Goal: Task Accomplishment & Management: Use online tool/utility

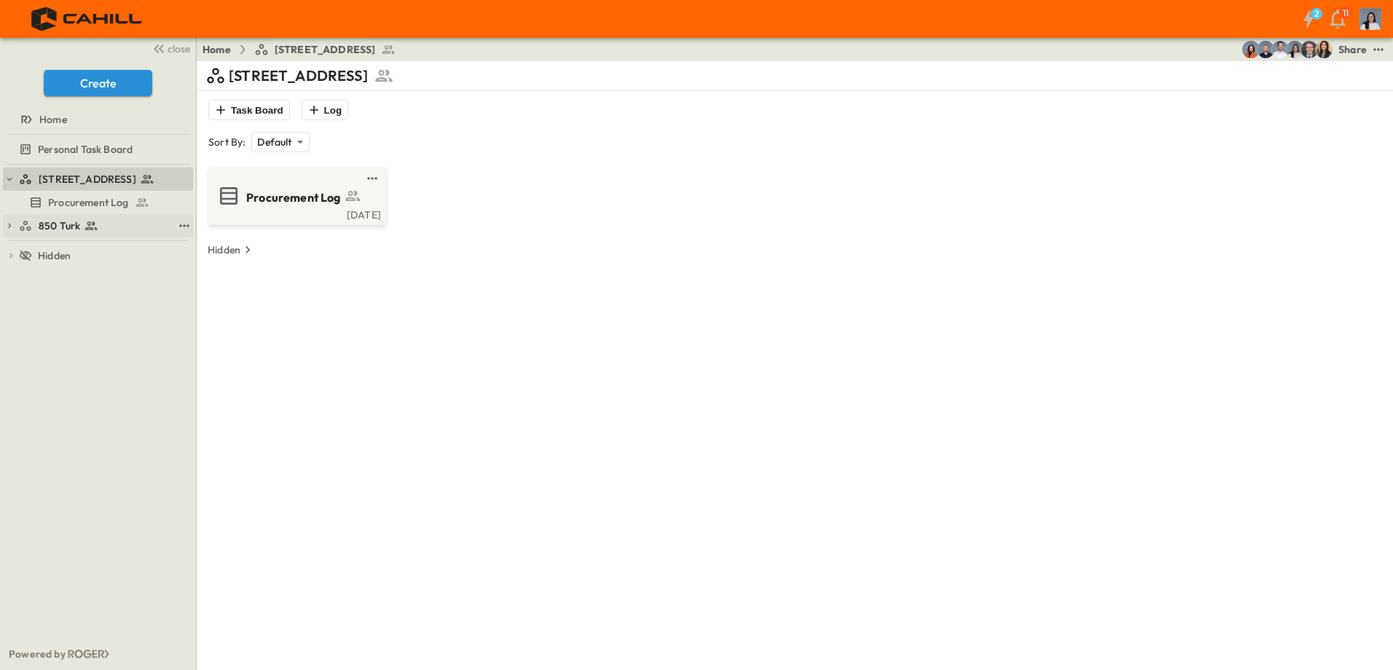
click at [103, 230] on div "850 Turk" at bounding box center [96, 226] width 154 height 15
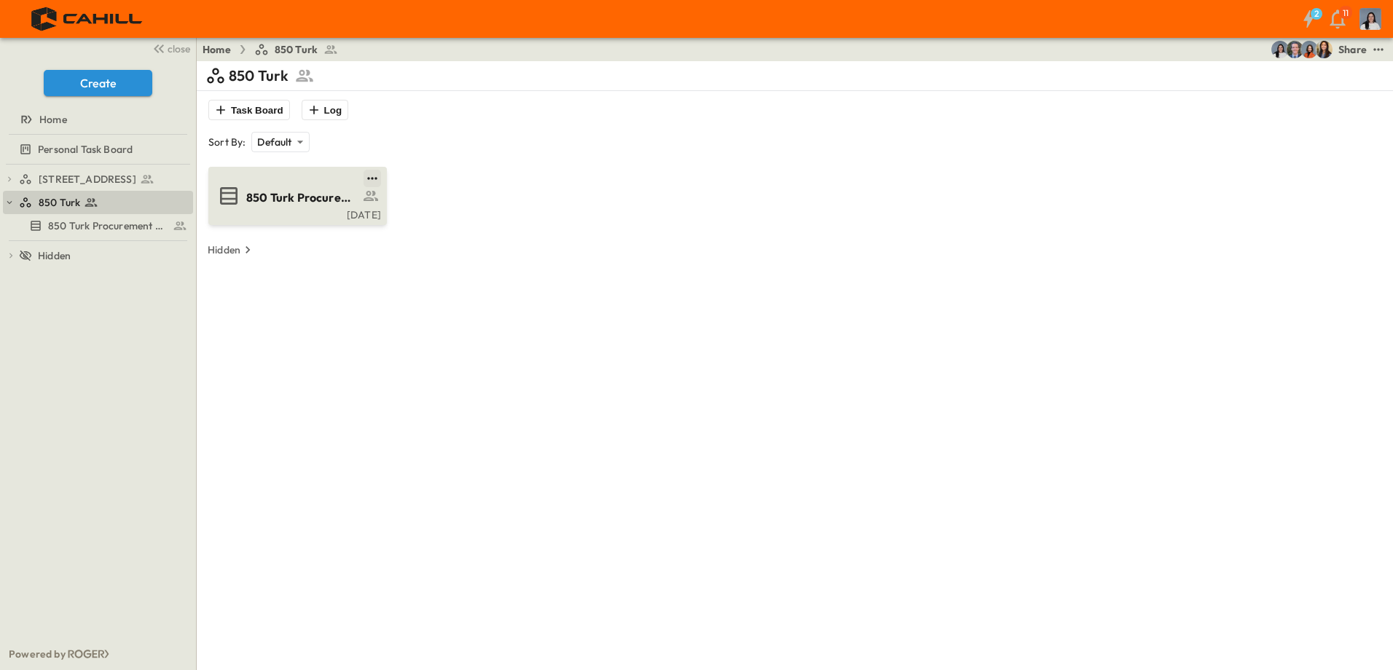
click at [372, 179] on icon "test" at bounding box center [371, 178] width 9 height 2
click at [365, 227] on li "Duplicate" at bounding box center [343, 225] width 120 height 23
click at [345, 289] on div "850 Turk Task Board Log Sort By: Default ******** ​ 850 Turk Procurement Log Mo…" at bounding box center [795, 396] width 1179 height 670
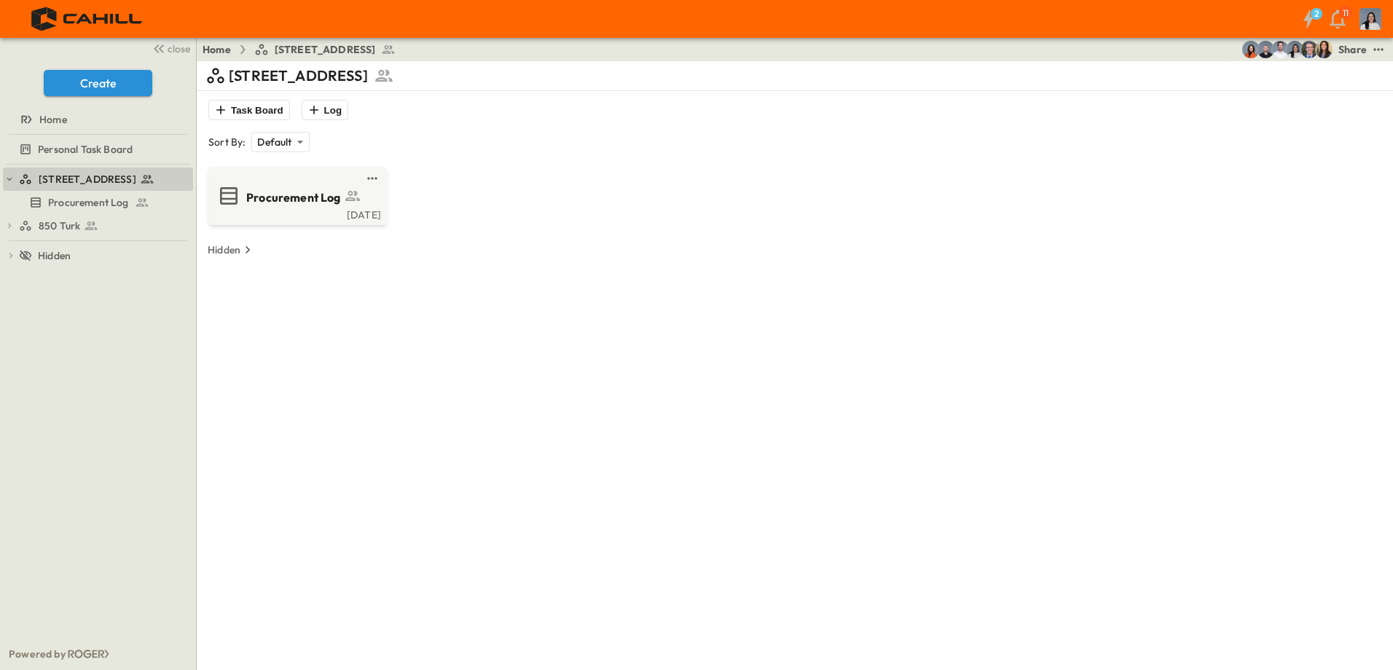
click at [123, 238] on div at bounding box center [98, 237] width 190 height 3
click at [128, 230] on div "850 Turk" at bounding box center [96, 226] width 154 height 15
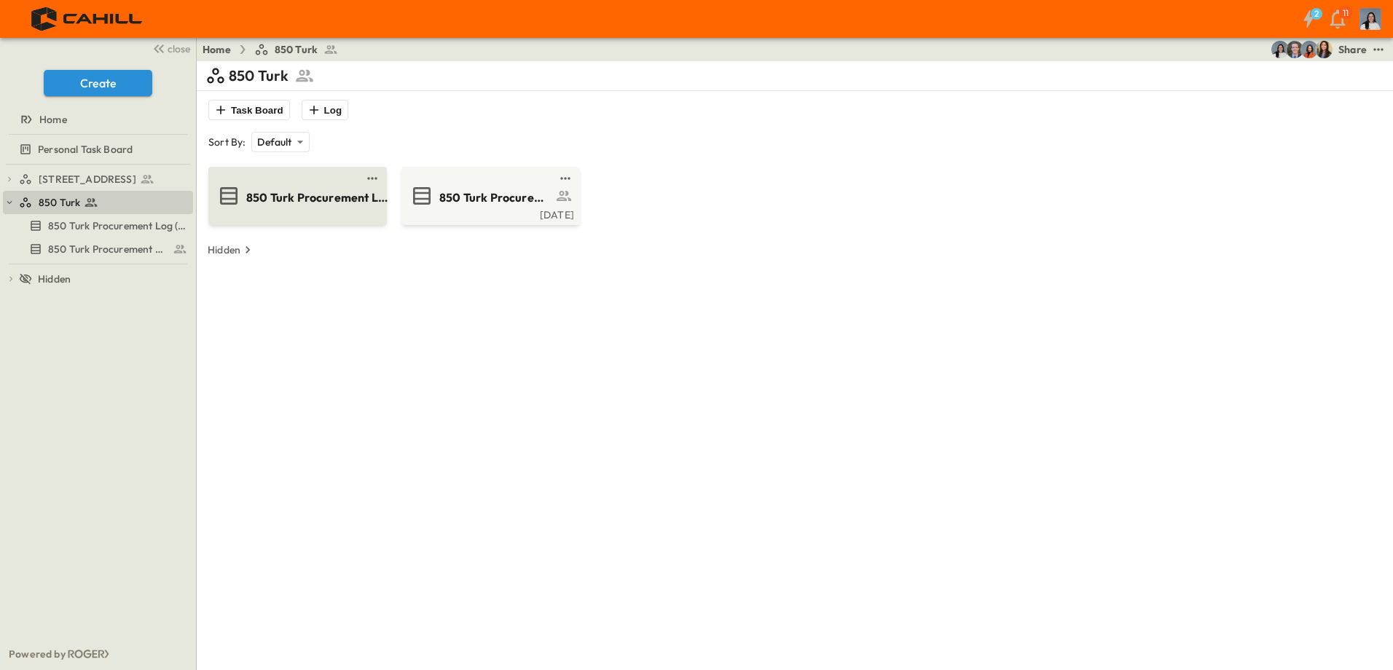
click at [351, 199] on span "850 Turk Procurement Log (Copy)" at bounding box center [317, 197] width 142 height 17
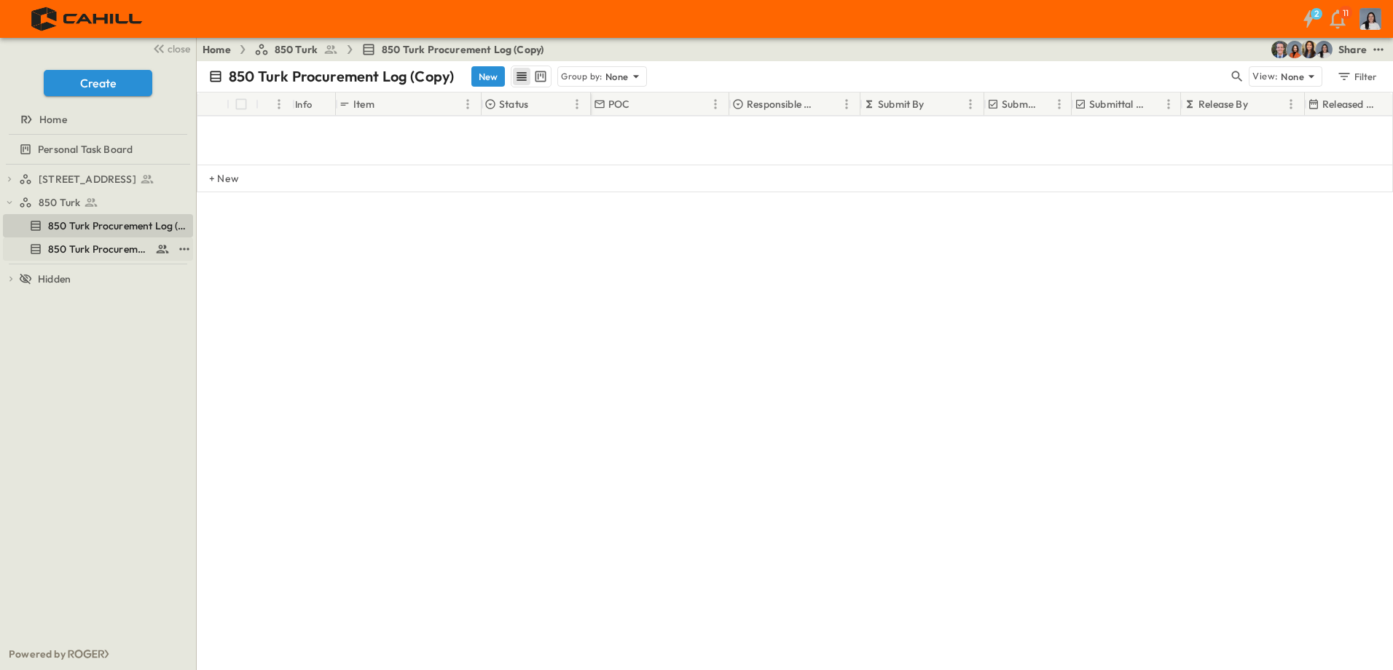
click at [112, 246] on span "850 Turk Procurement Log" at bounding box center [98, 249] width 101 height 15
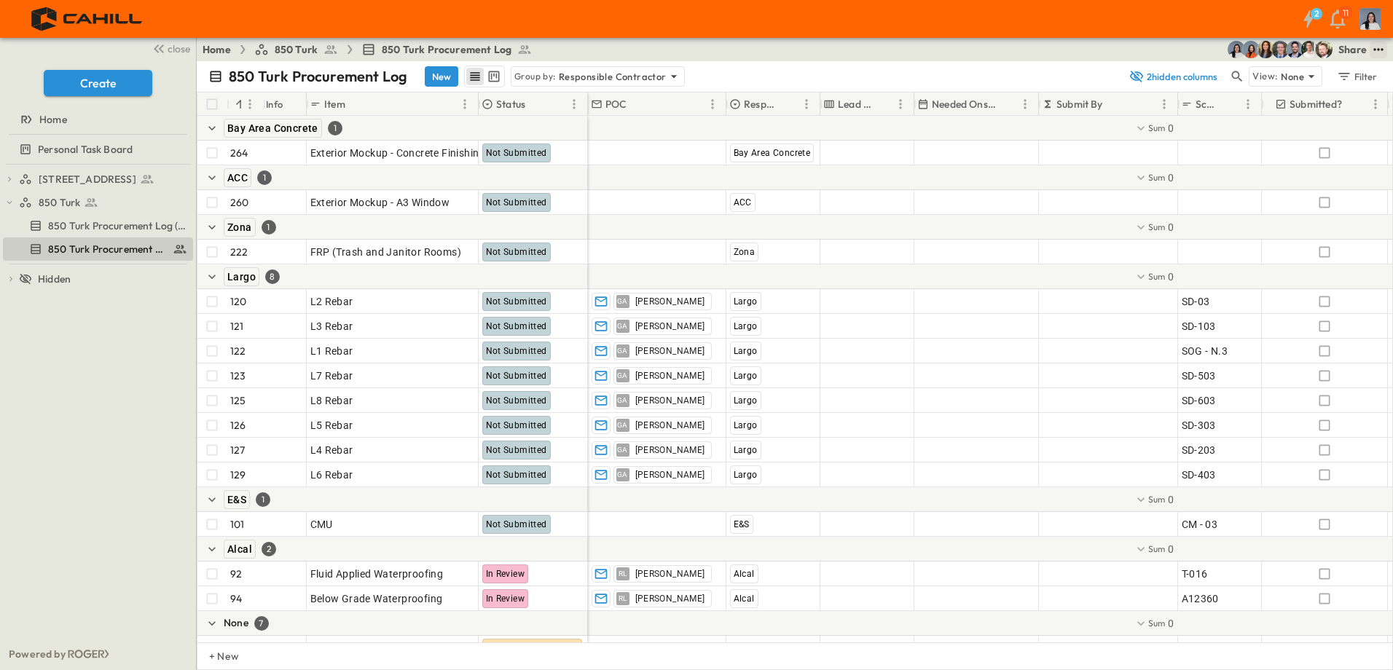
click at [1377, 49] on icon "test" at bounding box center [1379, 49] width 15 height 15
click at [1360, 165] on li "Duplicate" at bounding box center [1335, 165] width 120 height 23
click at [44, 192] on link "850 Turk" at bounding box center [96, 202] width 154 height 20
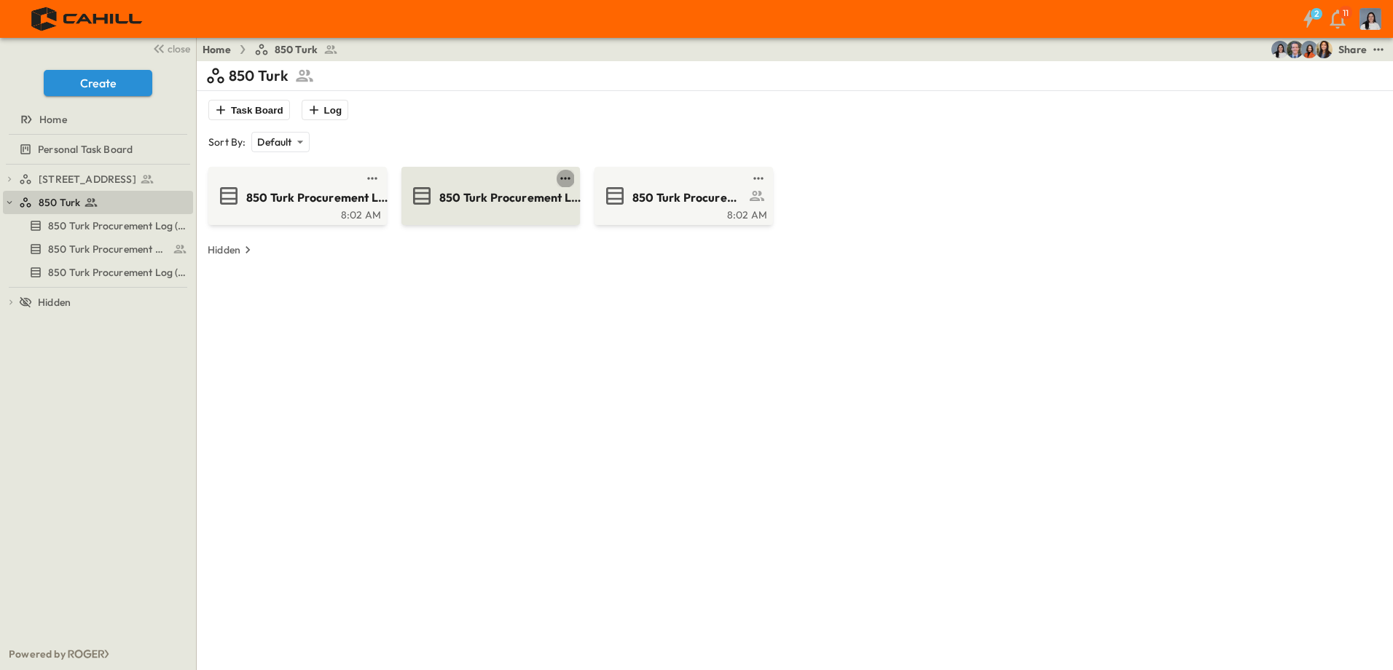
click at [568, 181] on icon "test" at bounding box center [565, 178] width 15 height 15
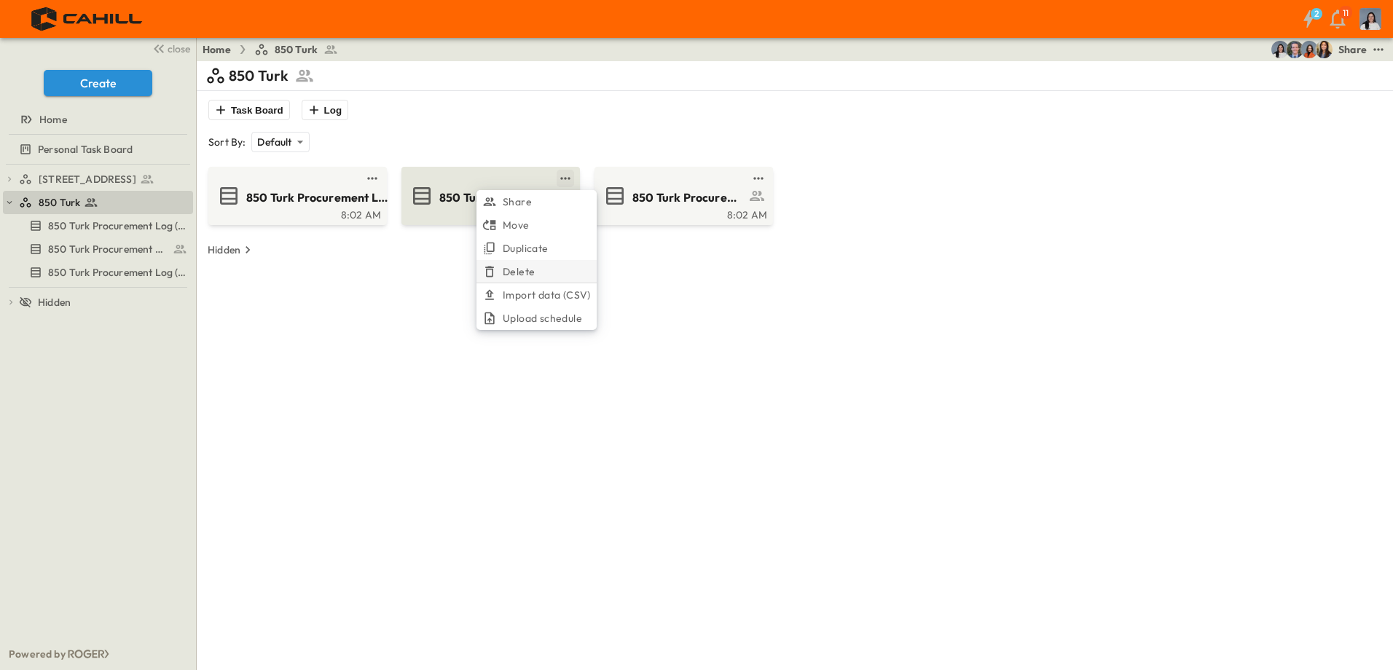
click at [545, 265] on li "Delete" at bounding box center [537, 271] width 120 height 23
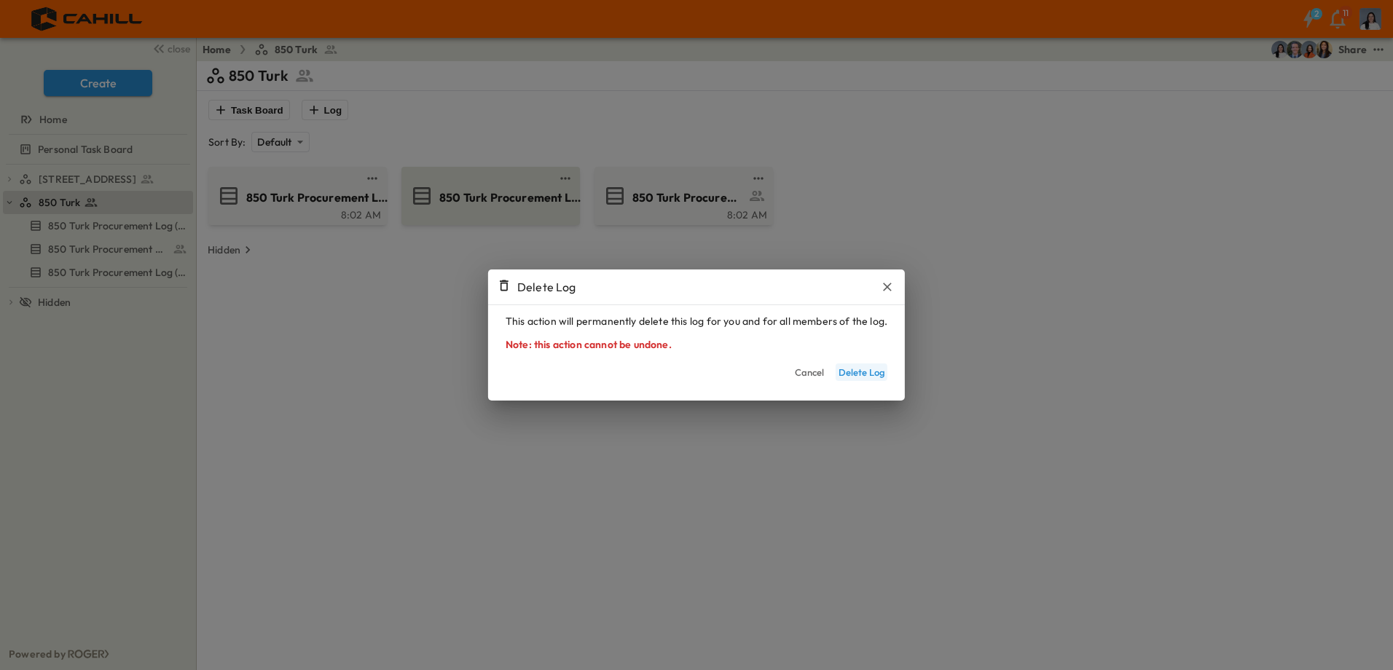
click at [858, 381] on button "Delete Log" at bounding box center [862, 372] width 52 height 17
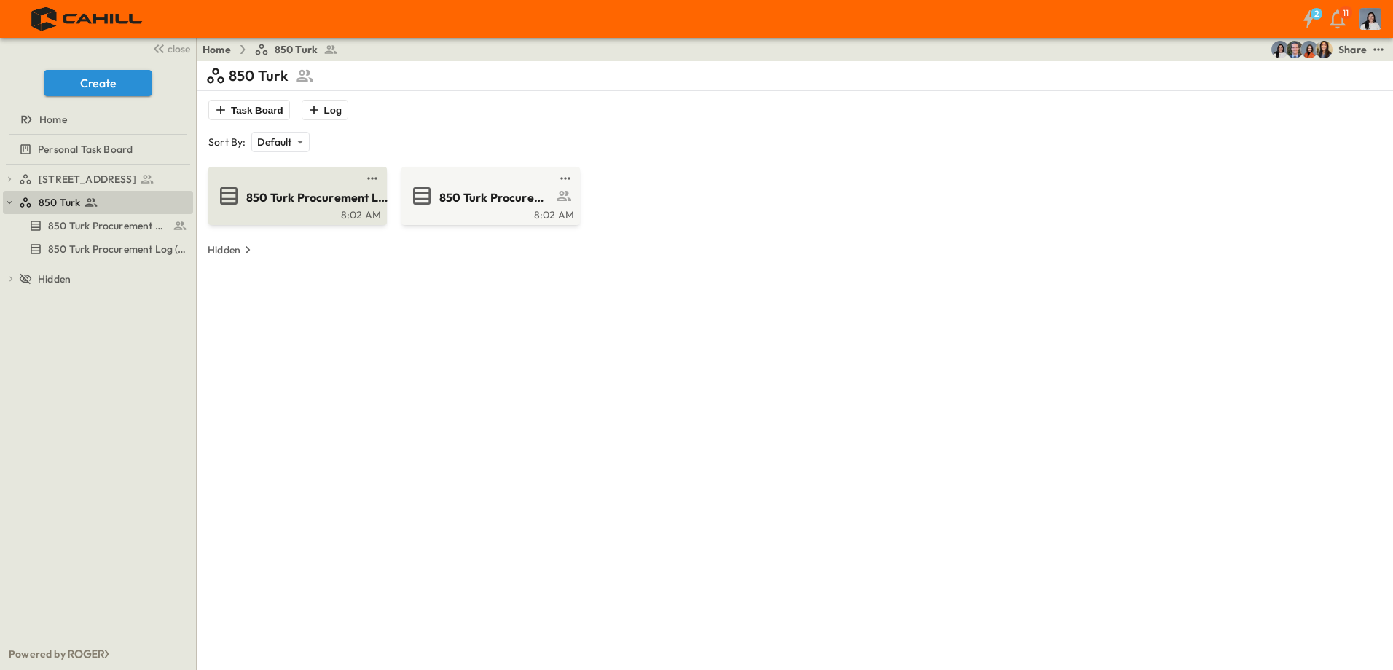
click at [321, 185] on div "850 Turk Procurement Log (Copy)" at bounding box center [296, 195] width 158 height 23
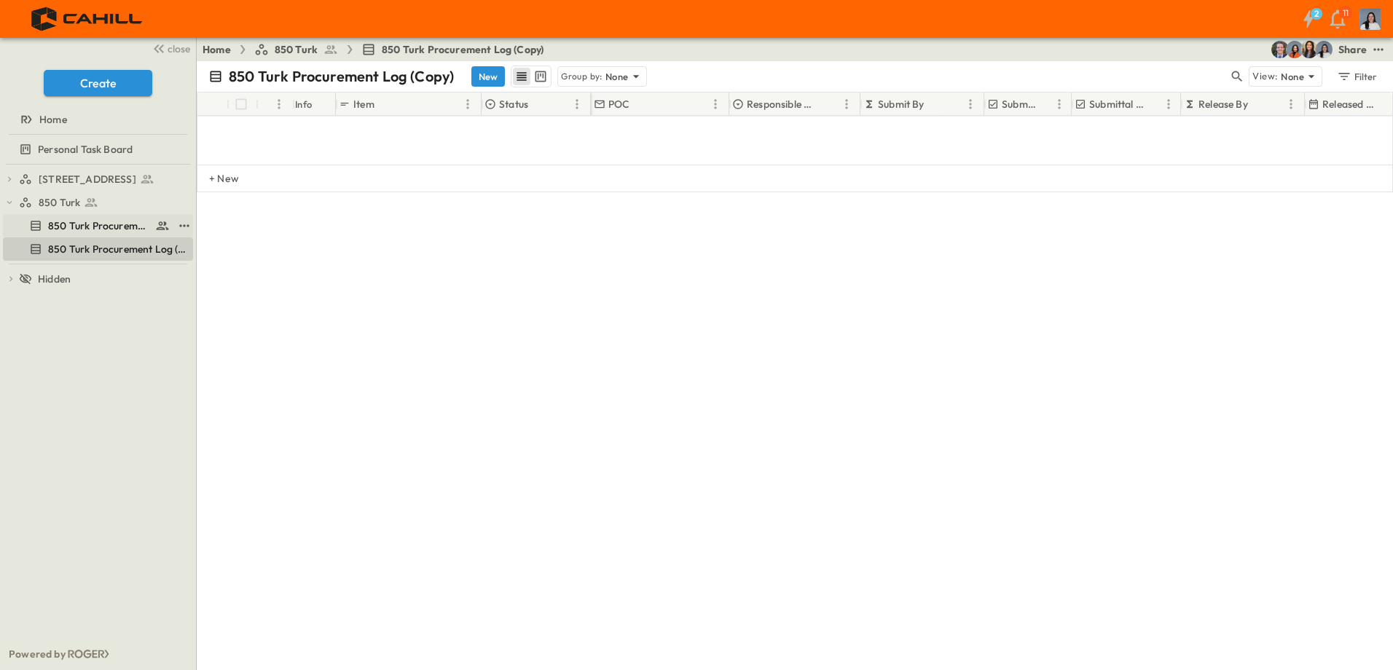
click at [122, 230] on span "850 Turk Procurement Log" at bounding box center [98, 226] width 101 height 15
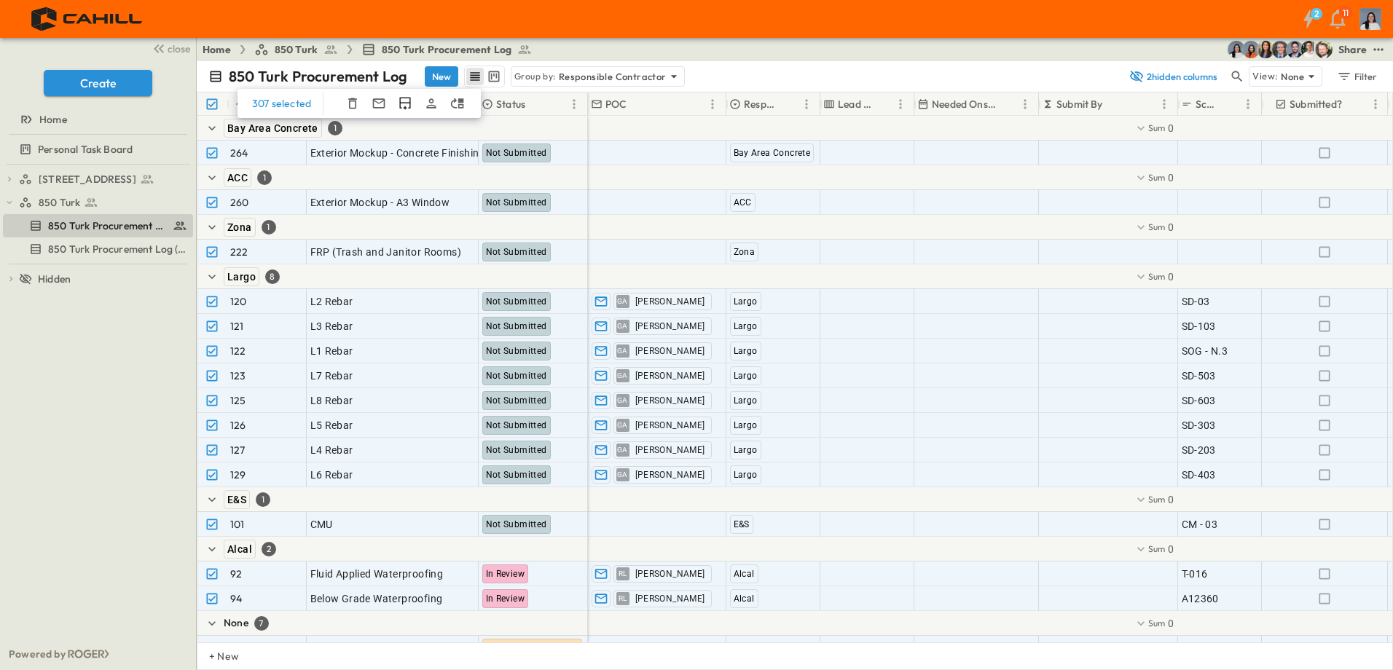
drag, startPoint x: 216, startPoint y: 93, endPoint x: 764, endPoint y: 55, distance: 549.3
click at [760, 55] on div "Home 850 Turk 850 Turk Procurement Log Share" at bounding box center [795, 49] width 1197 height 23
click at [1378, 54] on icon "test" at bounding box center [1379, 49] width 15 height 15
click at [780, 82] on div "850 Turk Procurement Log New Group by: Responsible Contractor" at bounding box center [664, 77] width 912 height 22
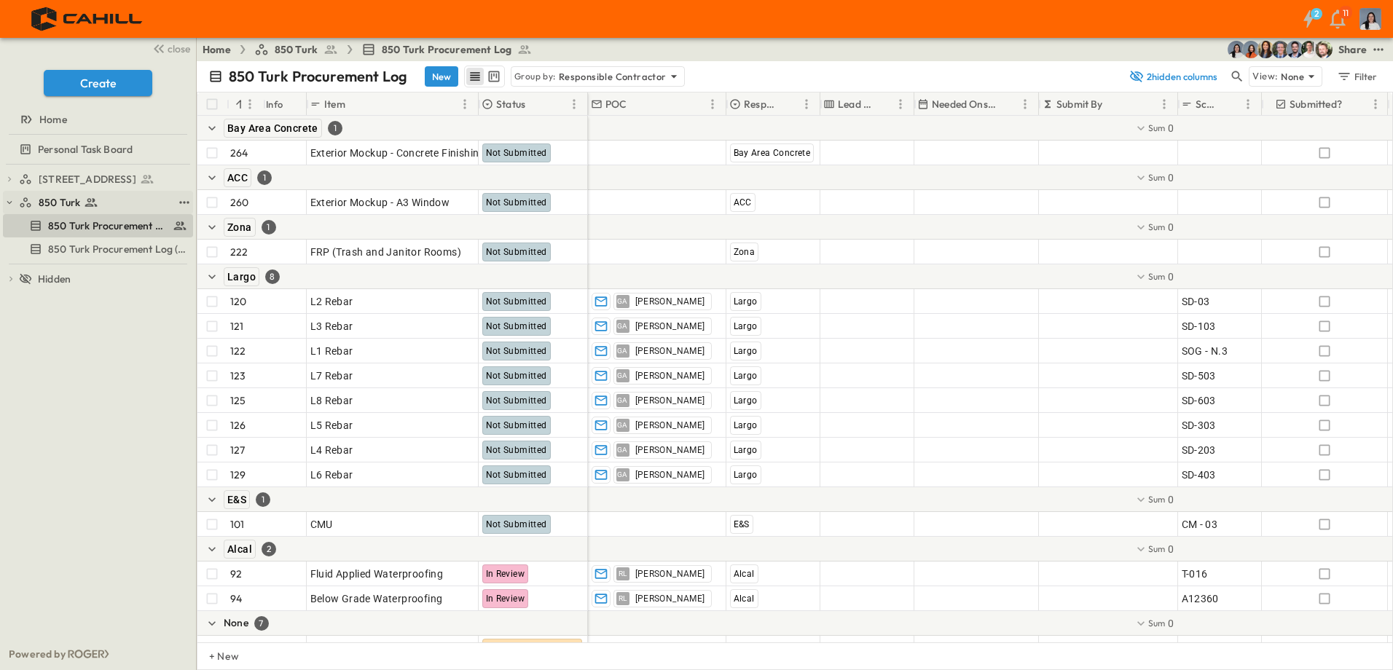
click at [136, 210] on link "850 Turk" at bounding box center [96, 202] width 154 height 20
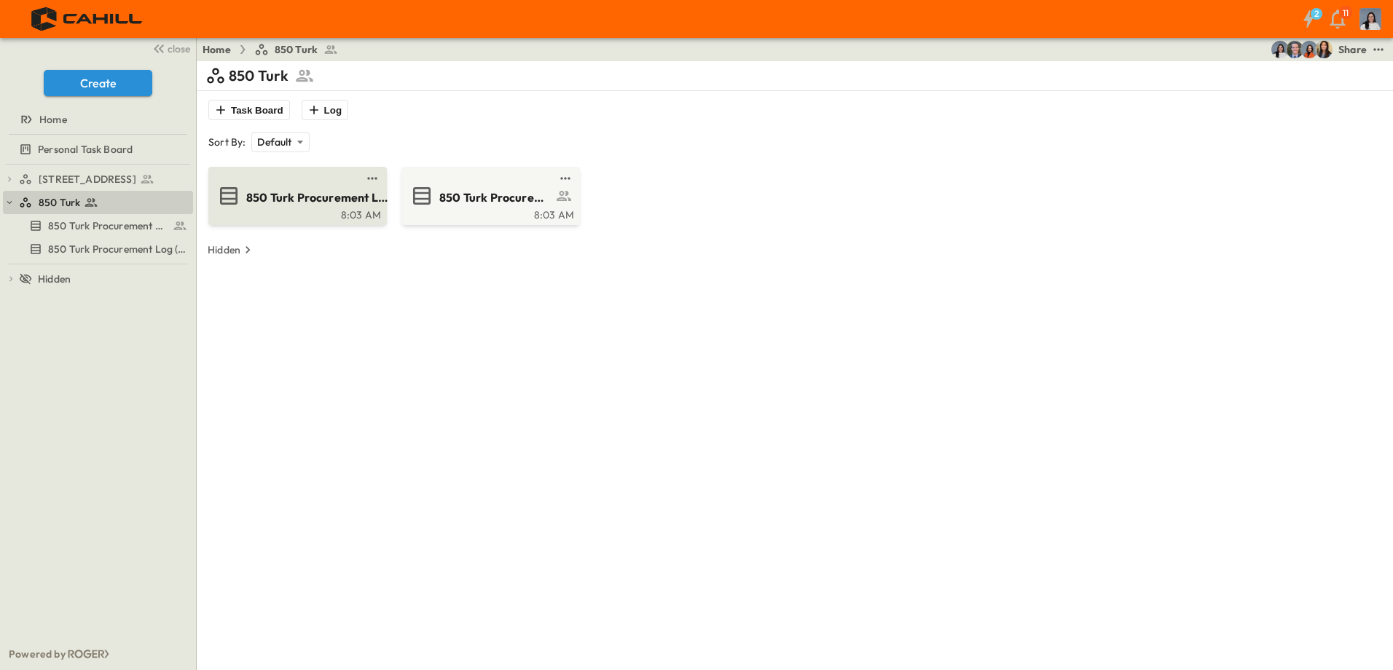
click at [376, 195] on span "850 Turk Procurement Log (Copy)" at bounding box center [317, 197] width 142 height 17
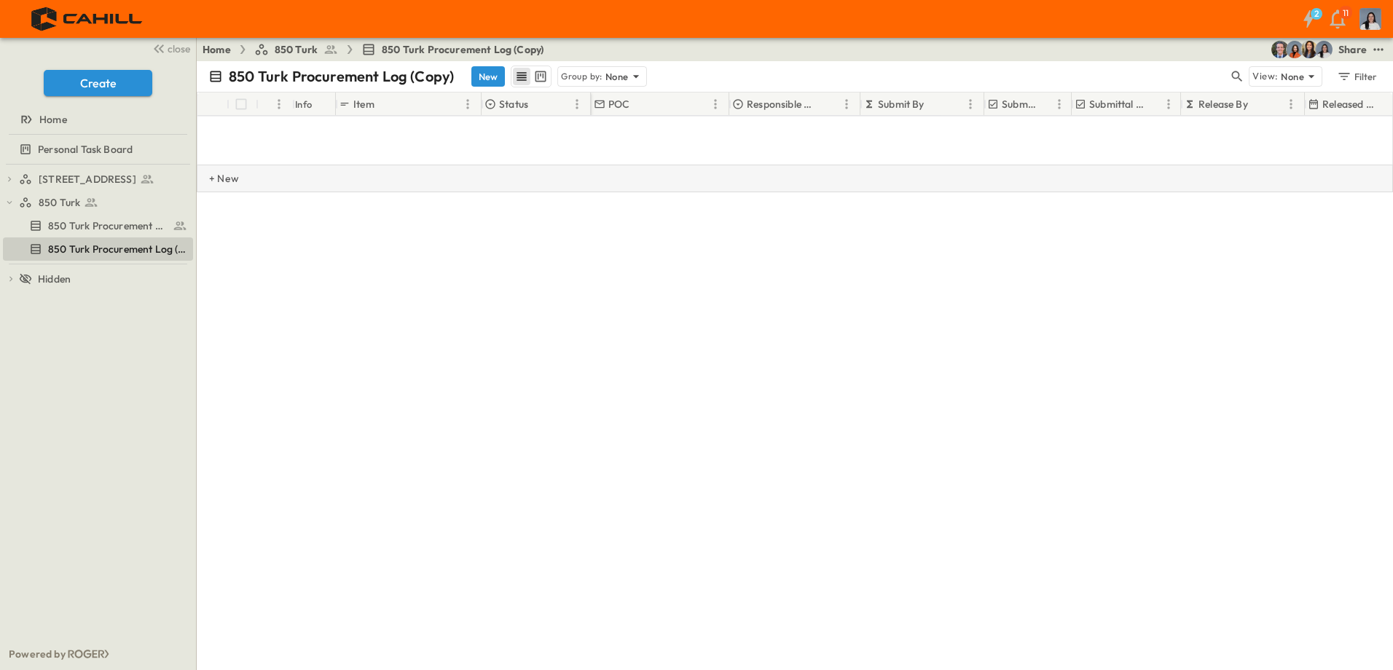
click at [218, 176] on p "+ New" at bounding box center [213, 178] width 9 height 15
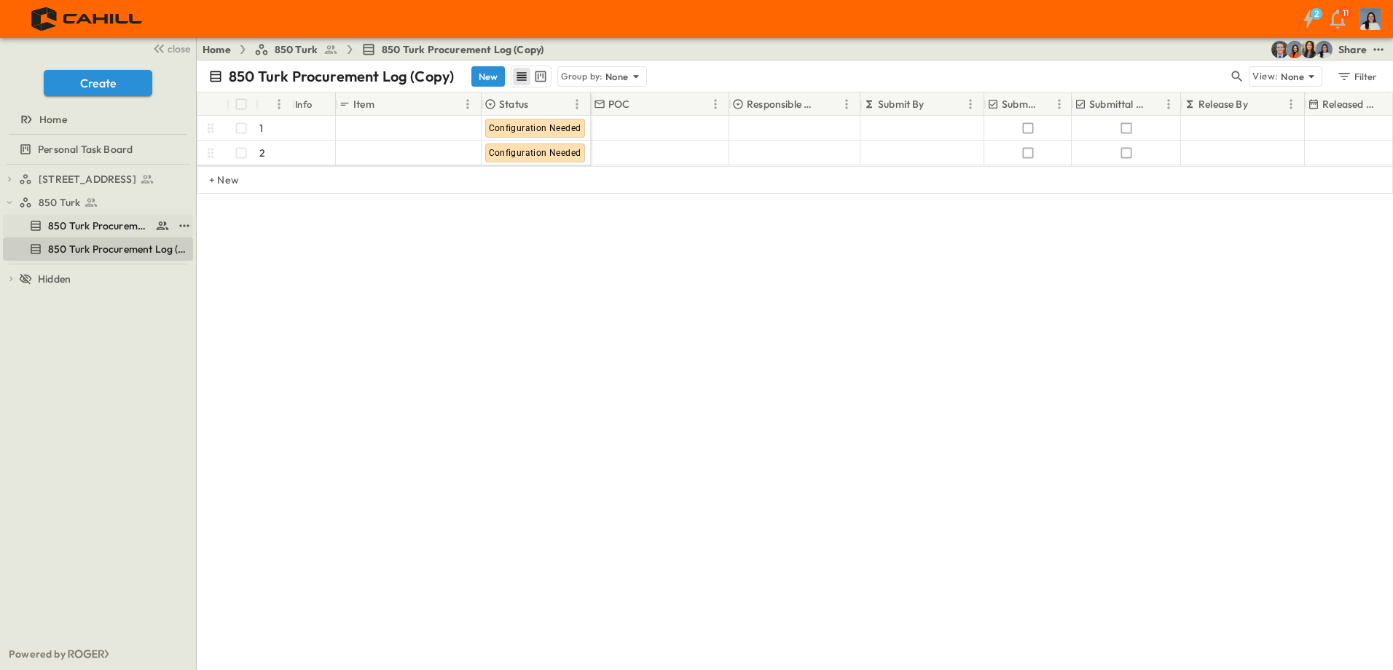
click at [121, 235] on link "850 Turk Procurement Log" at bounding box center [88, 226] width 170 height 20
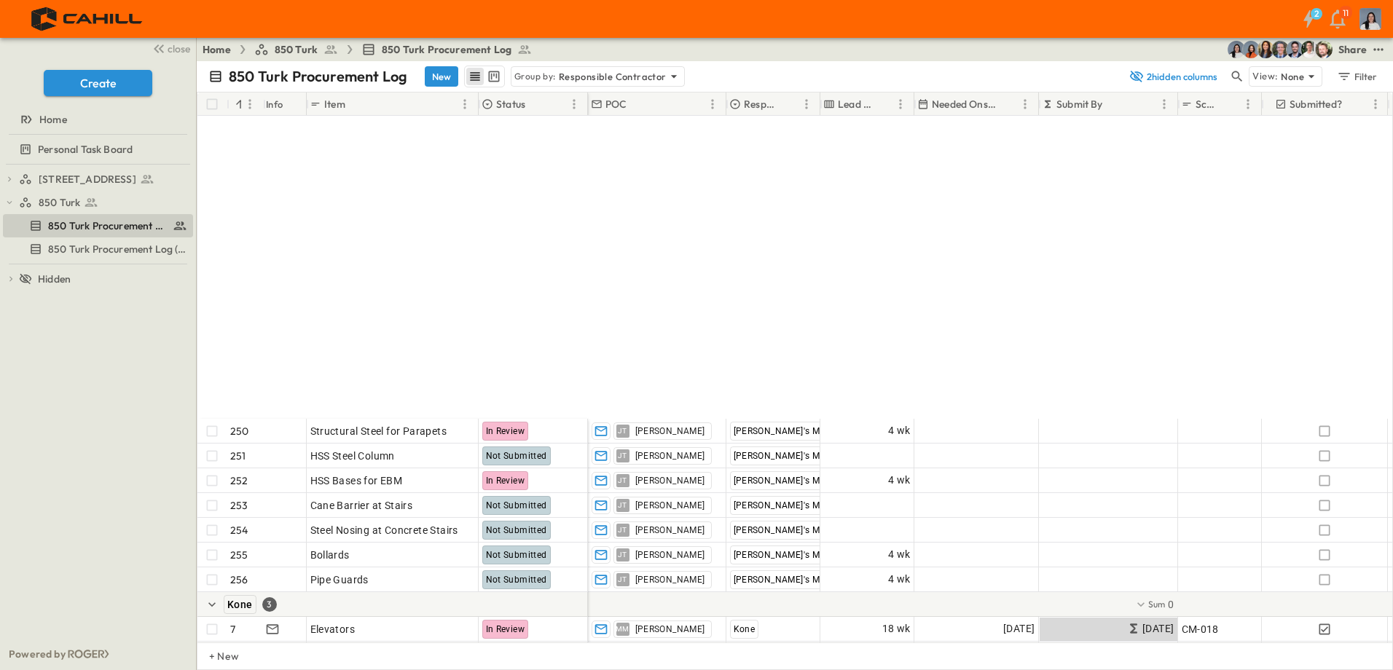
scroll to position [6581, 0]
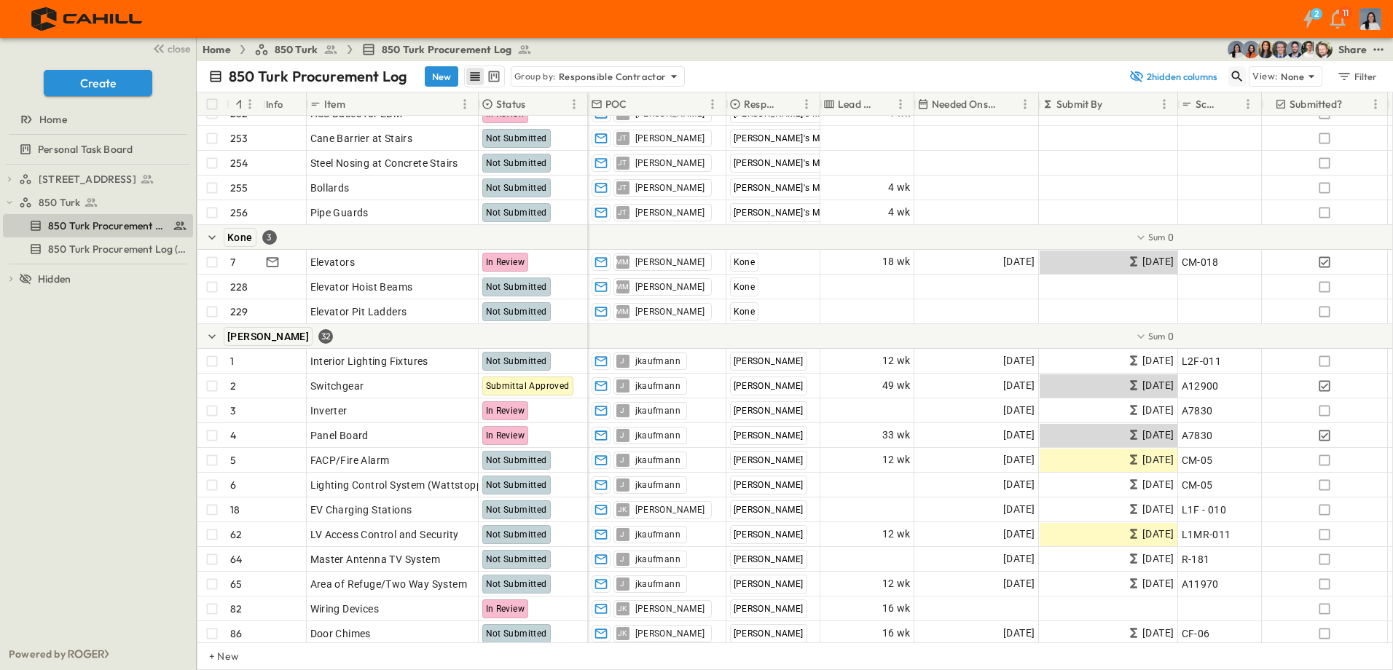
drag, startPoint x: 1229, startPoint y: 77, endPoint x: 1213, endPoint y: 85, distance: 17.9
click at [1229, 77] on button "button" at bounding box center [1237, 76] width 17 height 20
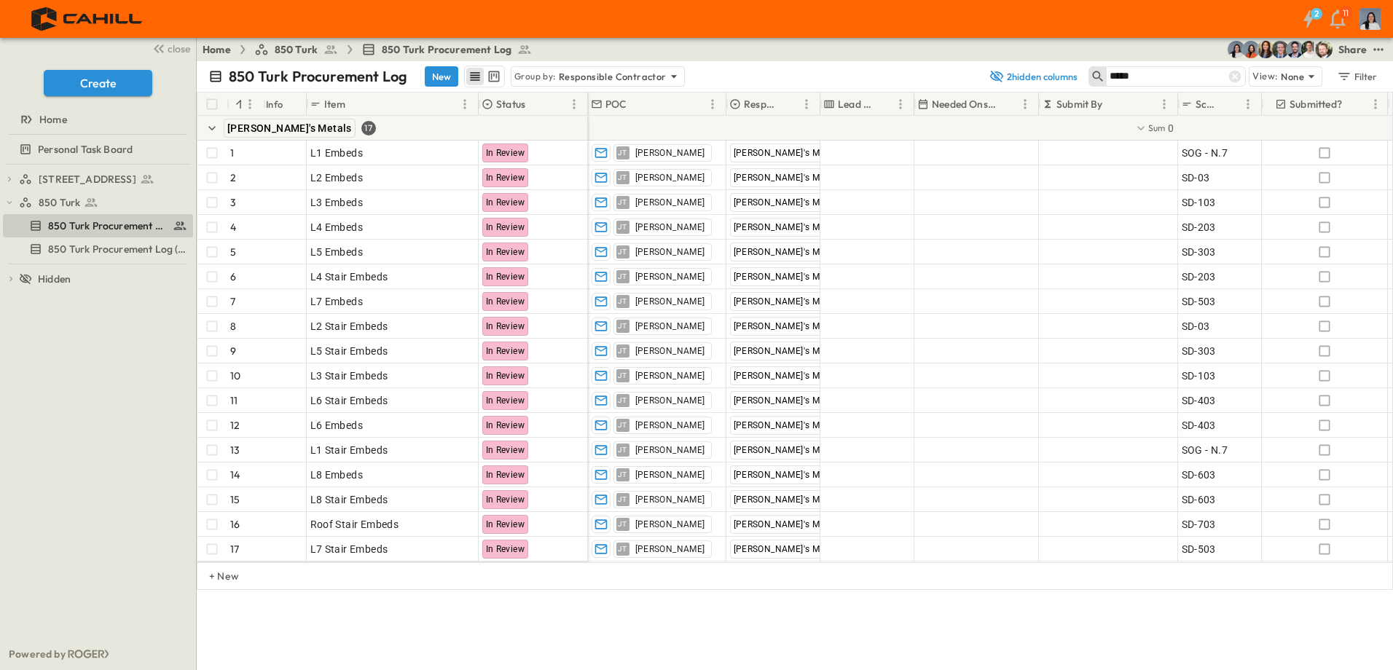
scroll to position [0, 0]
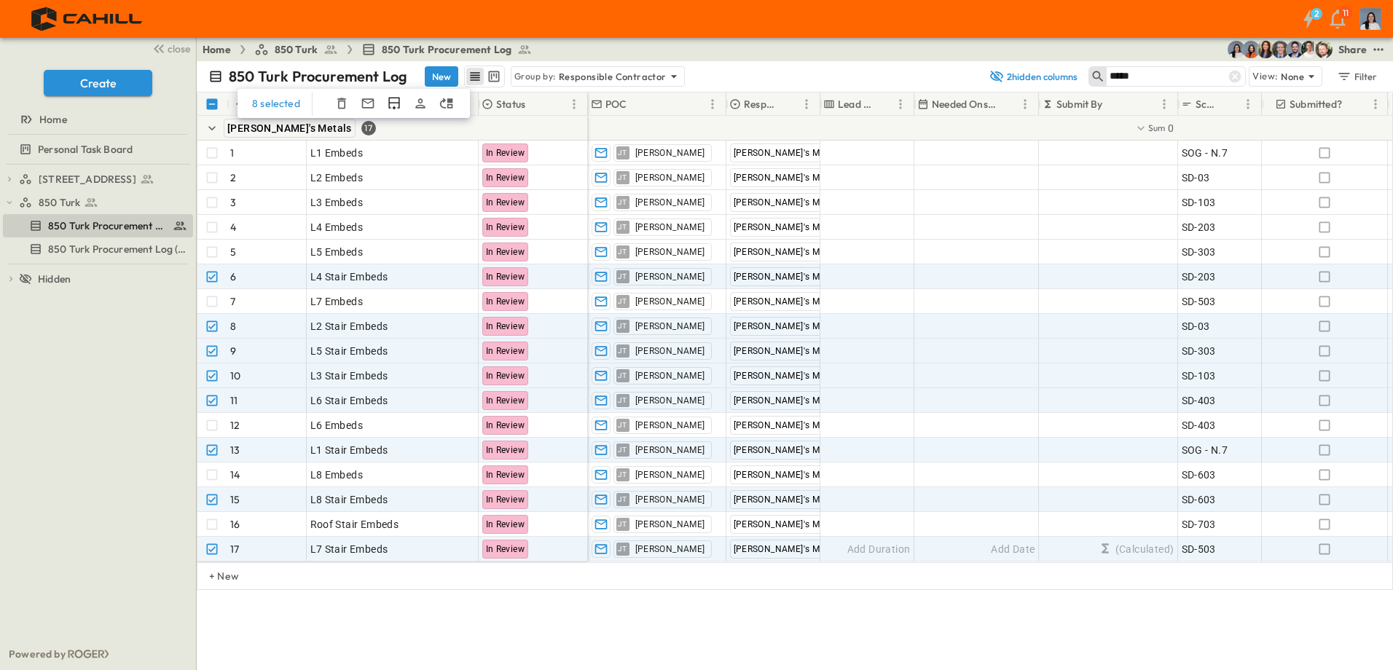
click at [329, 103] on div "8 selected" at bounding box center [354, 103] width 232 height 29
click at [343, 103] on icon "button" at bounding box center [342, 103] width 15 height 15
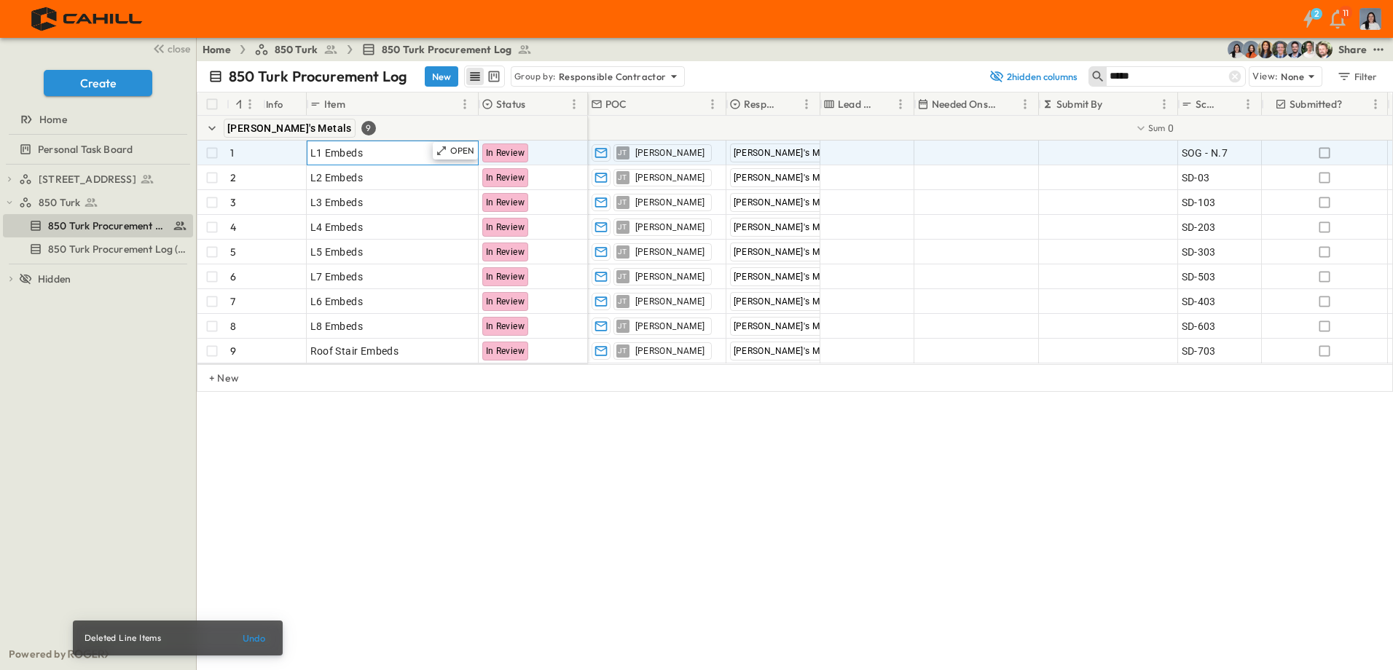
click at [358, 156] on span "L1 Embeds" at bounding box center [336, 153] width 53 height 15
click at [358, 156] on input "*********" at bounding box center [393, 152] width 170 height 17
click at [318, 153] on input "*********" at bounding box center [393, 152] width 170 height 17
click at [392, 154] on input "*********" at bounding box center [393, 152] width 170 height 17
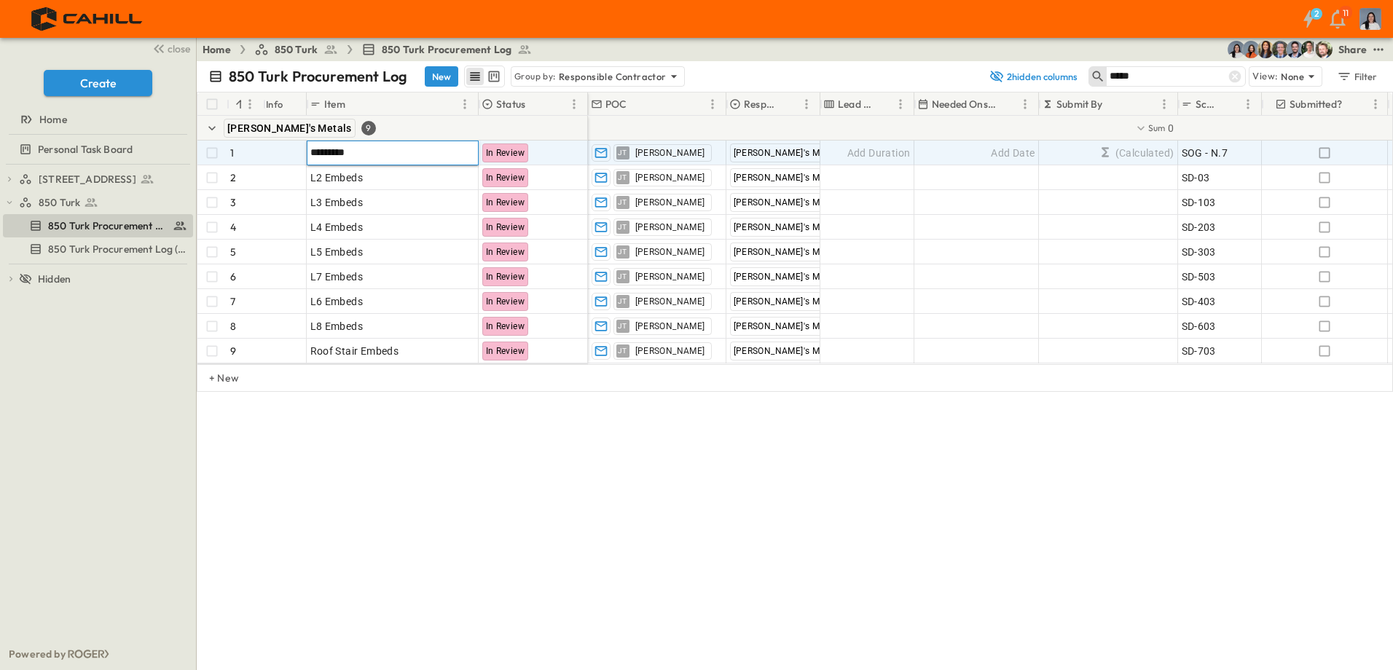
click at [1191, 75] on input "*****" at bounding box center [1161, 76] width 102 height 21
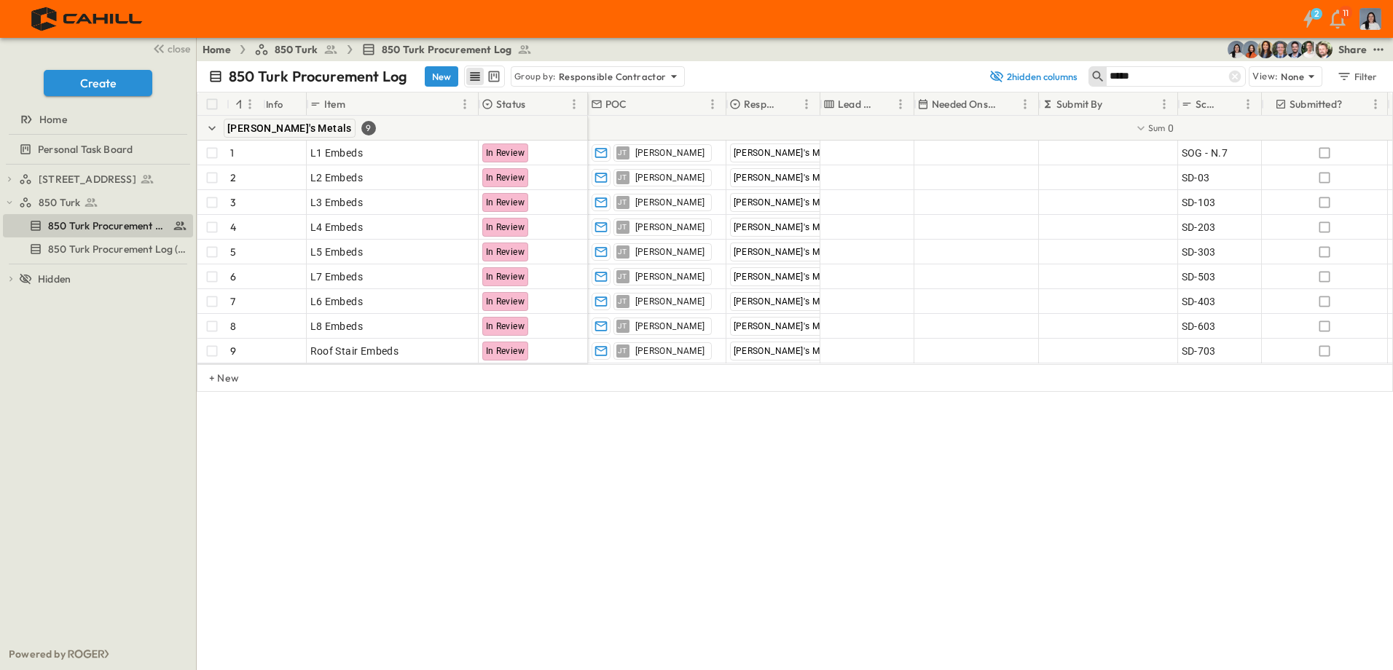
click at [1191, 75] on input "*****" at bounding box center [1161, 76] width 102 height 21
type input "*****"
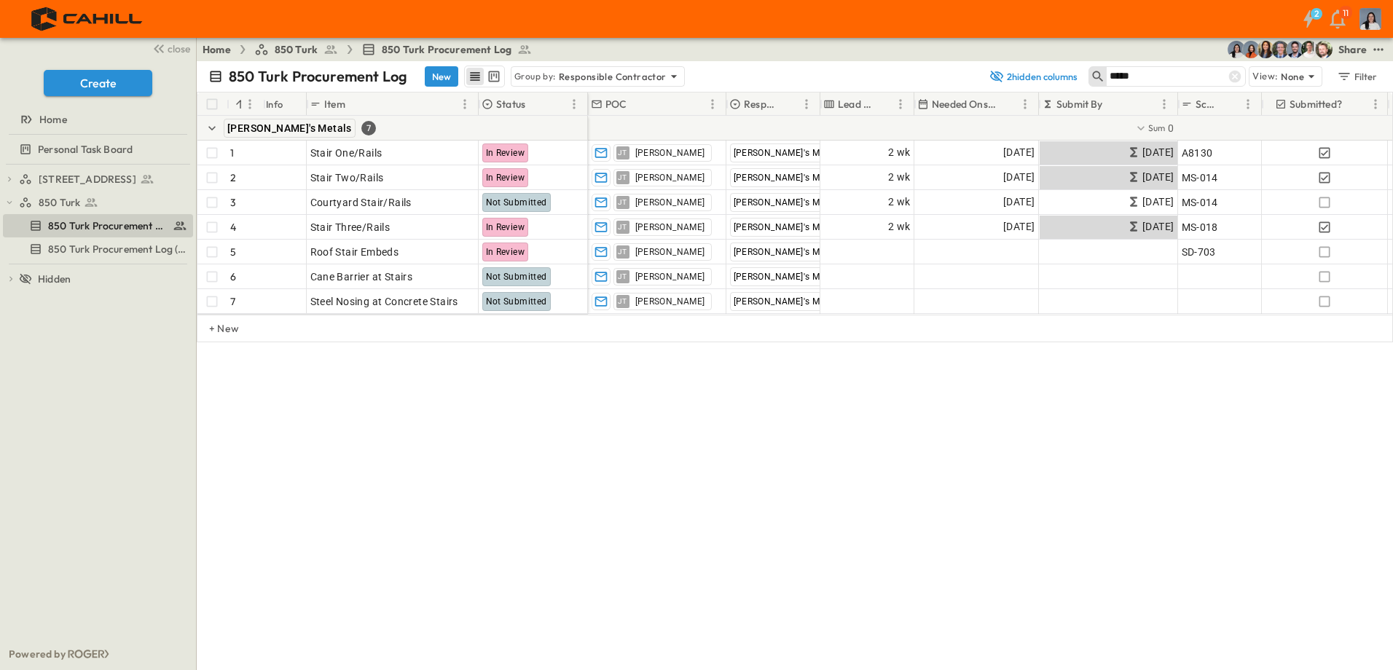
click at [886, 388] on div "850 Turk Procurement Log New Group by: Responsible Contractor 2 hidden columns …" at bounding box center [795, 365] width 1197 height 609
click at [1234, 73] on icon at bounding box center [1235, 77] width 12 height 12
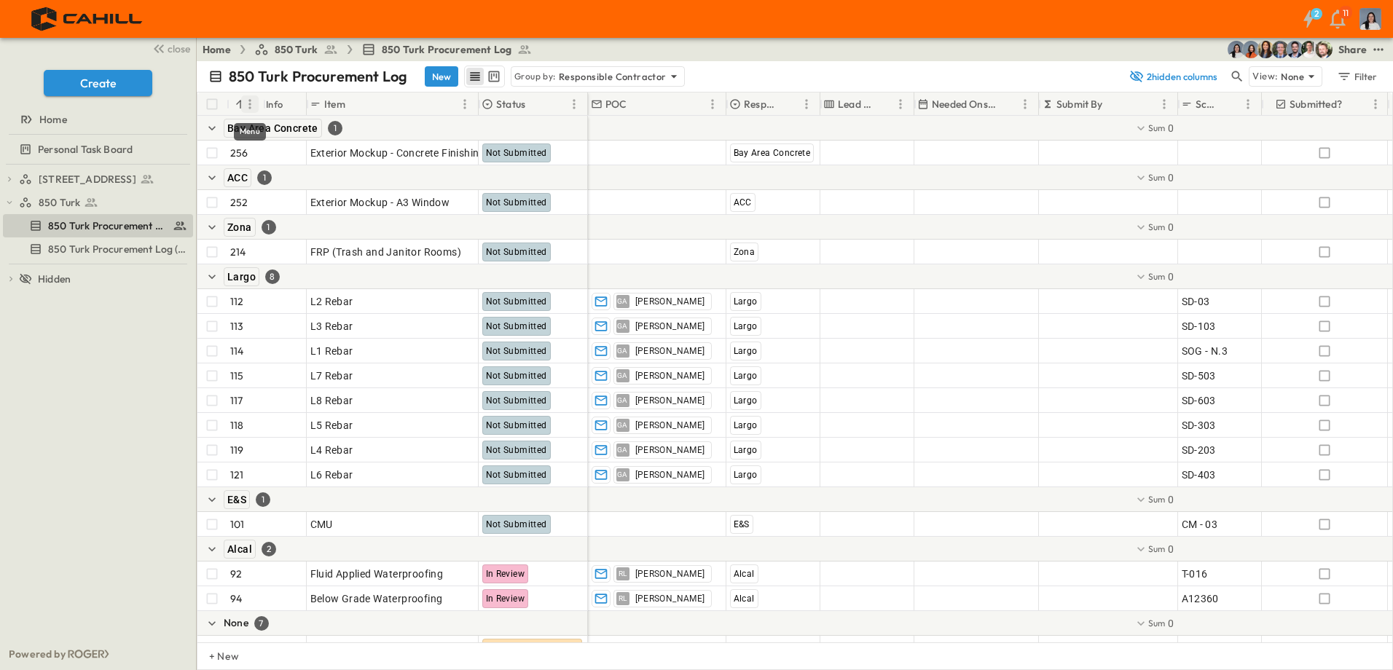
click at [254, 107] on icon "Menu" at bounding box center [250, 104] width 15 height 15
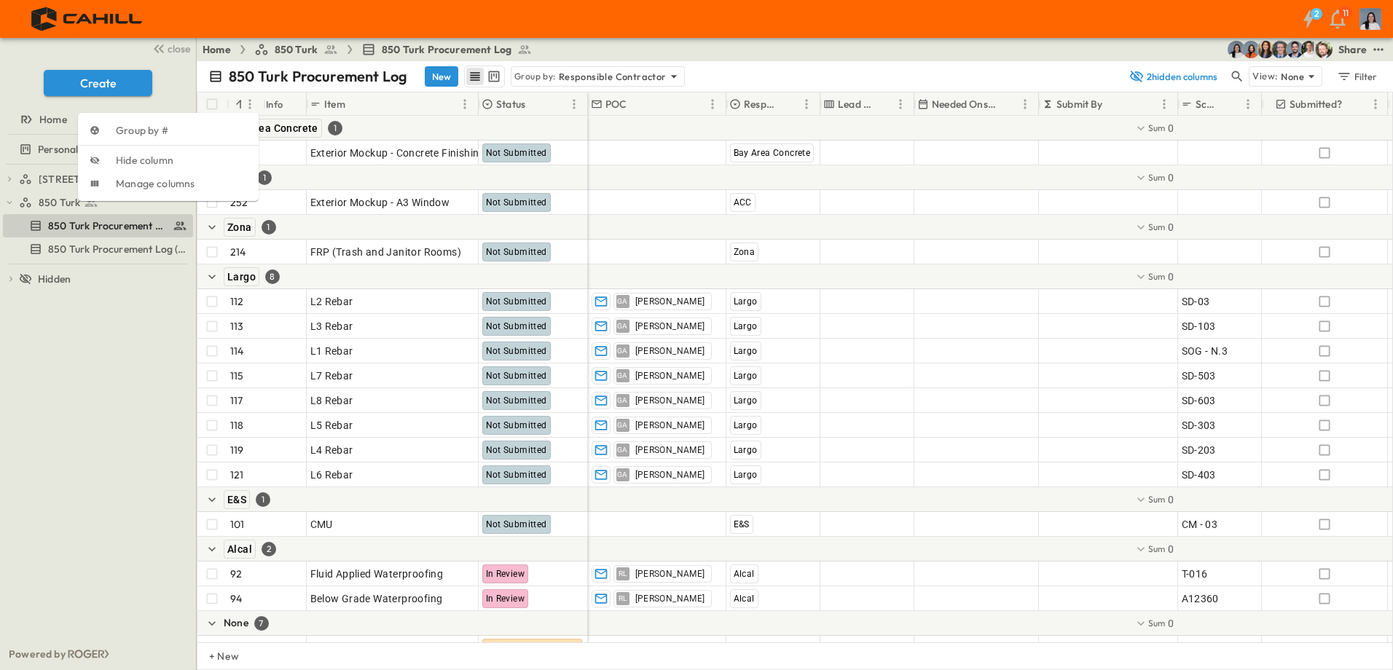
click at [264, 106] on div "#" at bounding box center [264, 104] width 15 height 41
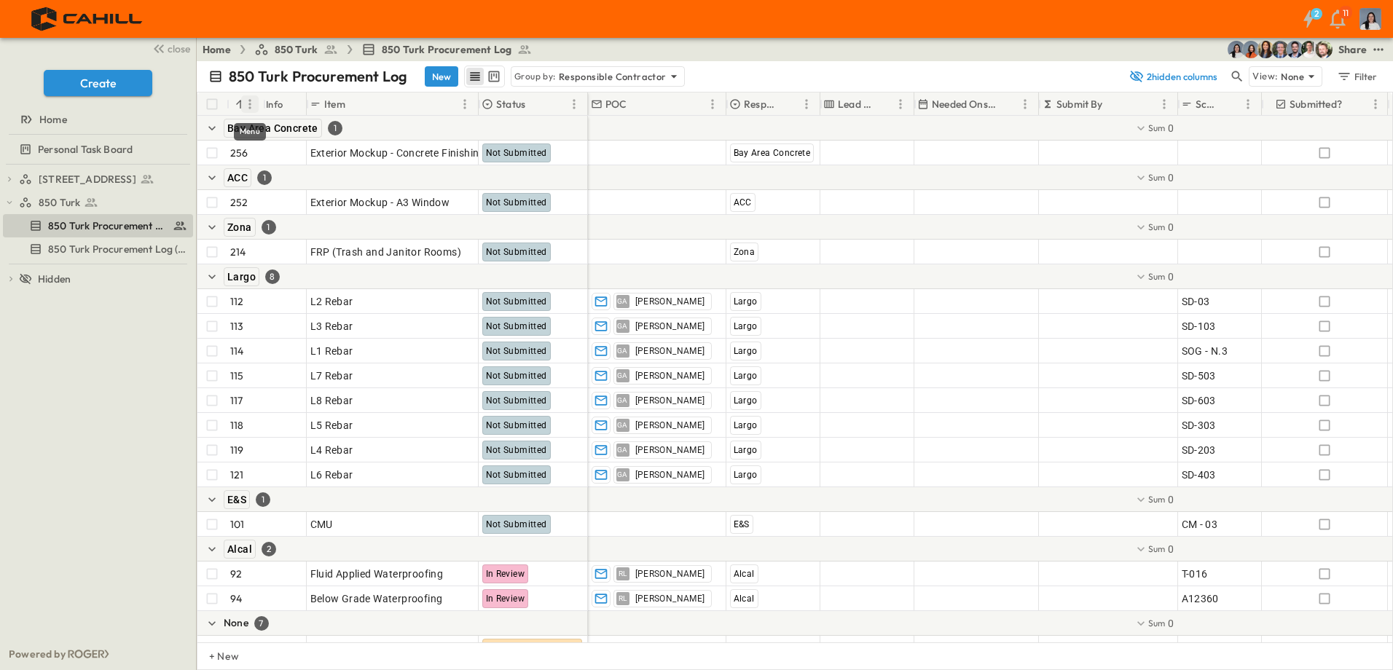
click at [241, 101] on button "Menu" at bounding box center [249, 103] width 17 height 17
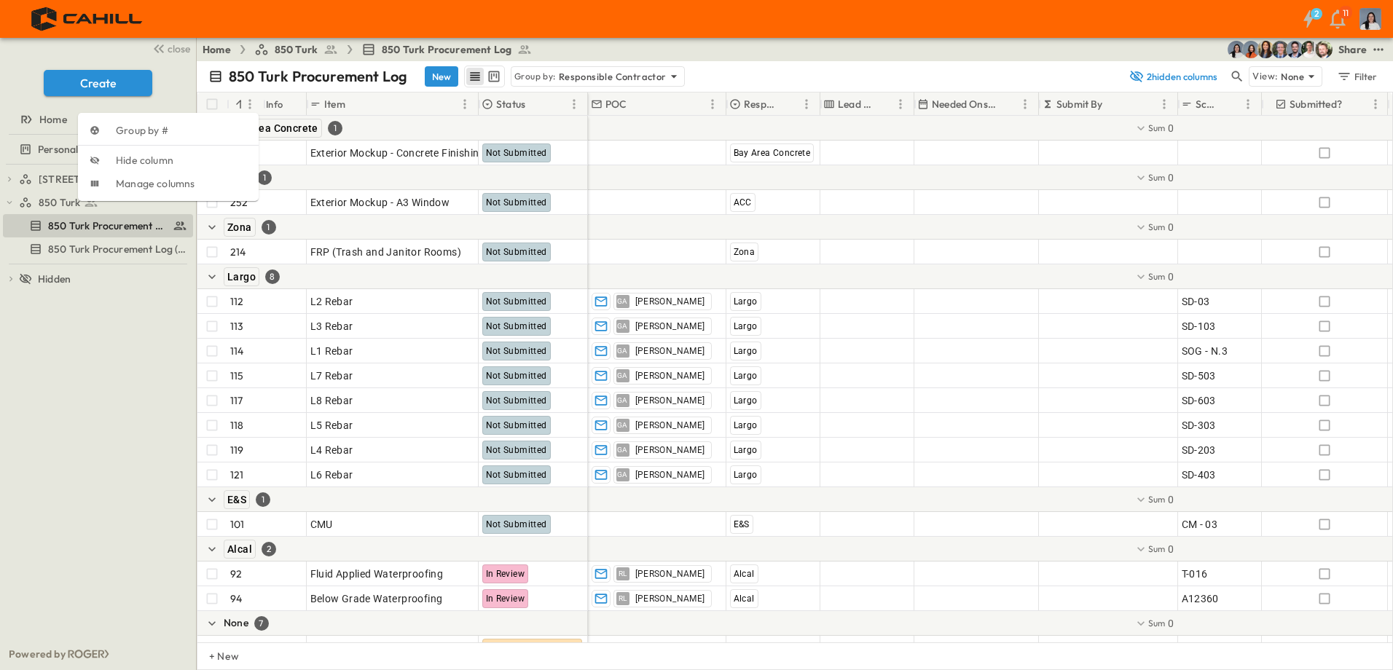
click at [272, 97] on div "Info" at bounding box center [274, 104] width 17 height 41
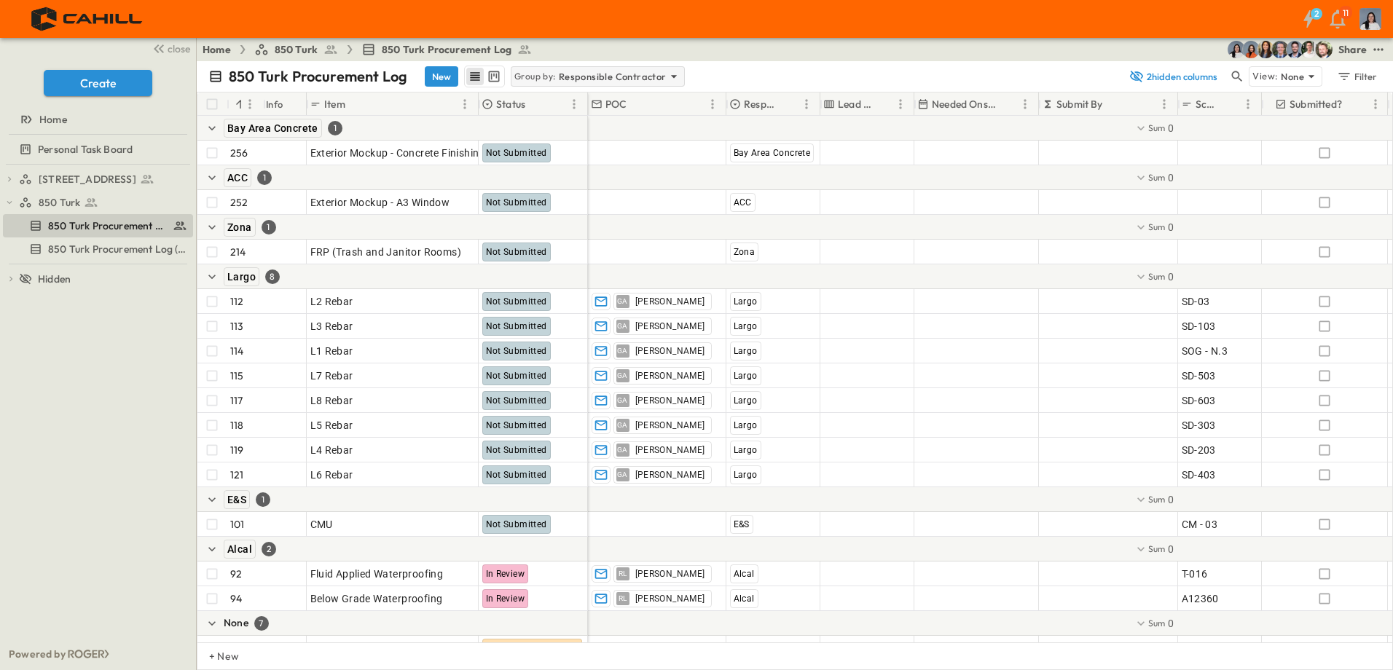
click at [563, 83] on p "Responsible Contractor" at bounding box center [613, 76] width 108 height 15
click at [563, 80] on p "Responsible Contractor" at bounding box center [613, 76] width 108 height 15
click at [773, 66] on div "850 Turk Procurement Log New Group by: Responsible Contractor" at bounding box center [664, 77] width 912 height 22
click at [381, 103] on div "Item" at bounding box center [383, 104] width 146 height 23
click at [352, 98] on icon "Sort" at bounding box center [356, 104] width 13 height 13
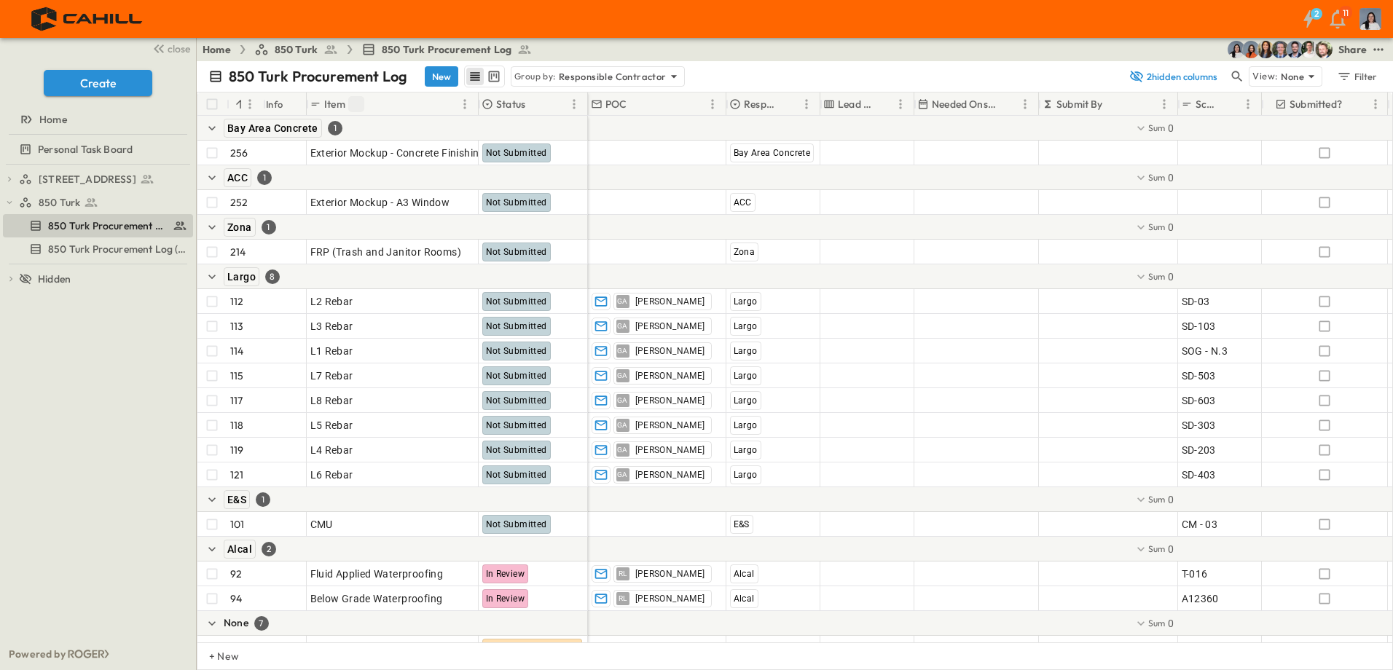
click at [357, 106] on icon "Sort" at bounding box center [356, 104] width 13 height 13
click at [1245, 76] on button "button" at bounding box center [1237, 76] width 17 height 20
click at [1192, 80] on input "text" at bounding box center [1161, 76] width 102 height 21
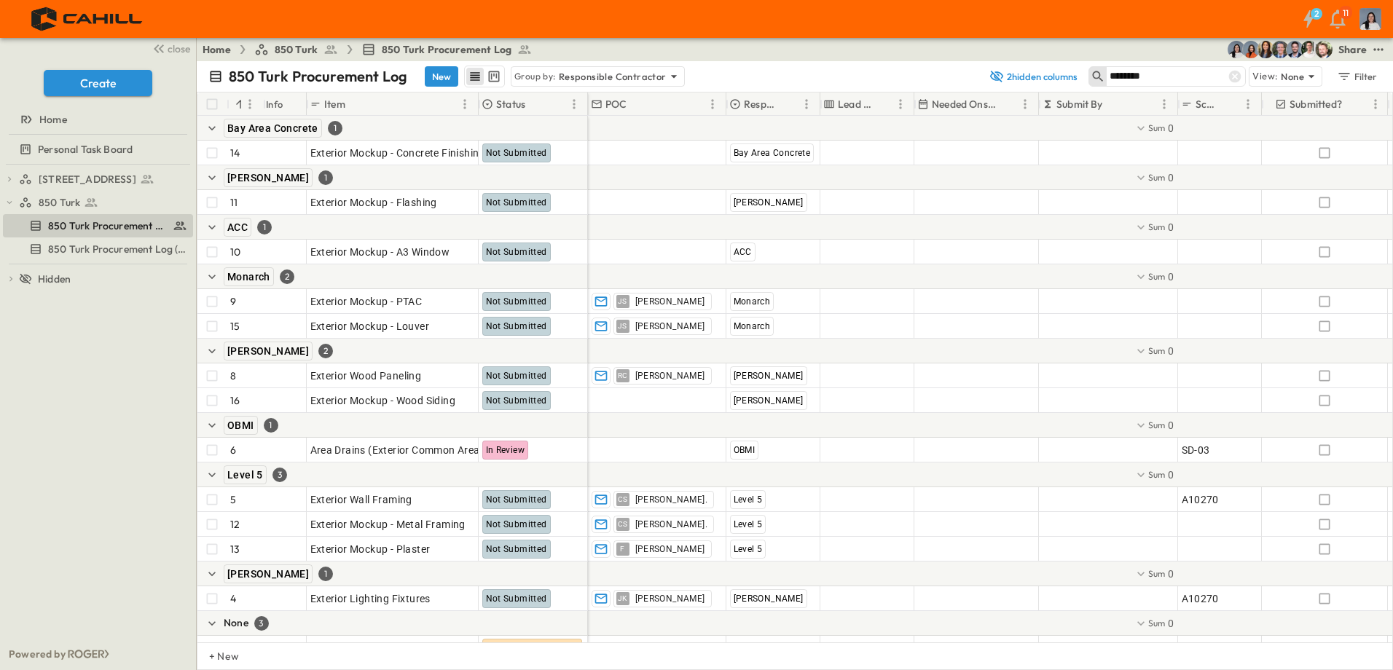
type input "********"
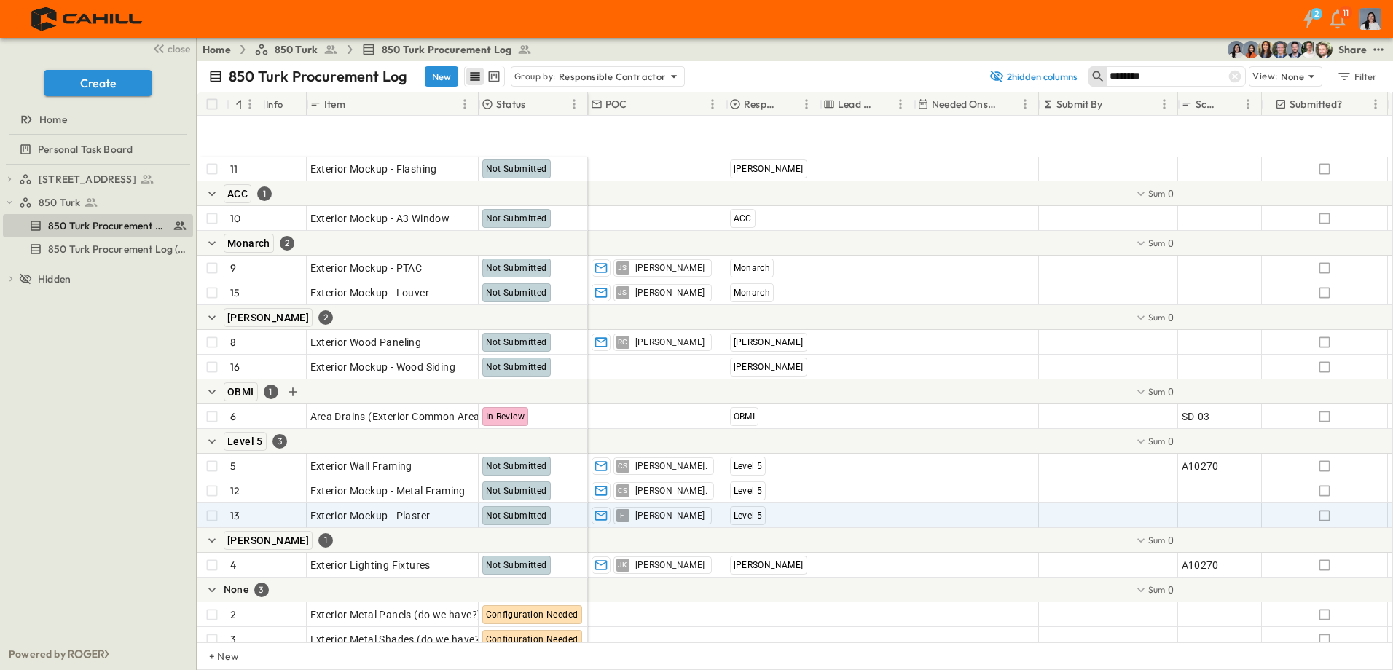
scroll to position [129, 0]
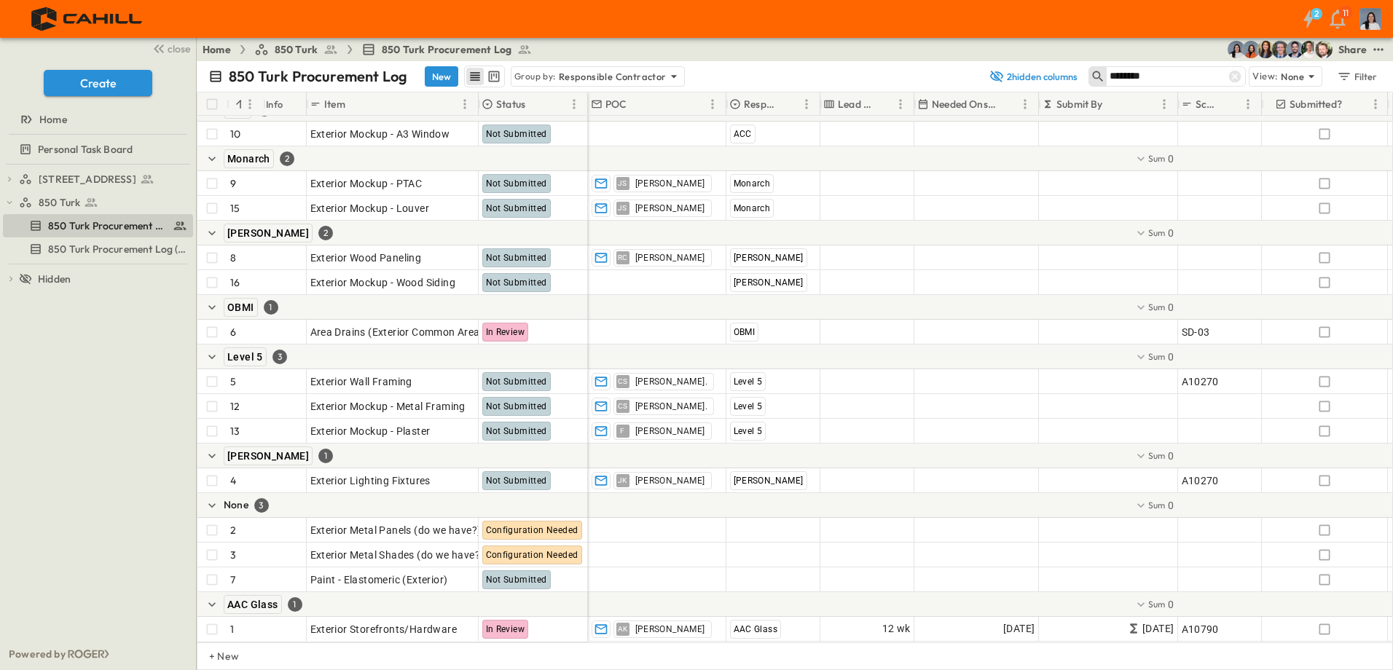
click at [1235, 77] on icon at bounding box center [1235, 77] width 12 height 12
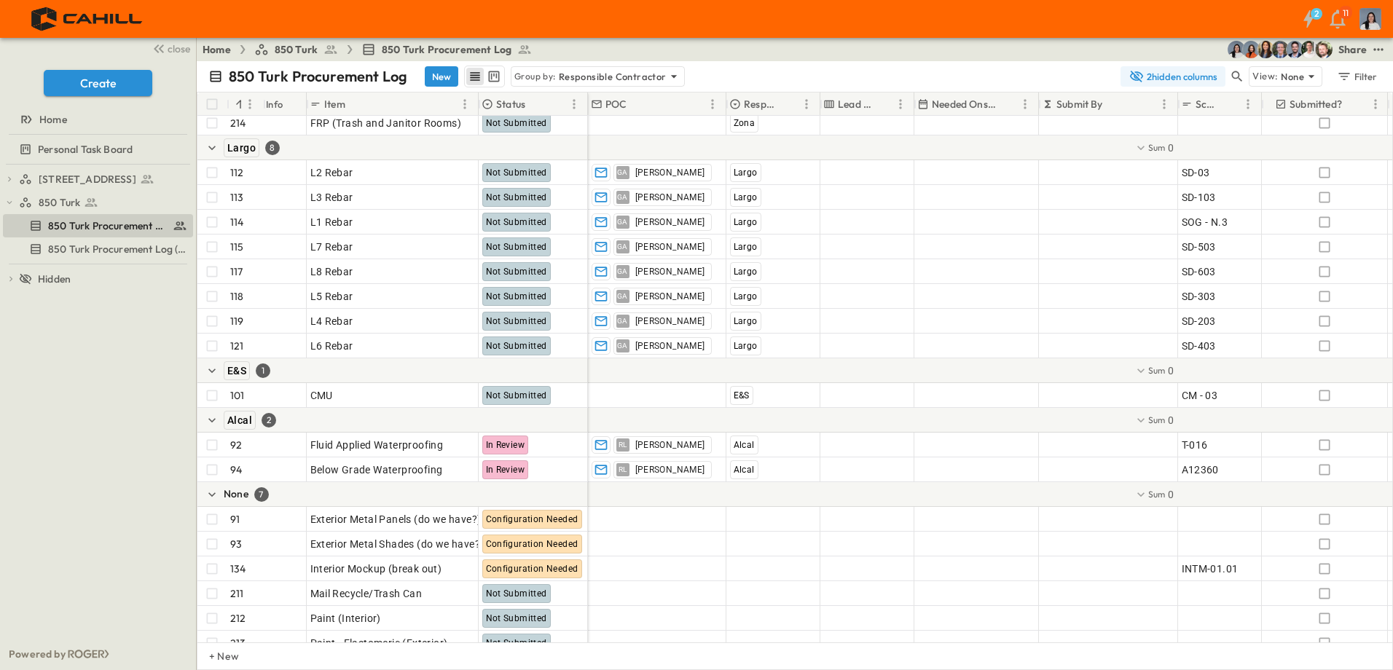
click at [1165, 74] on button "2 hidden columns" at bounding box center [1173, 76] width 105 height 20
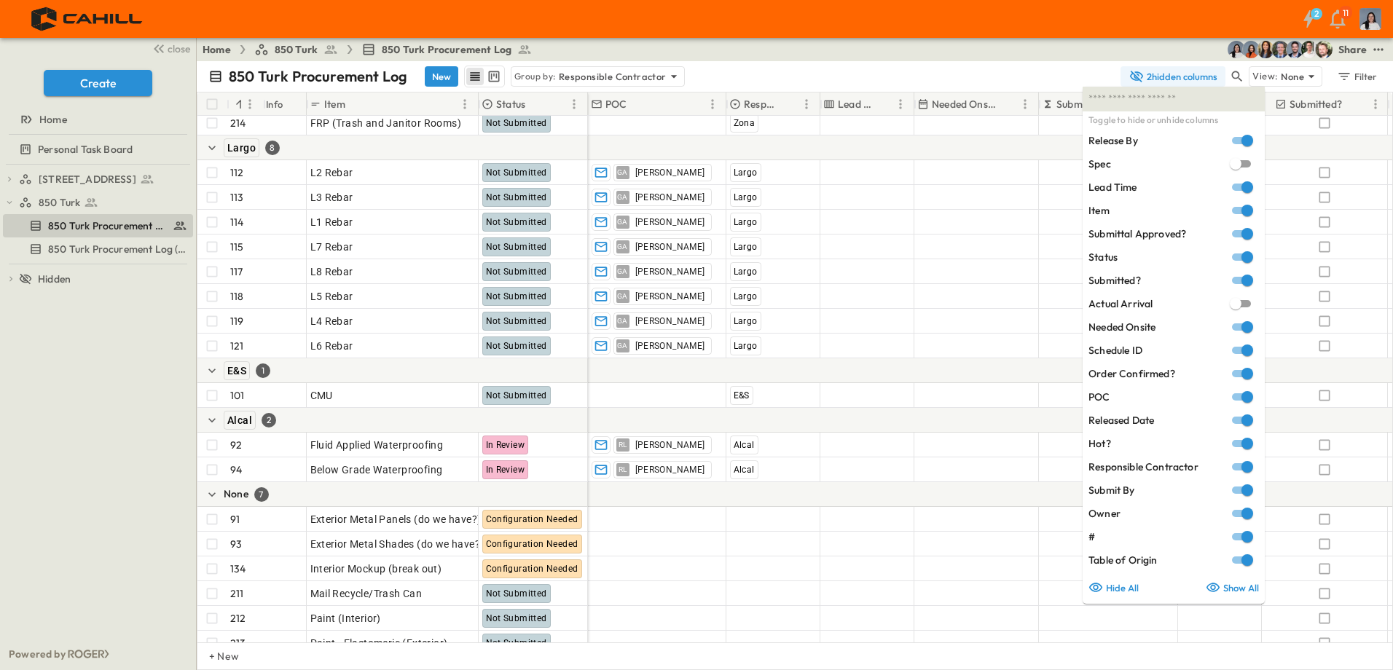
scroll to position [79, 0]
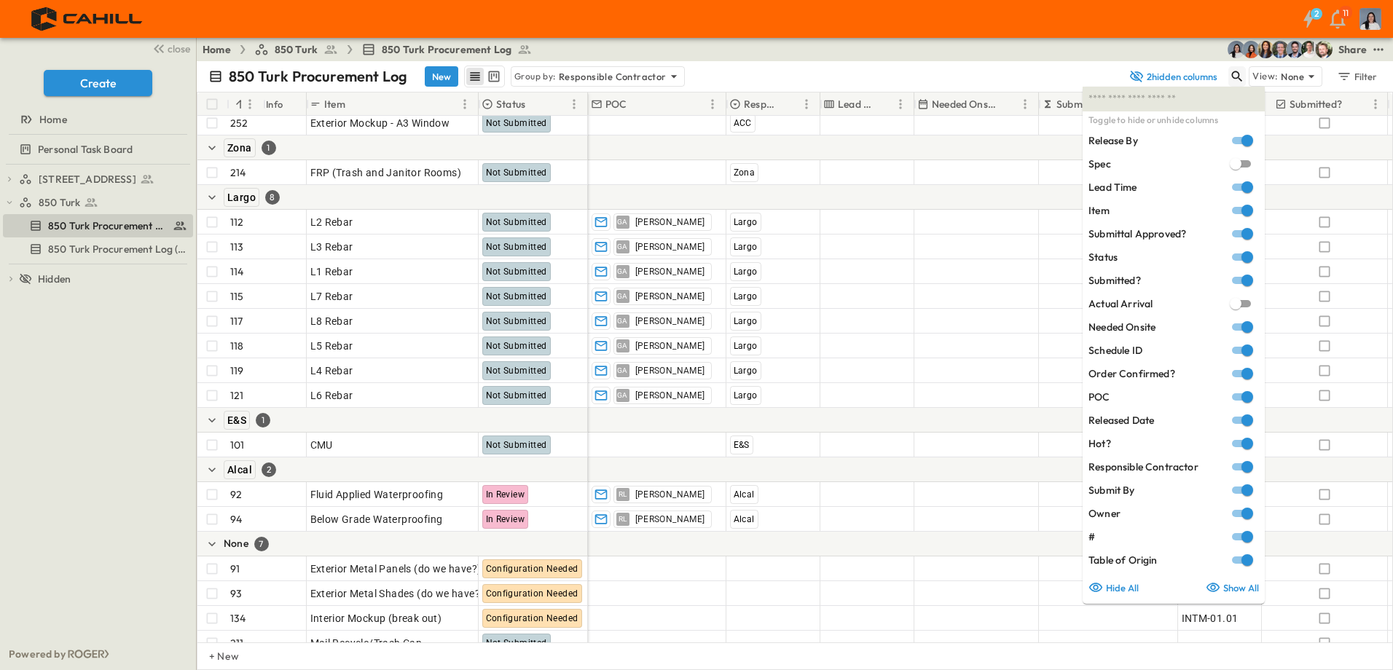
click at [1233, 70] on icon "button" at bounding box center [1237, 76] width 15 height 15
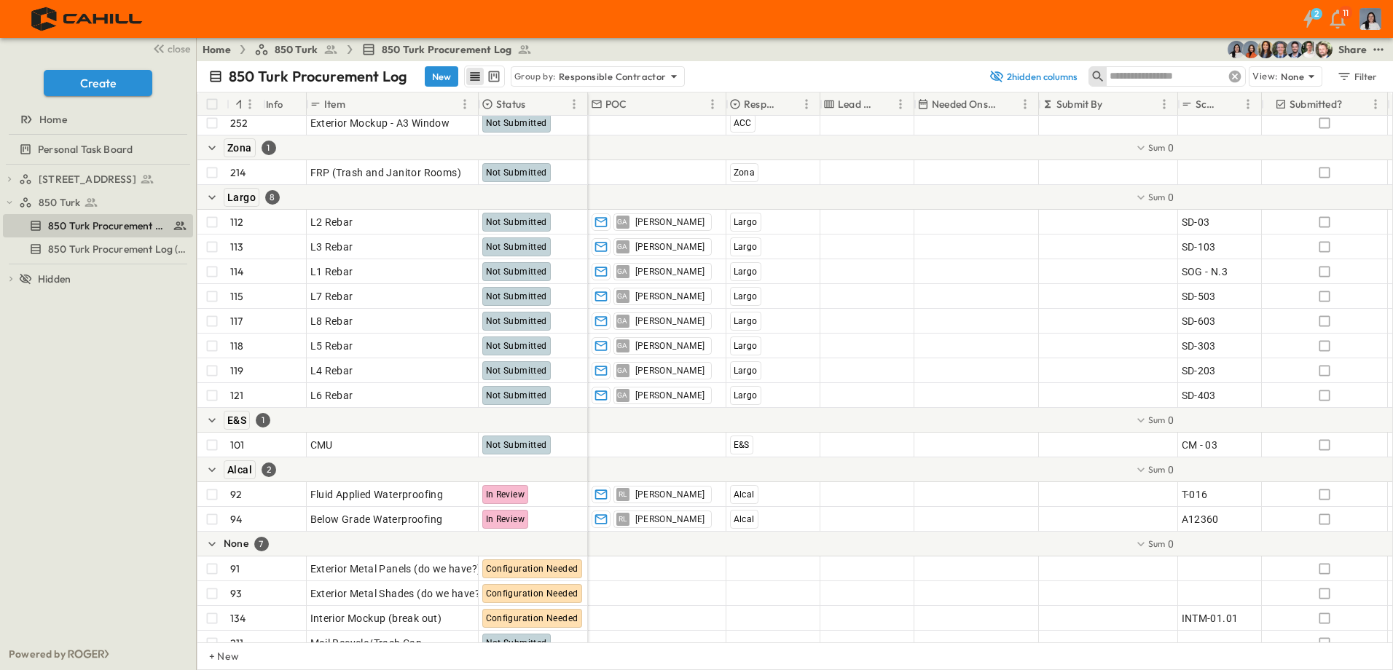
type input "*"
click at [1208, 68] on input "text" at bounding box center [1161, 76] width 102 height 21
type input "****"
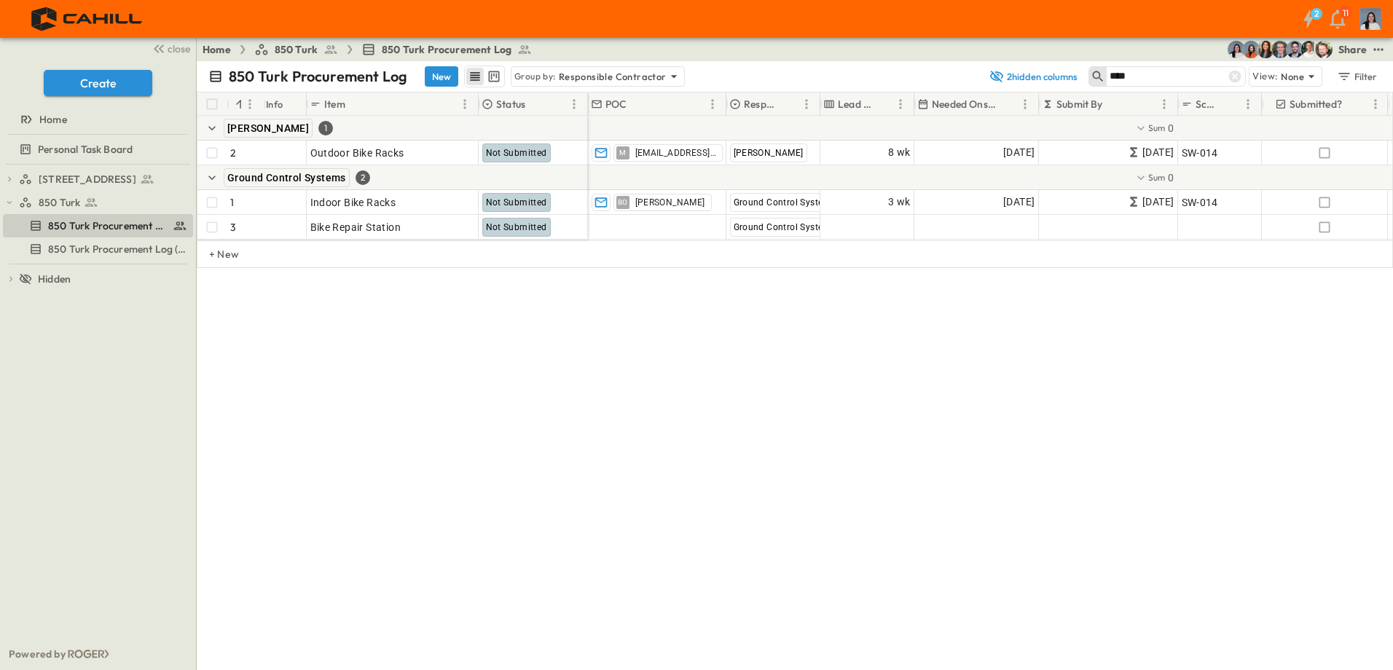
scroll to position [0, 0]
click at [419, 332] on div "850 Turk Procurement Log New Group by: Responsible Contractor 2 hidden columns …" at bounding box center [795, 365] width 1197 height 609
drag, startPoint x: 1241, startPoint y: 75, endPoint x: 1200, endPoint y: 78, distance: 41.6
click at [1241, 75] on icon at bounding box center [1235, 77] width 12 height 12
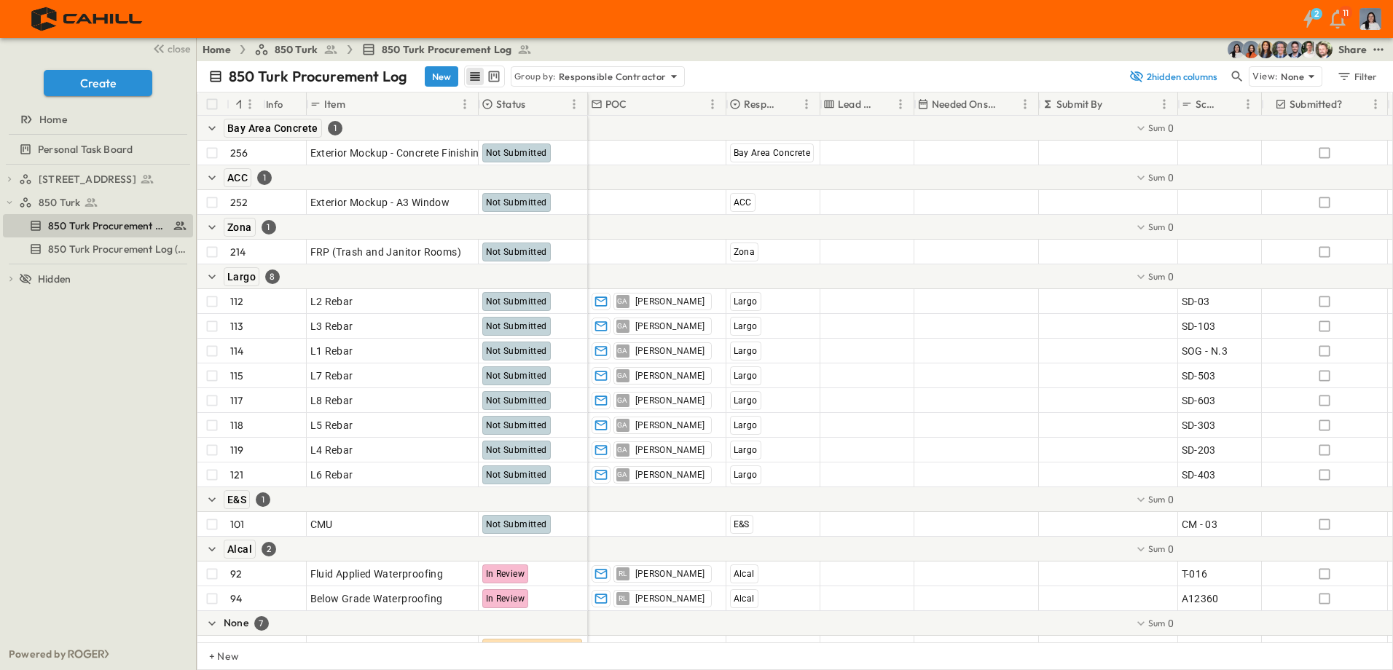
click at [1200, 78] on button "2 hidden columns" at bounding box center [1173, 76] width 105 height 20
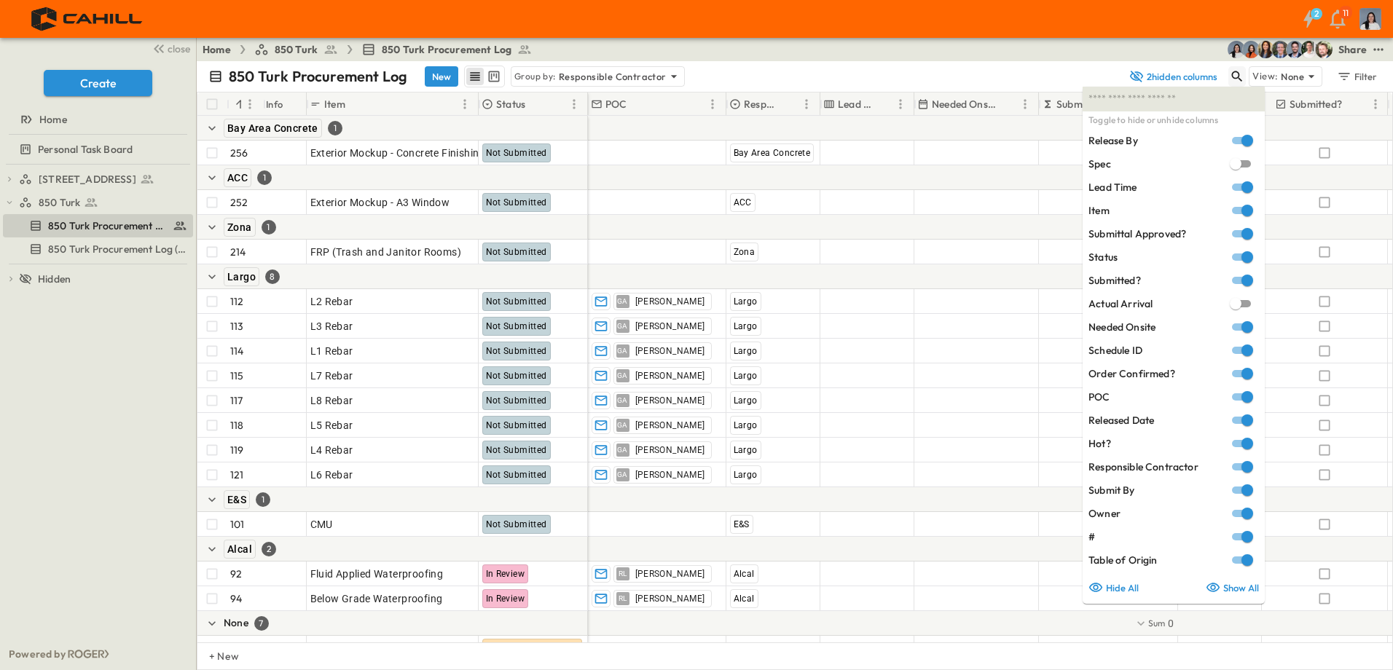
click at [1232, 69] on button "button" at bounding box center [1237, 76] width 17 height 20
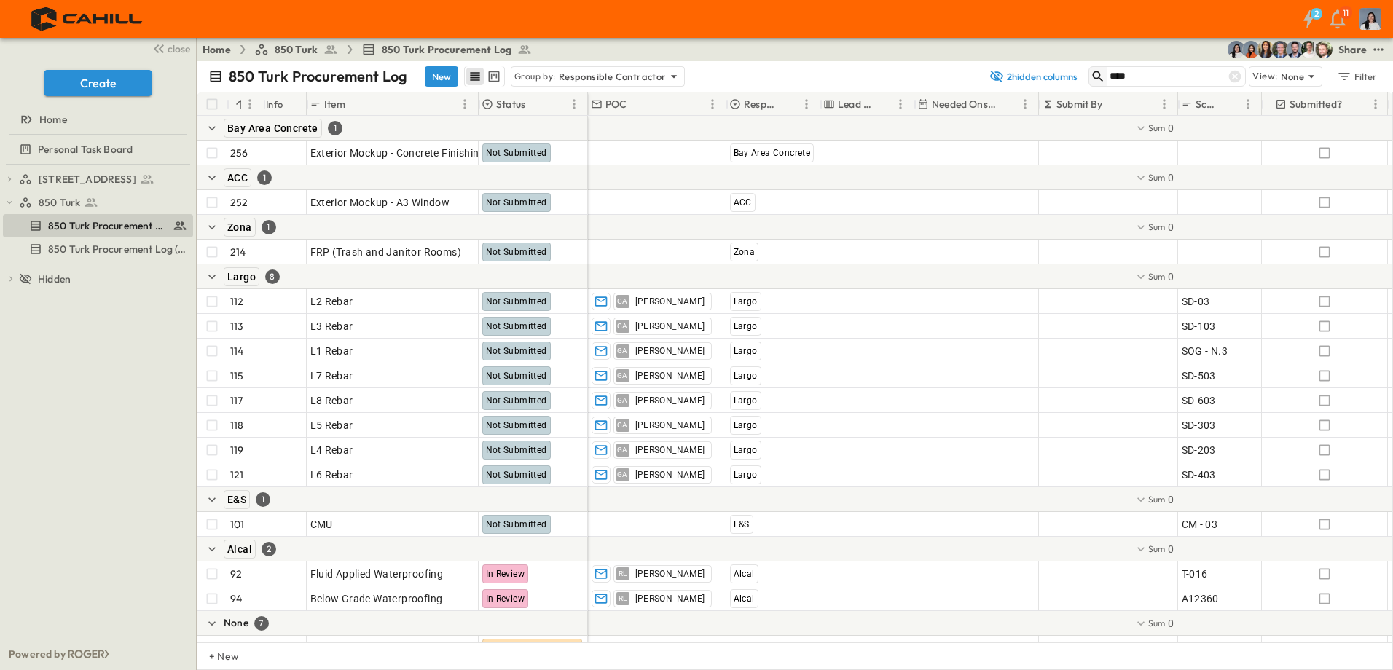
type input "*****"
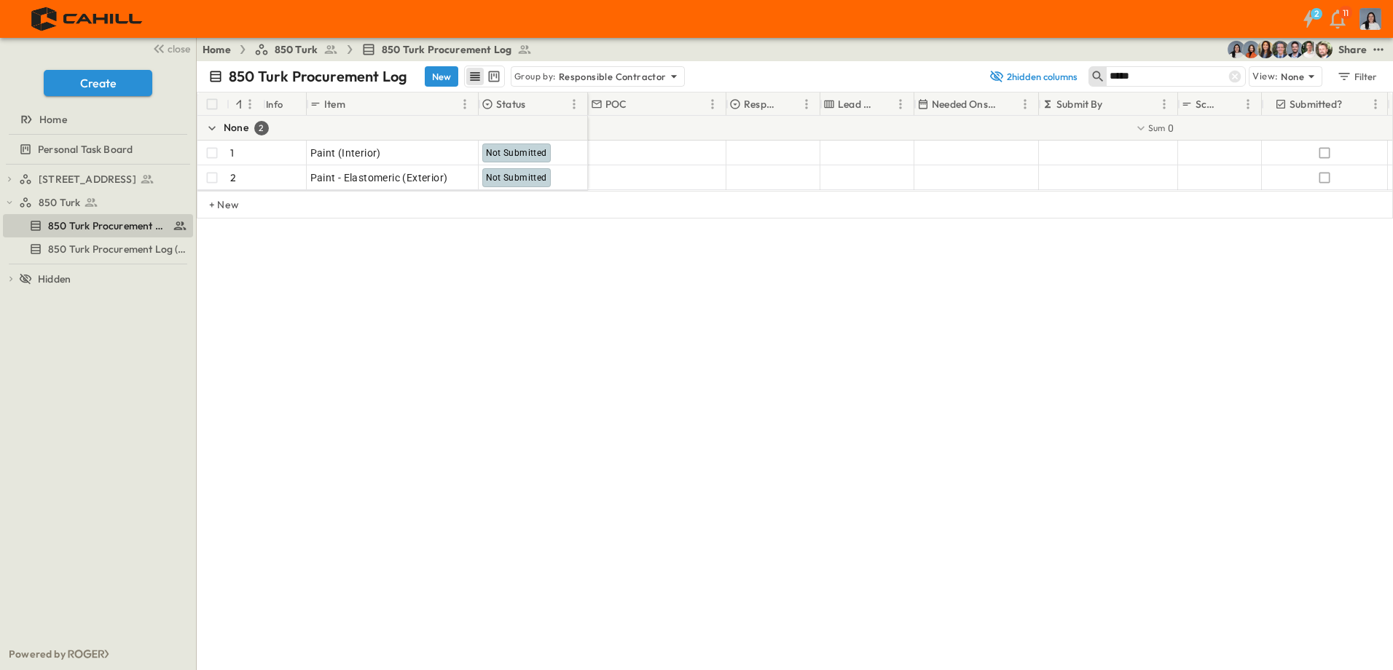
click at [673, 259] on div "# Info Item Status POC Responsible Contractor Lead Time Needed Onsite Submit By…" at bounding box center [795, 201] width 1197 height 219
click at [552, 292] on div "# Info Item Status POC Responsible Contractor Lead Time Needed Onsite Submit By…" at bounding box center [795, 201] width 1197 height 219
click at [1233, 78] on icon at bounding box center [1235, 77] width 12 height 12
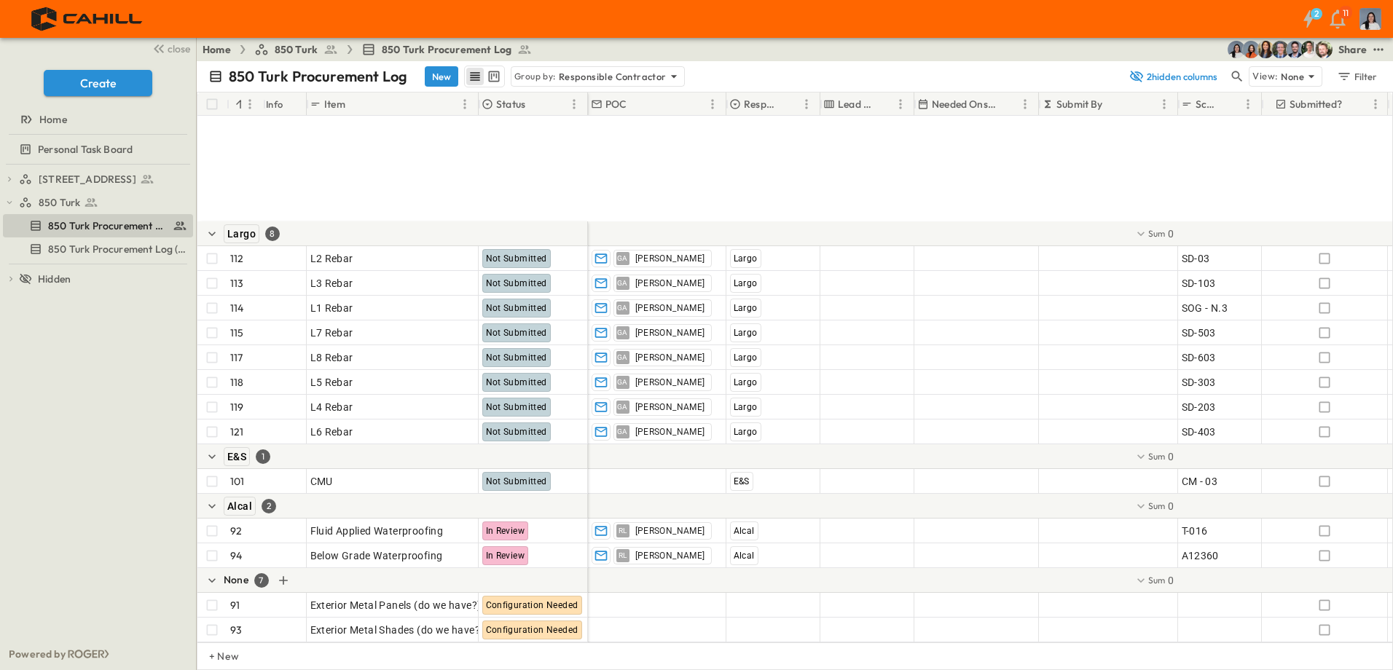
scroll to position [219, 0]
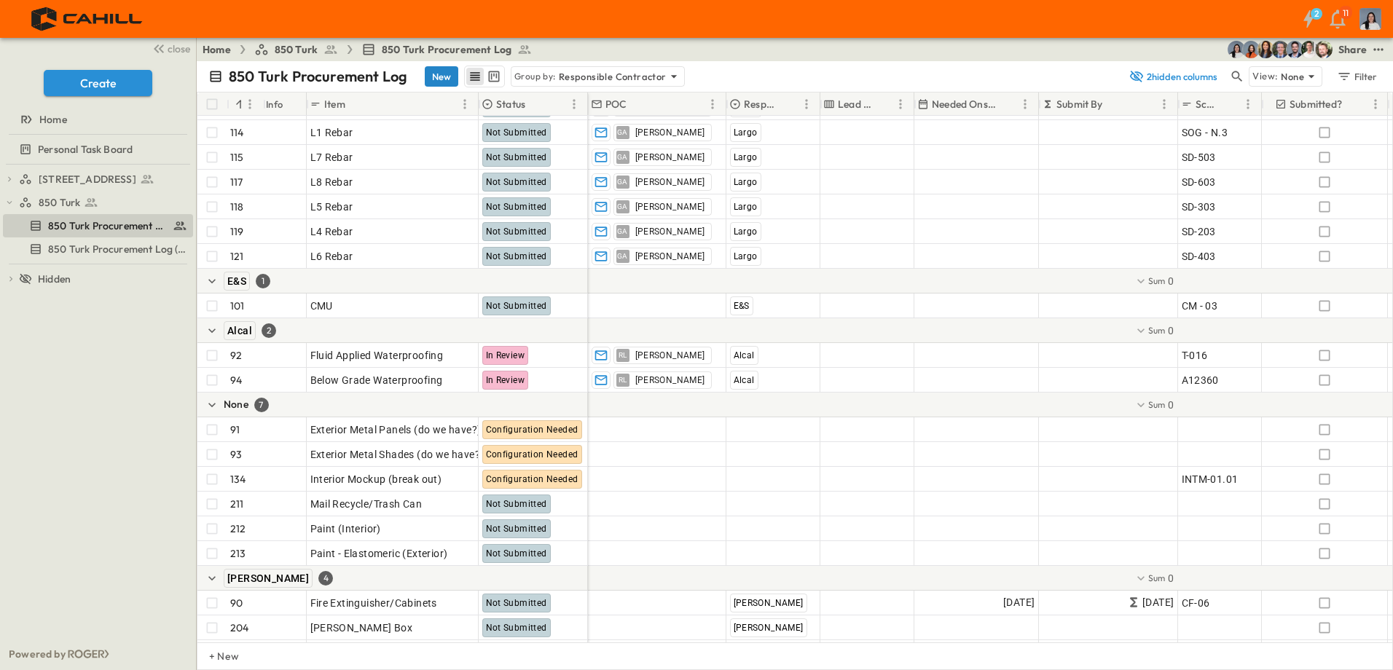
click at [450, 84] on button "New" at bounding box center [442, 76] width 34 height 20
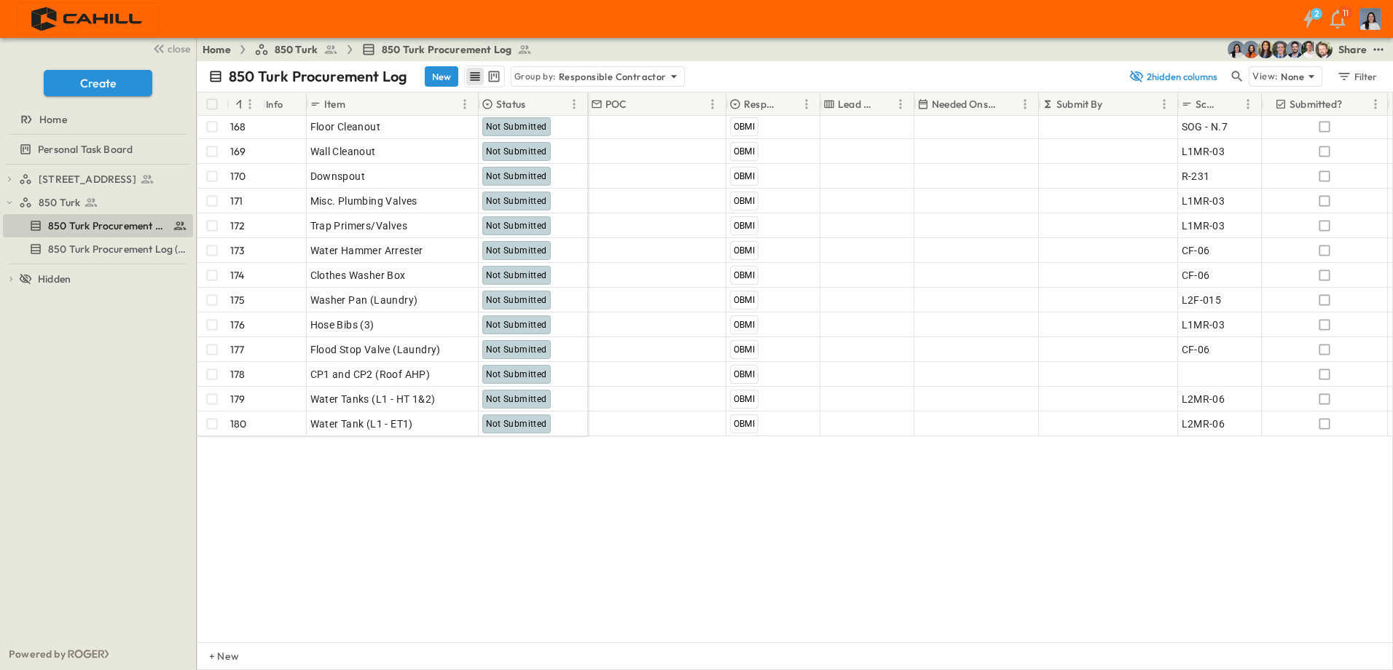
scroll to position [2108, 0]
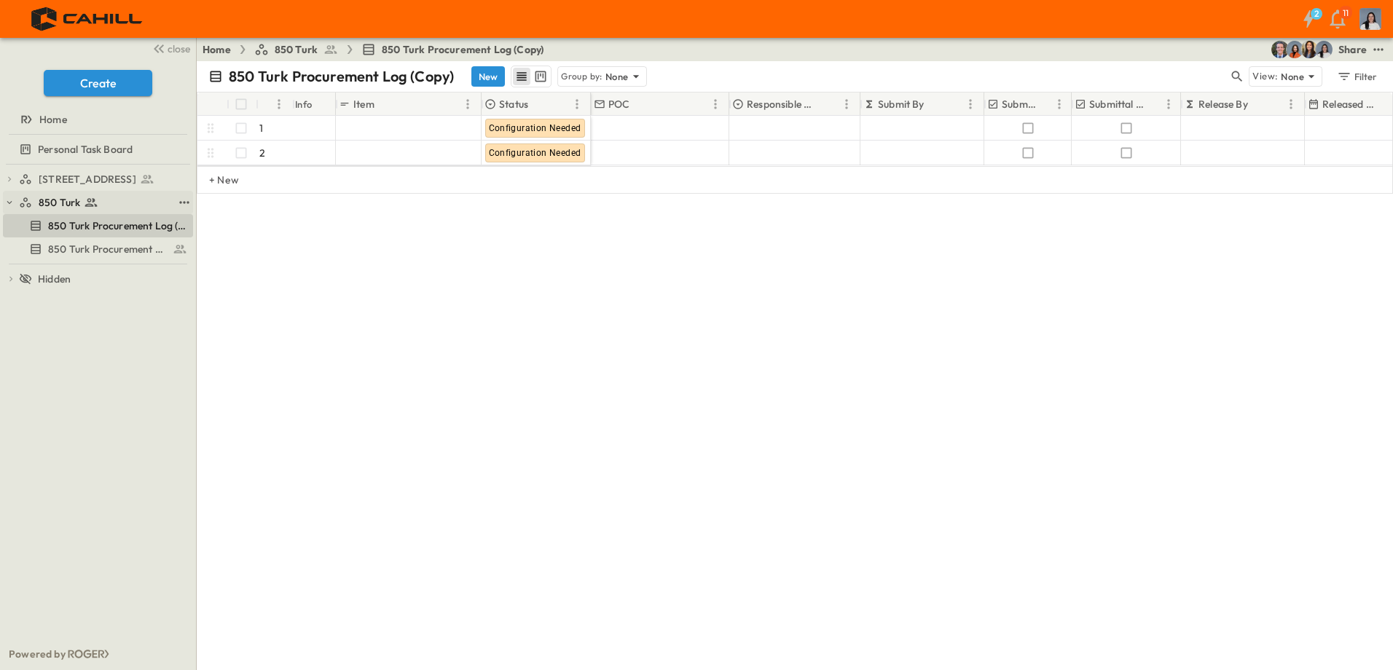
click at [112, 197] on div "850 Turk" at bounding box center [96, 202] width 154 height 15
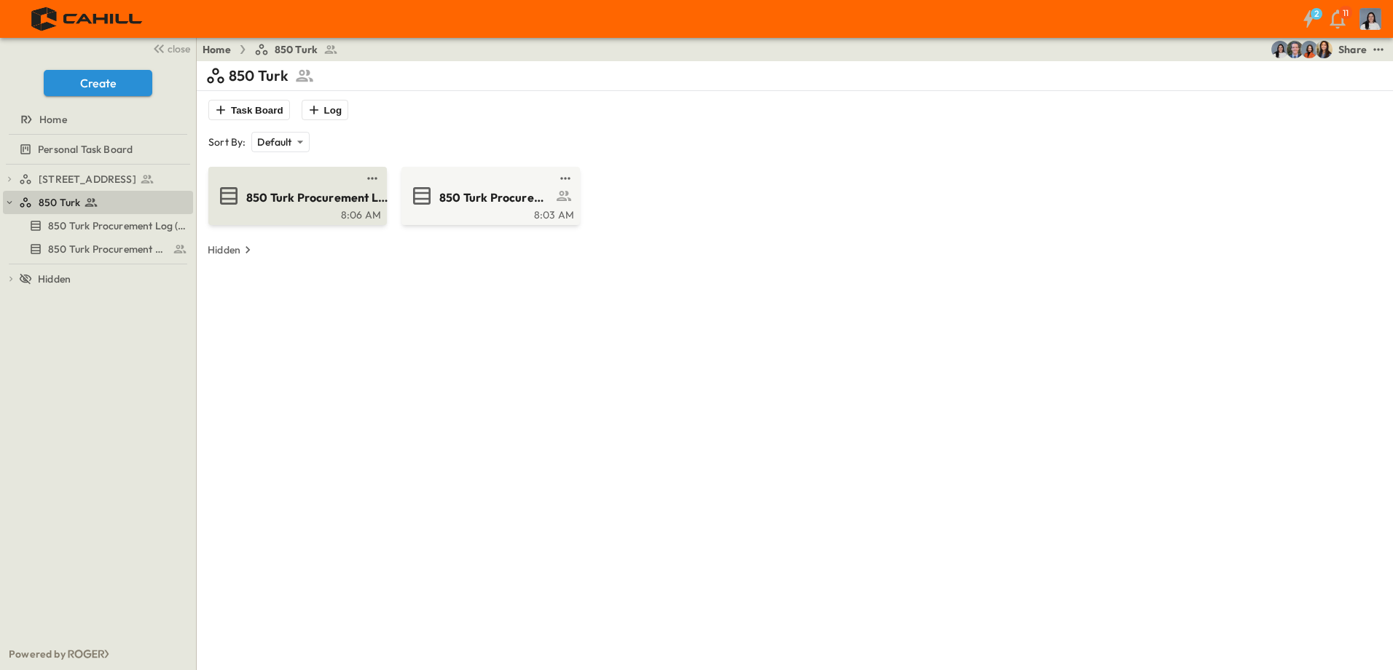
click at [359, 204] on span "850 Turk Procurement Log (Copy)" at bounding box center [317, 197] width 142 height 17
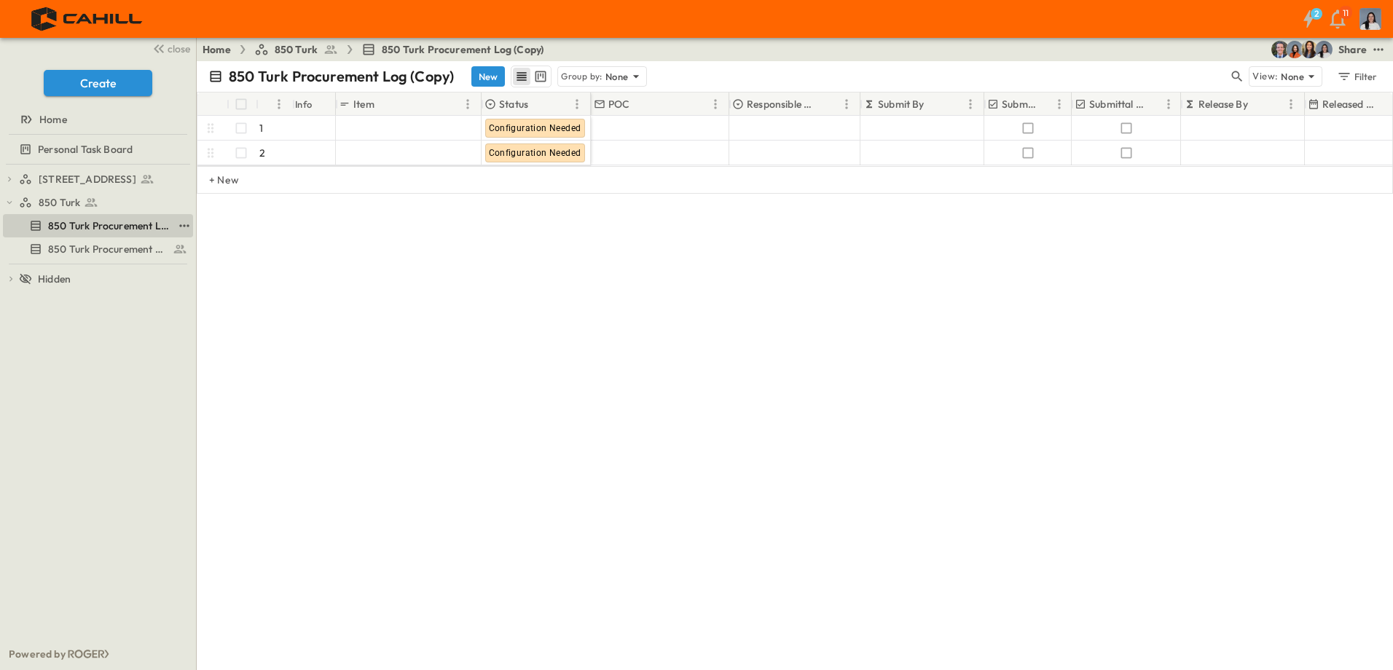
click at [162, 234] on link "850 Turk Procurement Log (Copy)" at bounding box center [88, 226] width 170 height 20
click at [193, 224] on div "750 Golden Gate Procurement Log 850 Turk 850 Turk Procurement Log (Copy) 850 Tu…" at bounding box center [98, 402] width 196 height 474
click at [185, 230] on icon "test" at bounding box center [184, 226] width 15 height 15
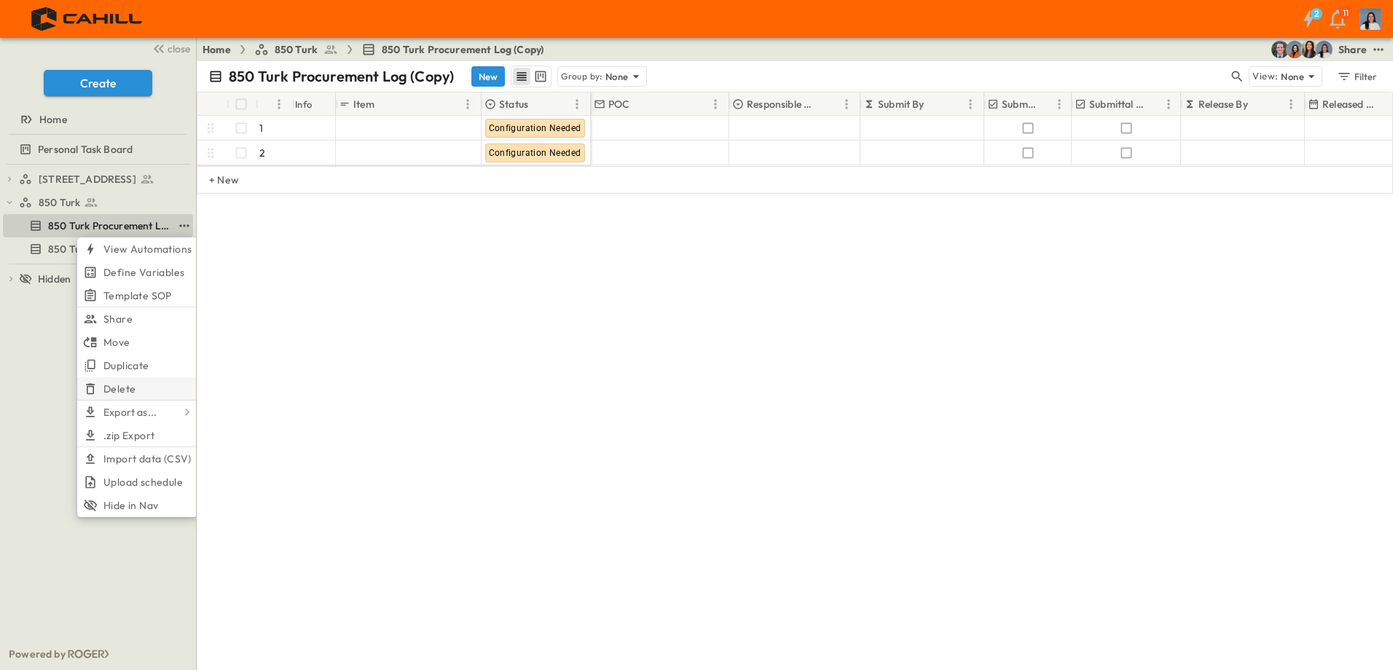
click at [130, 389] on span "Delete" at bounding box center [119, 389] width 32 height 15
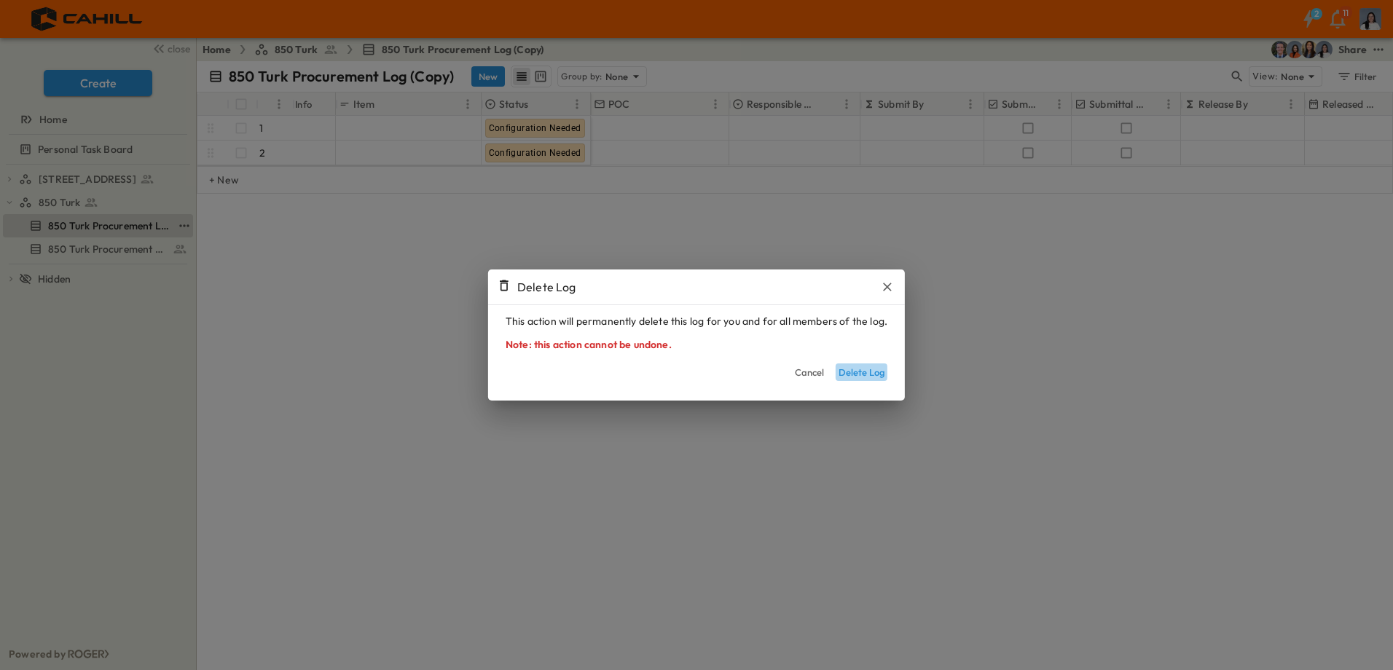
click at [847, 368] on button "Delete Log" at bounding box center [862, 372] width 52 height 17
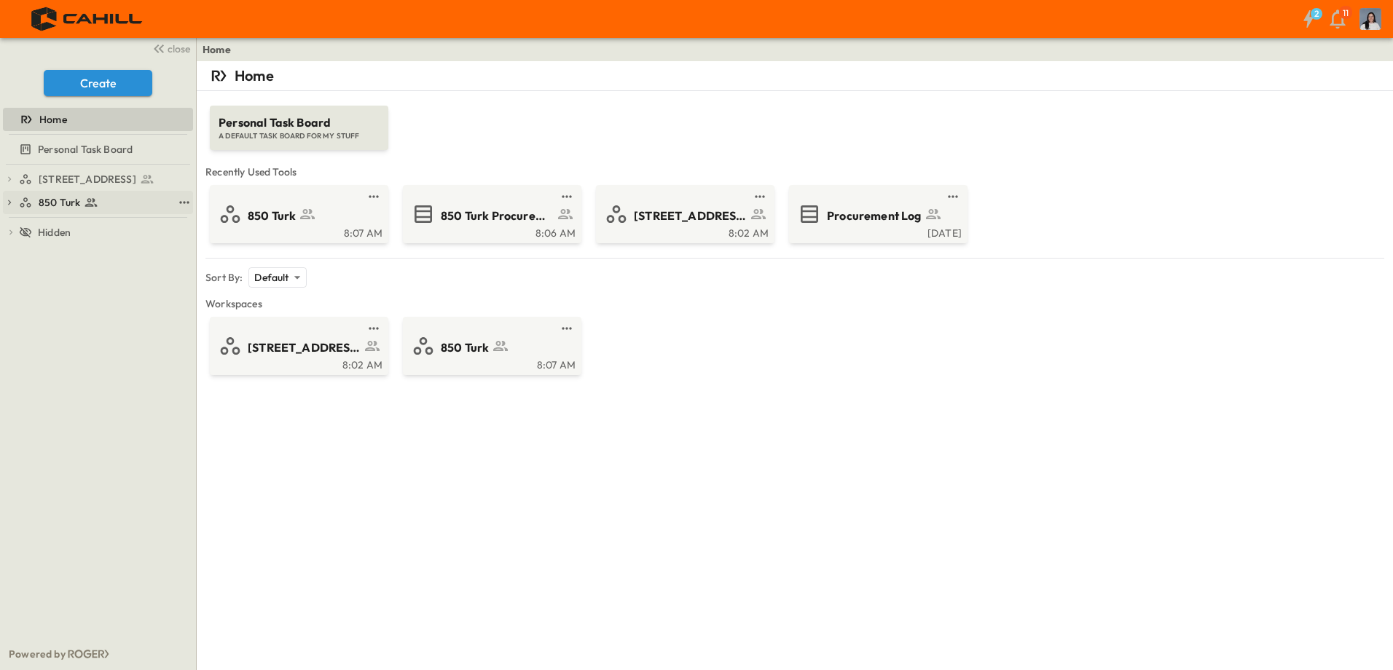
click at [52, 200] on span "850 Turk" at bounding box center [60, 202] width 42 height 15
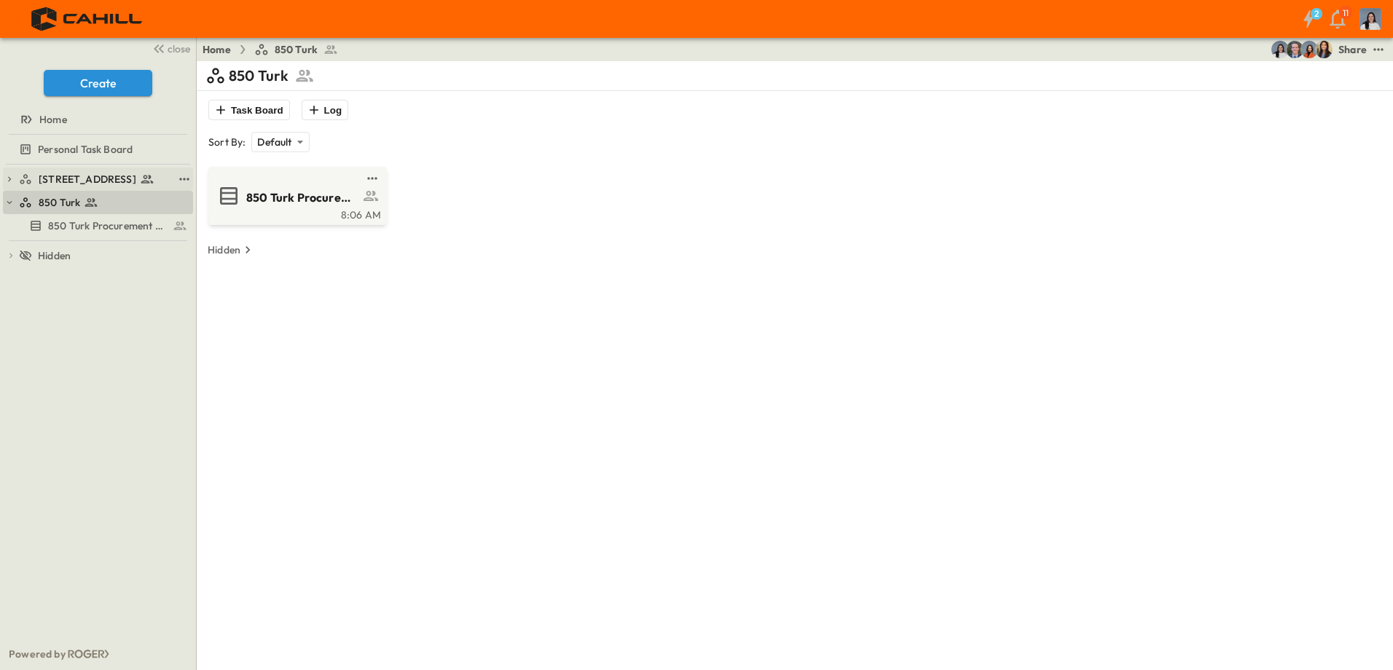
click at [74, 184] on span "[STREET_ADDRESS]" at bounding box center [88, 179] width 98 height 15
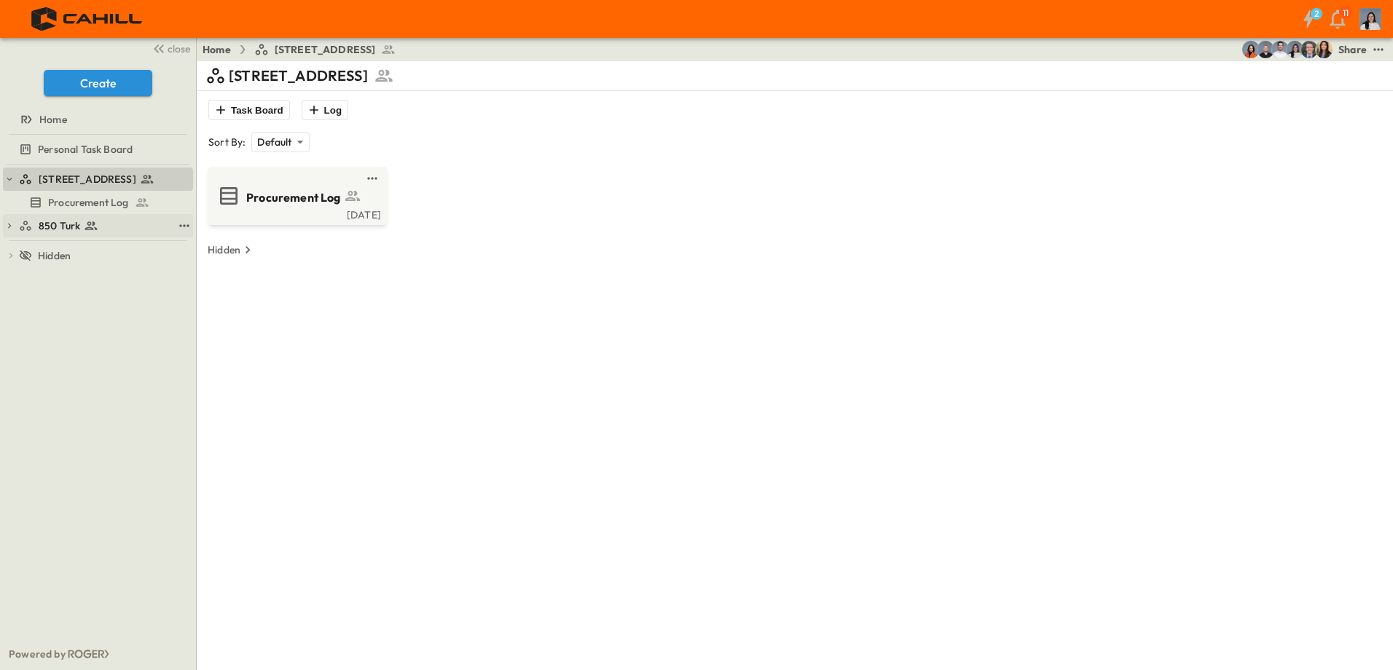
click at [69, 214] on div "850 Turk" at bounding box center [98, 225] width 190 height 23
click at [74, 208] on span "Procurement Log" at bounding box center [88, 202] width 81 height 15
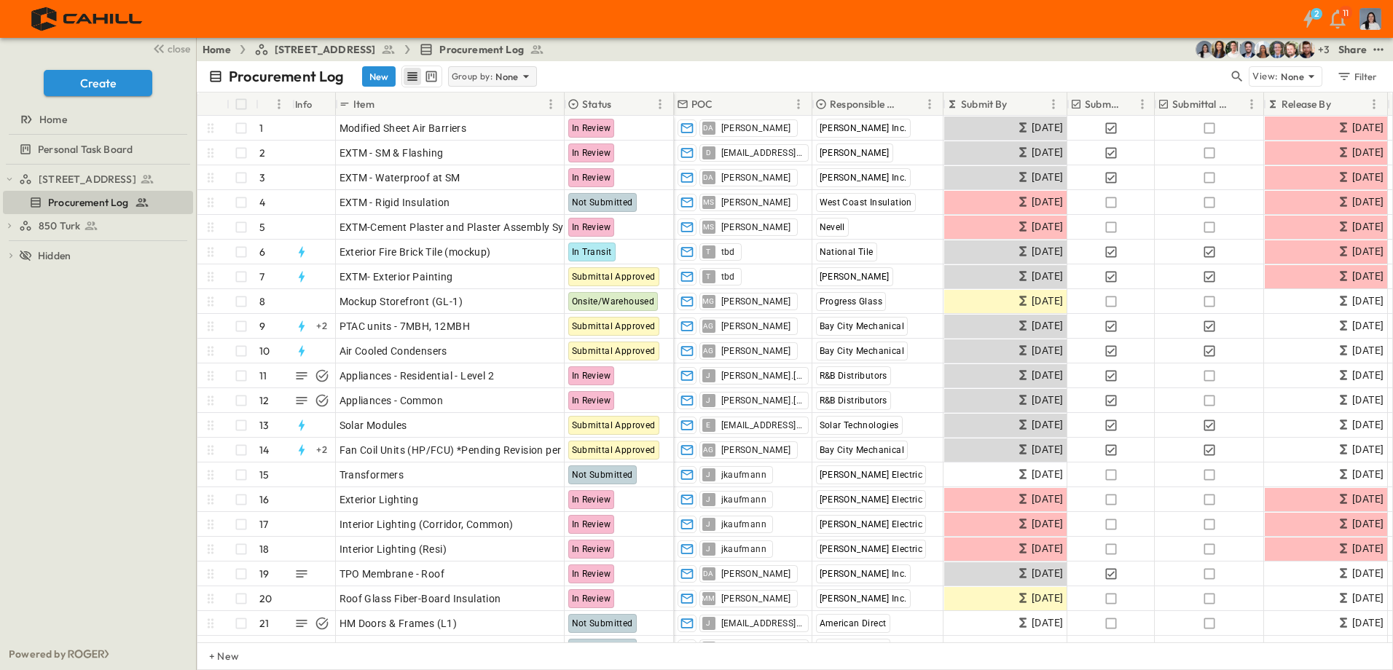
click at [513, 77] on p "None" at bounding box center [507, 76] width 23 height 15
click at [498, 139] on p "Responsible Contractor" at bounding box center [493, 146] width 82 height 29
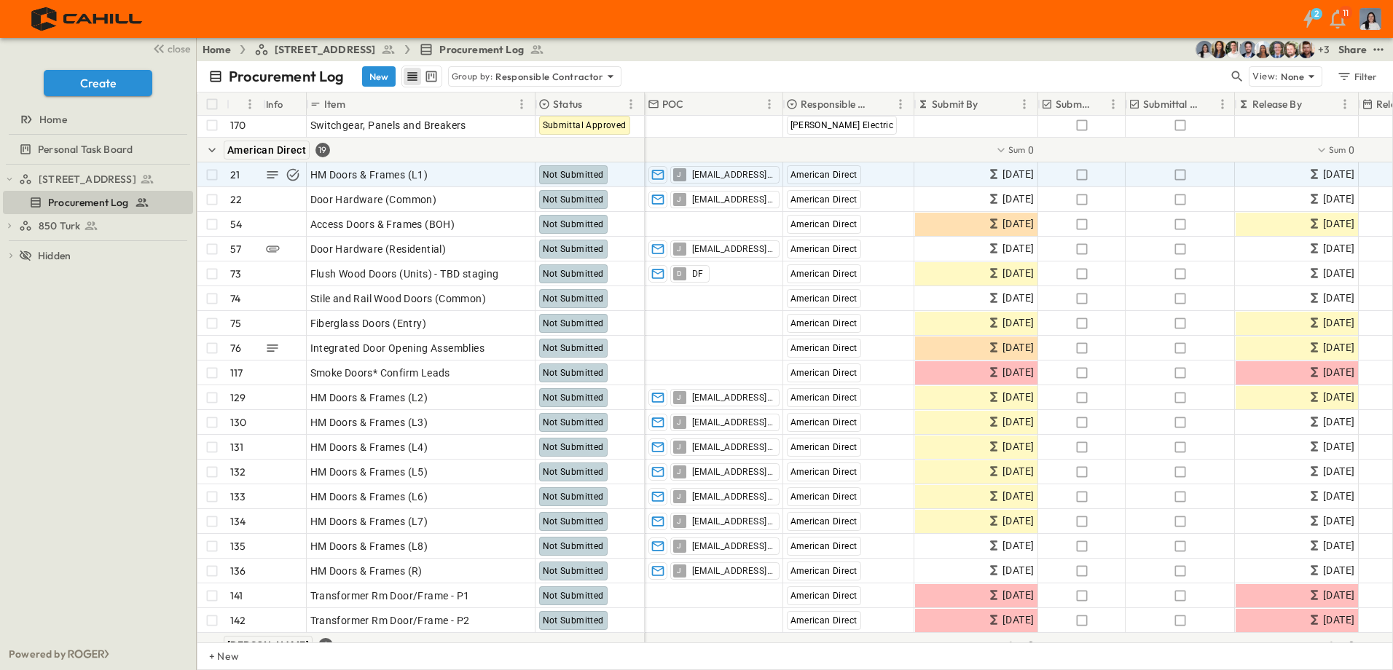
scroll to position [2292, 0]
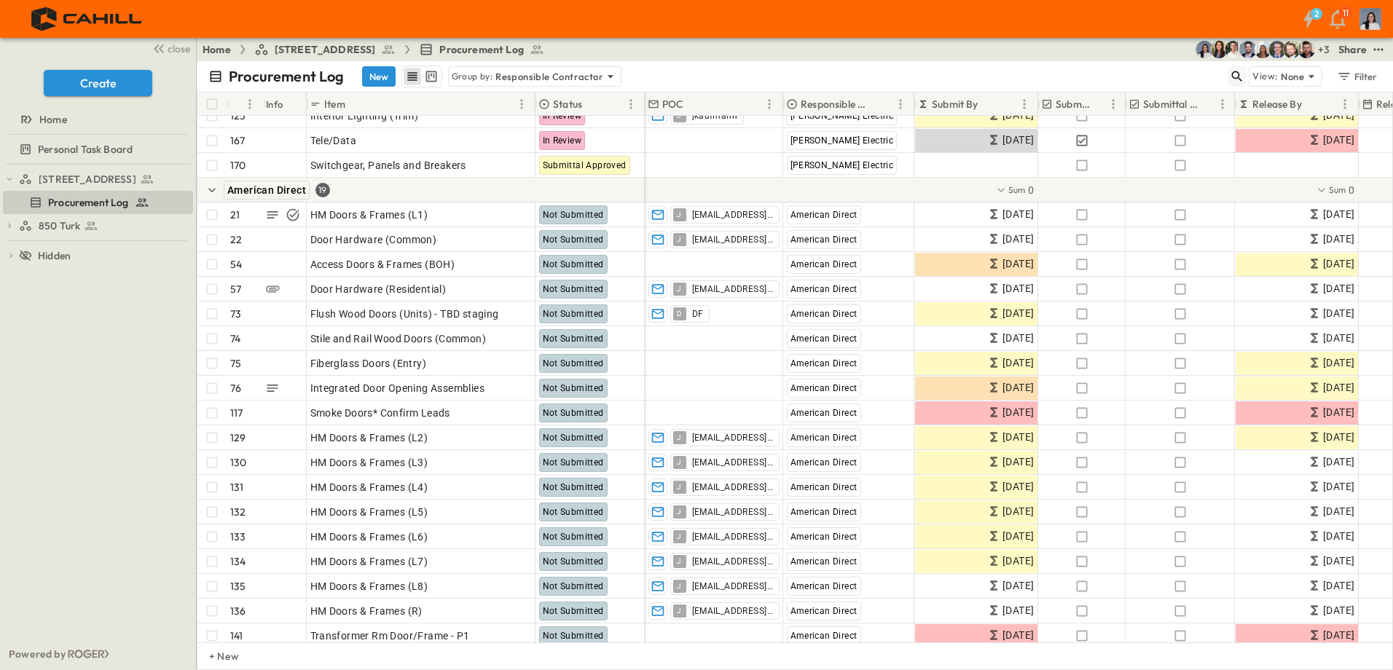
click at [1227, 80] on div "Procurement Log New Group by: Responsible Contractor" at bounding box center [718, 77] width 1020 height 22
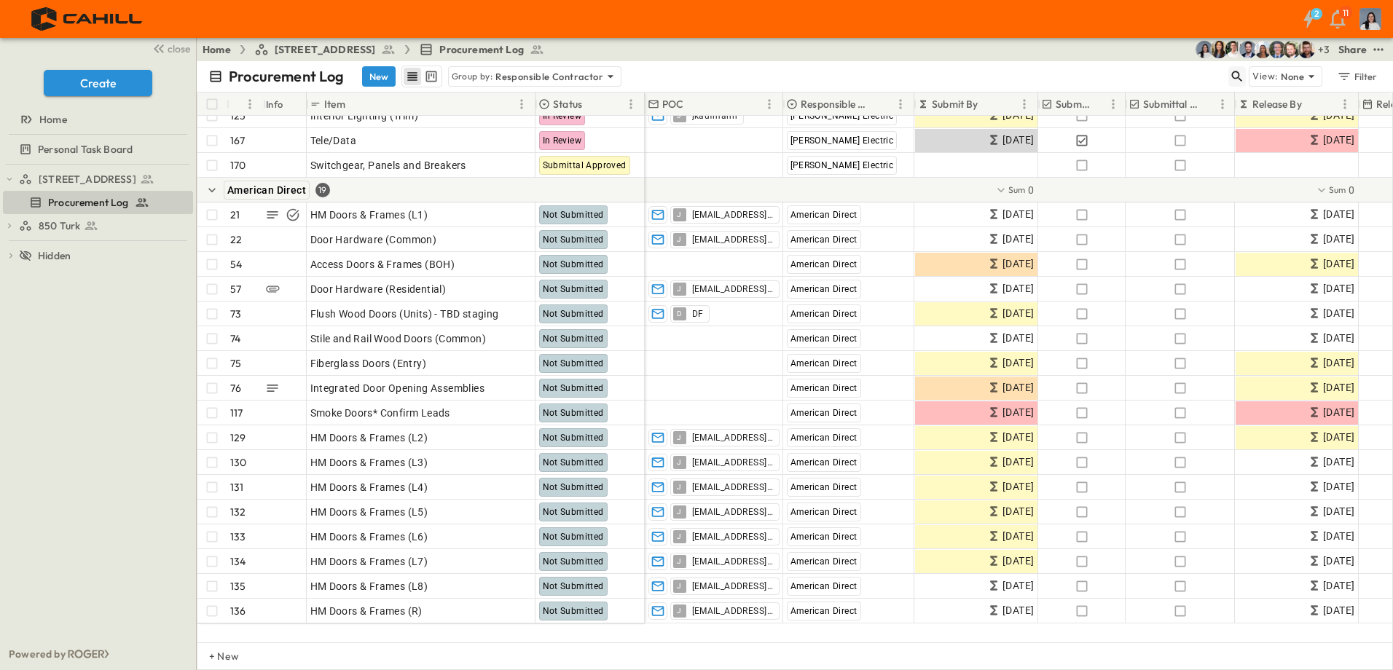
scroll to position [2186, 0]
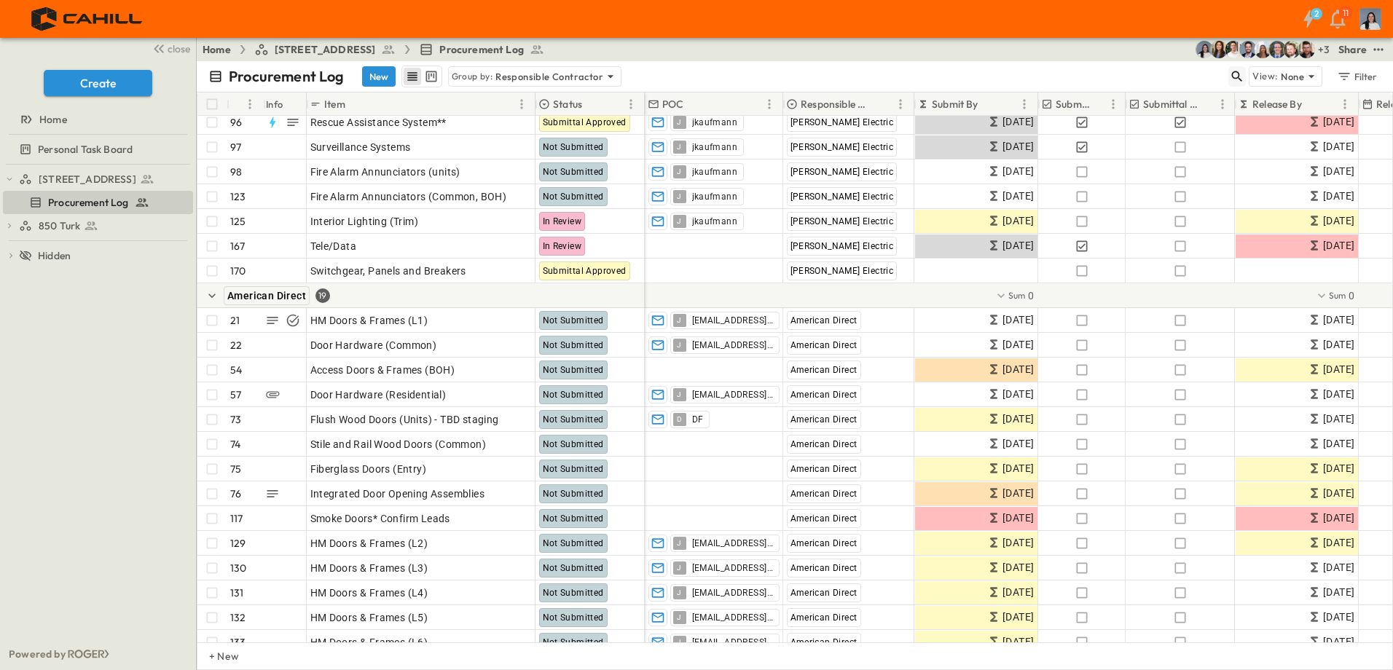
click at [1240, 79] on icon "button" at bounding box center [1237, 76] width 15 height 15
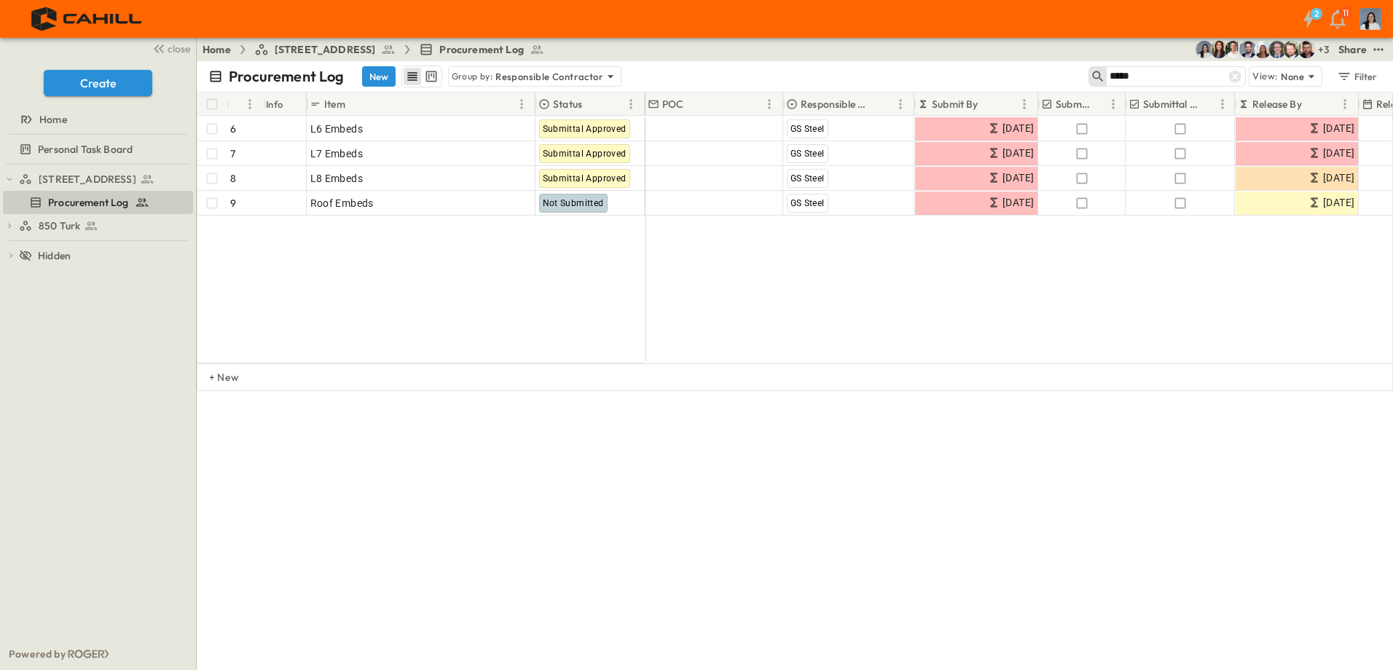
scroll to position [0, 0]
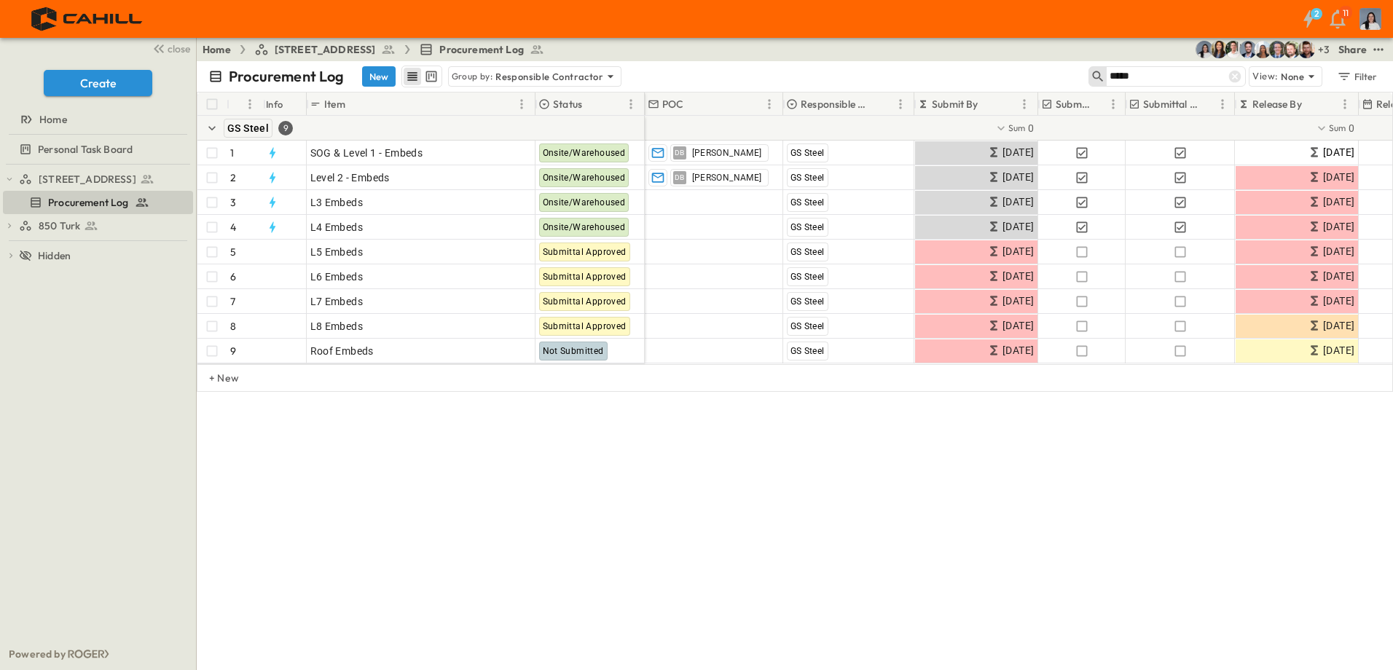
click at [1145, 480] on div "Procurement Log New Group by: Responsible Contractor ***** View: None Filter # …" at bounding box center [795, 365] width 1197 height 609
click at [1162, 75] on input "*****" at bounding box center [1161, 76] width 102 height 21
click at [1164, 77] on input "*****" at bounding box center [1161, 76] width 102 height 21
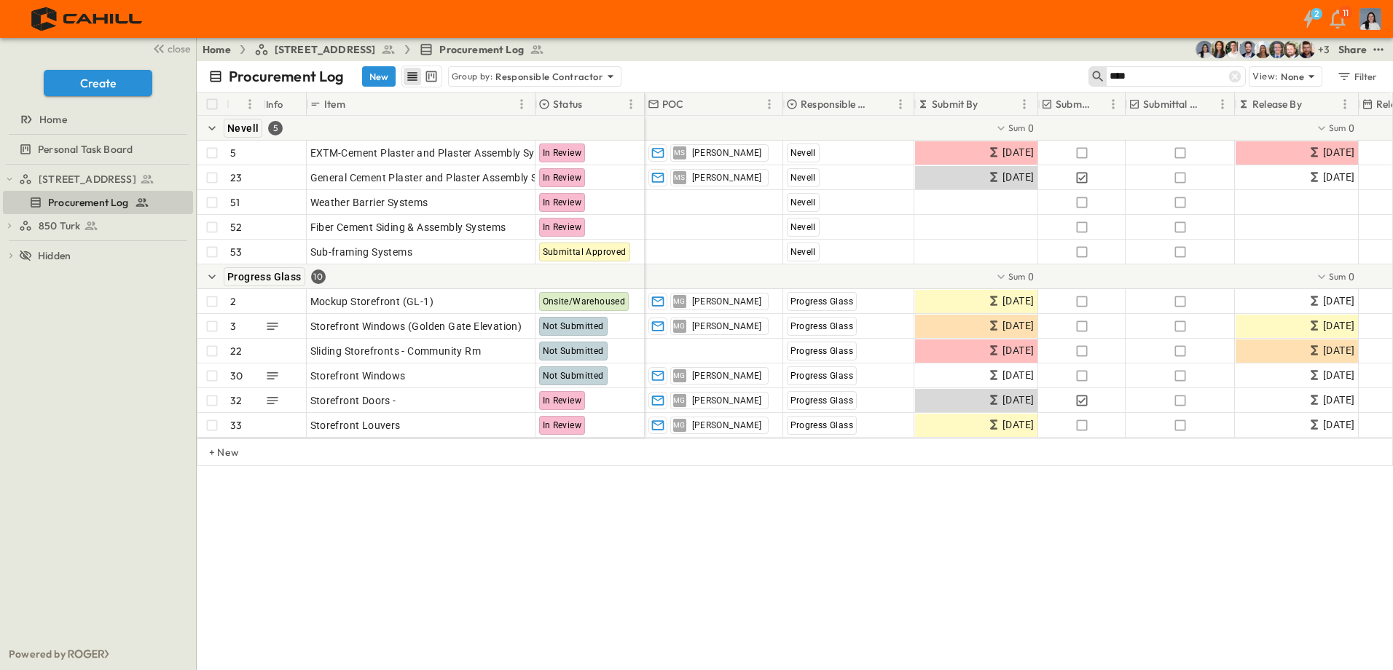
type input "*****"
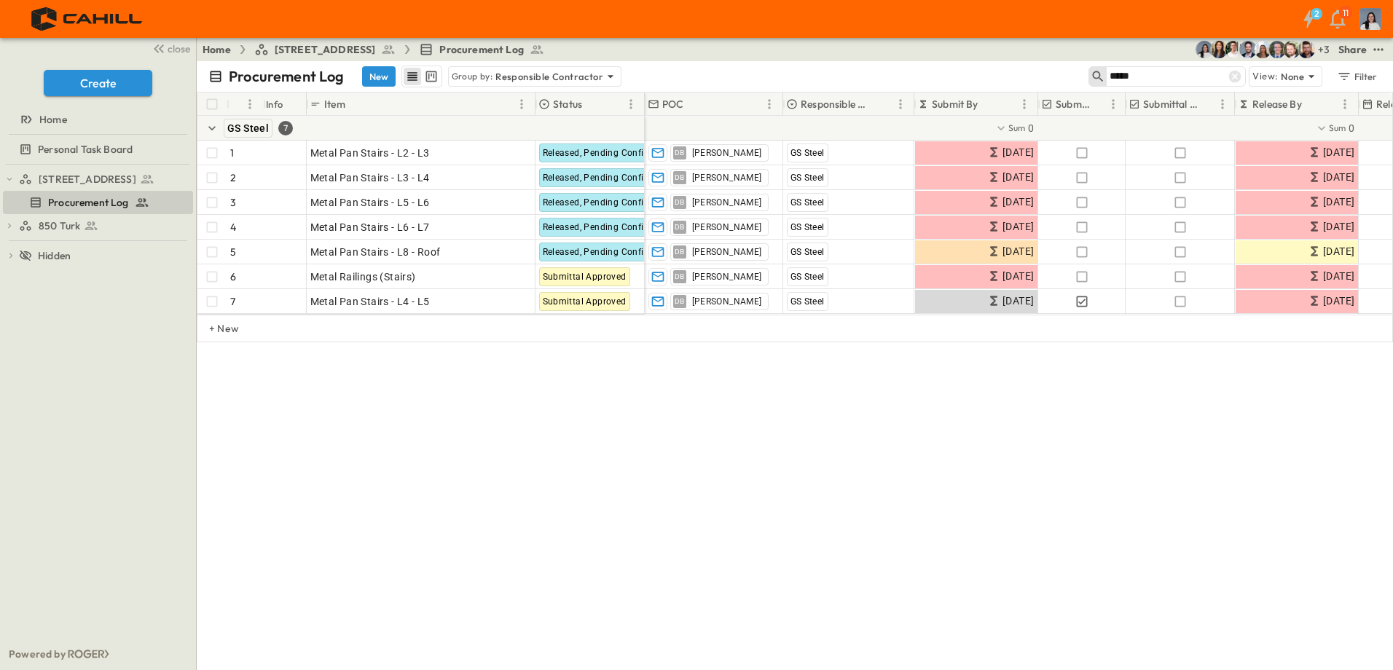
drag, startPoint x: 1234, startPoint y: 77, endPoint x: 1220, endPoint y: 90, distance: 19.1
click at [1234, 77] on icon at bounding box center [1235, 77] width 12 height 12
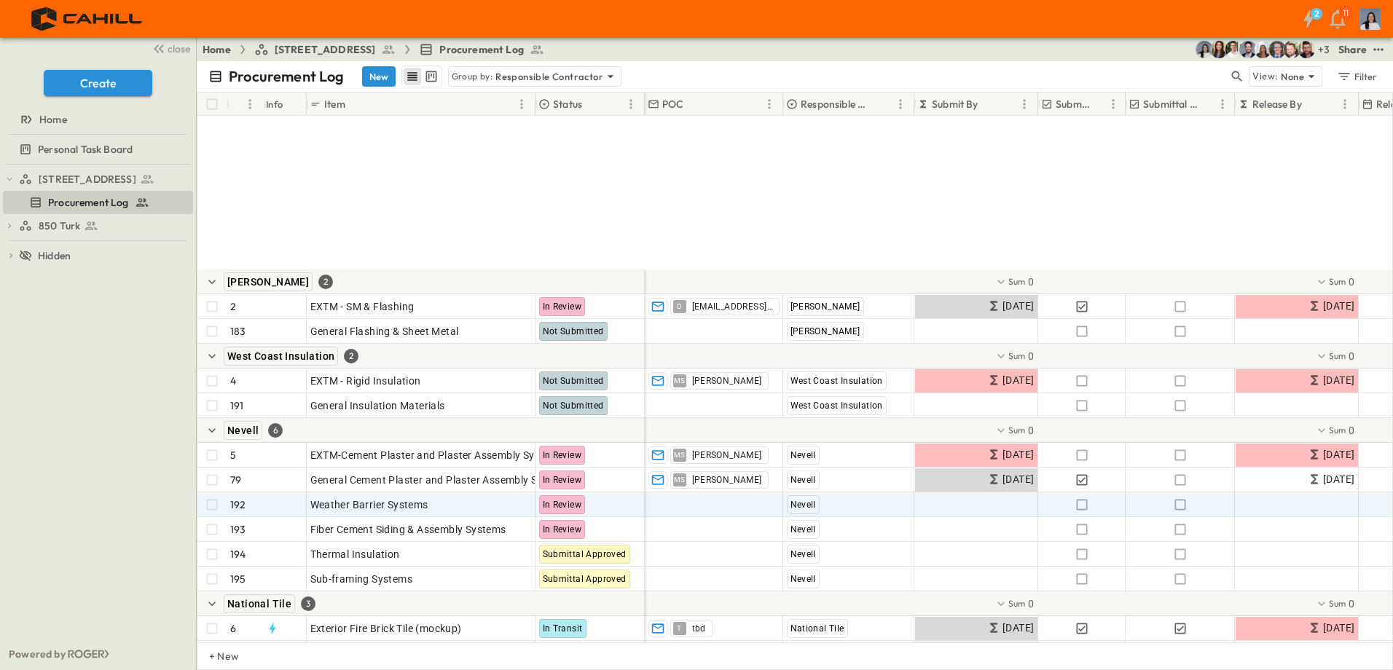
scroll to position [292, 0]
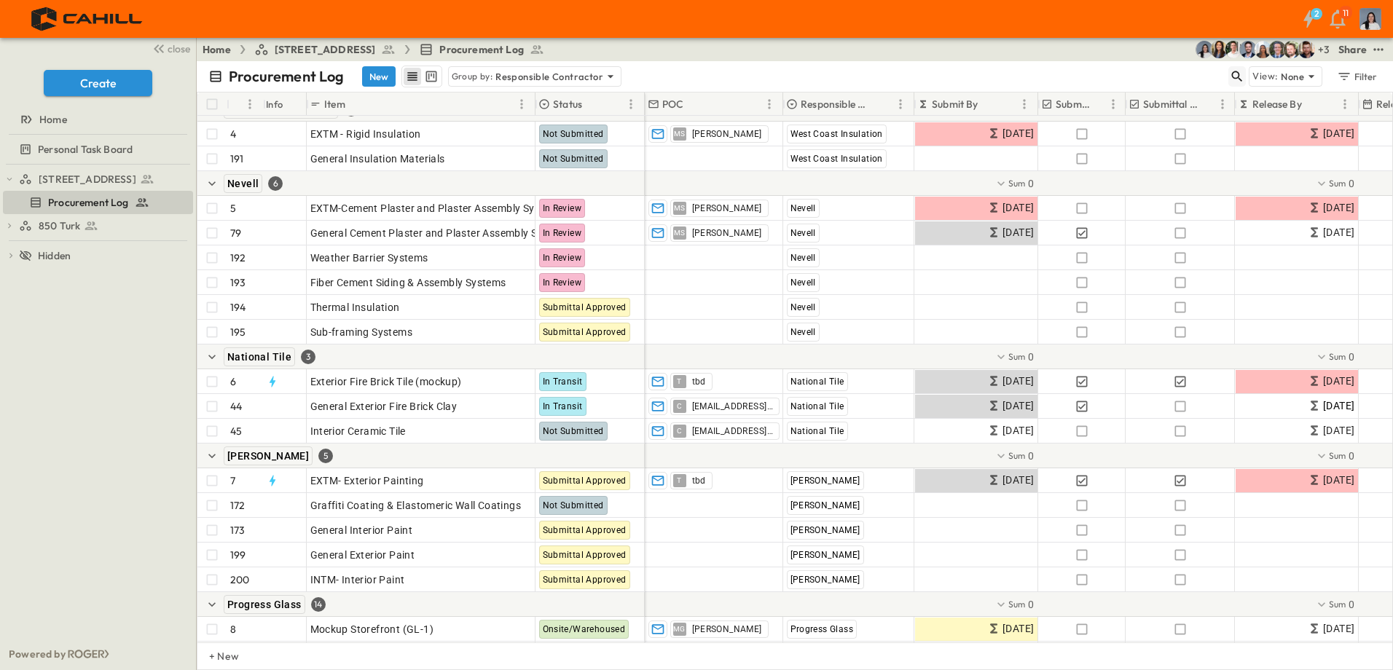
click at [1233, 79] on icon "button" at bounding box center [1237, 76] width 15 height 15
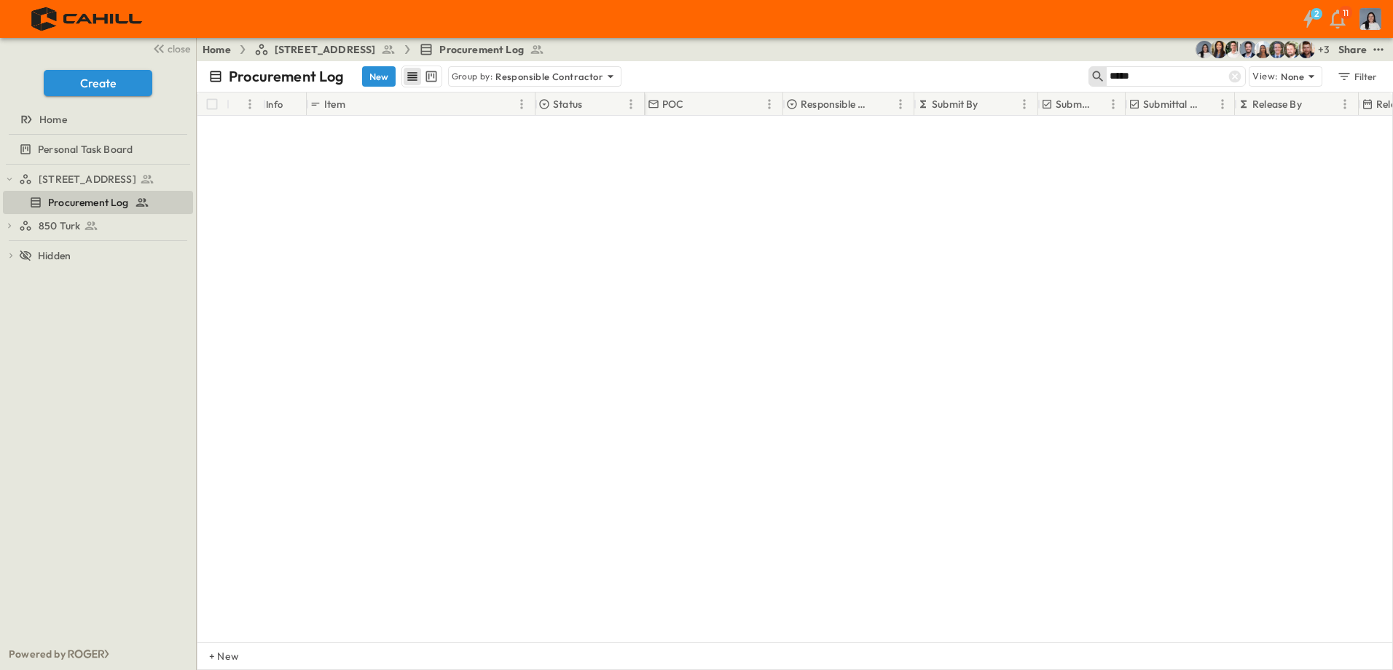
type input "*****"
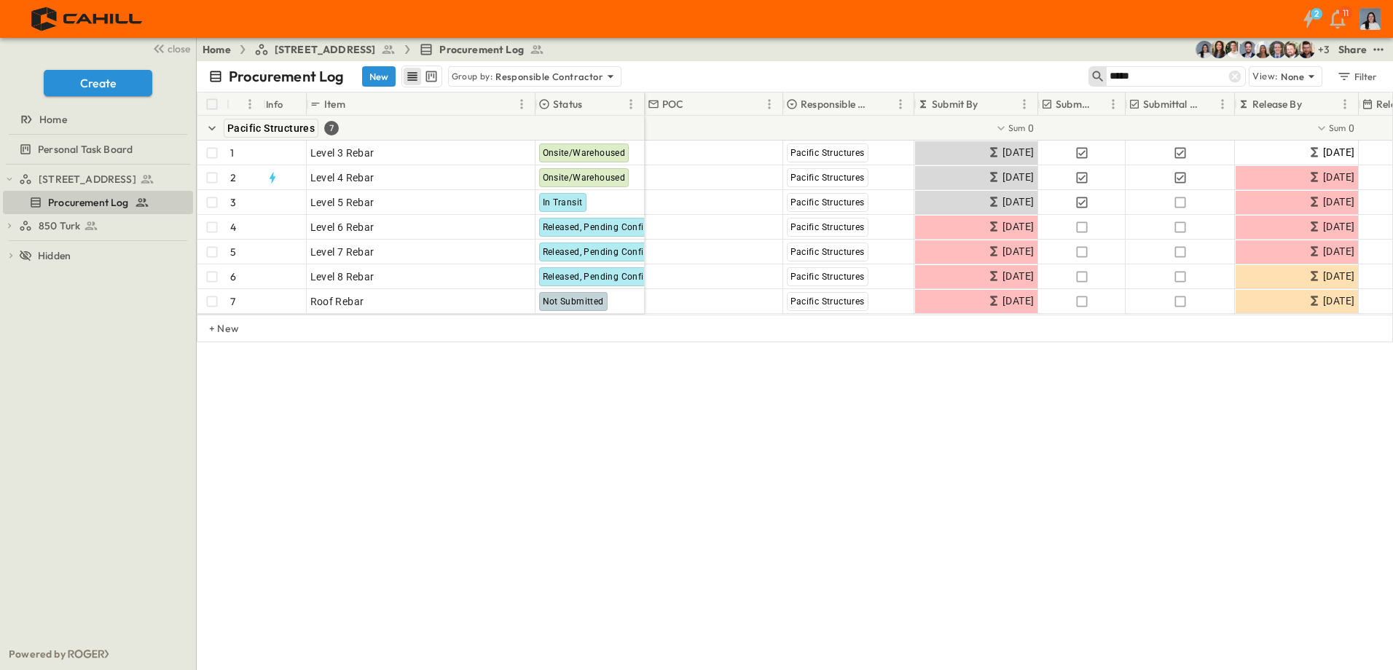
scroll to position [0, 0]
click at [1240, 79] on icon at bounding box center [1235, 77] width 12 height 12
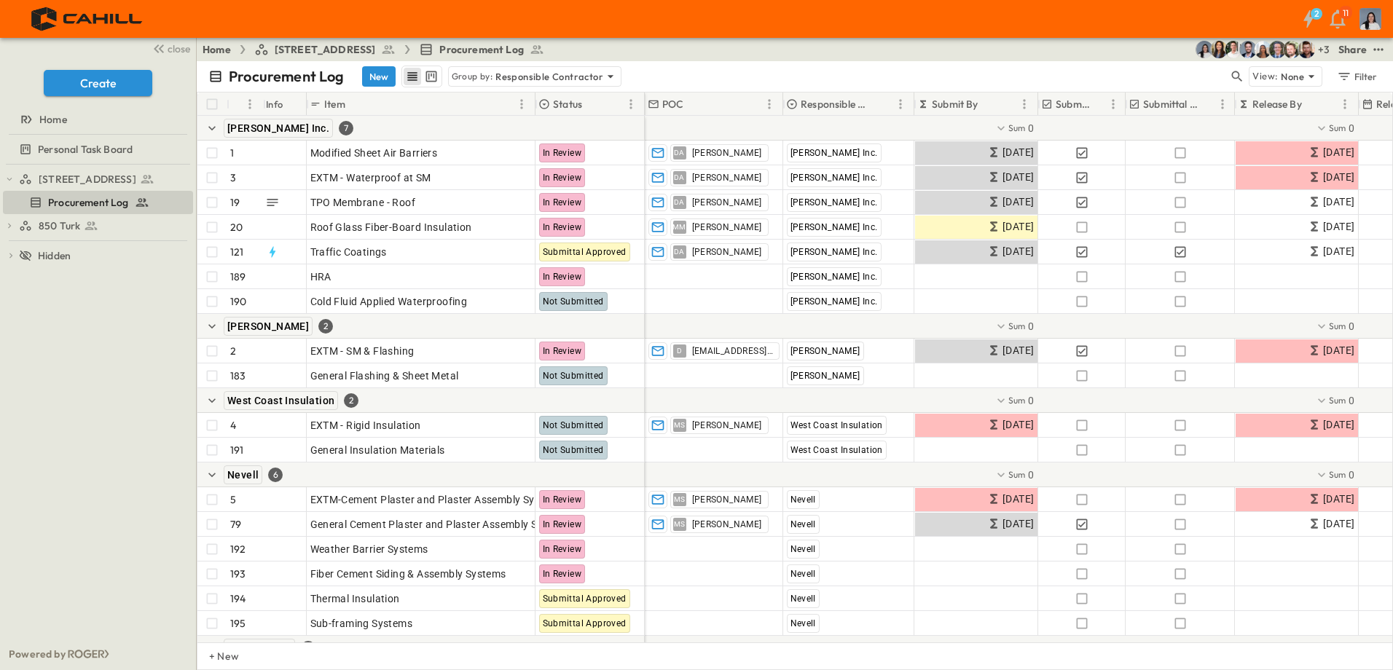
click at [1248, 79] on div "View: None Filter" at bounding box center [1305, 76] width 153 height 20
click at [1237, 74] on icon "button" at bounding box center [1237, 76] width 15 height 15
click at [1203, 77] on input "text" at bounding box center [1161, 76] width 102 height 21
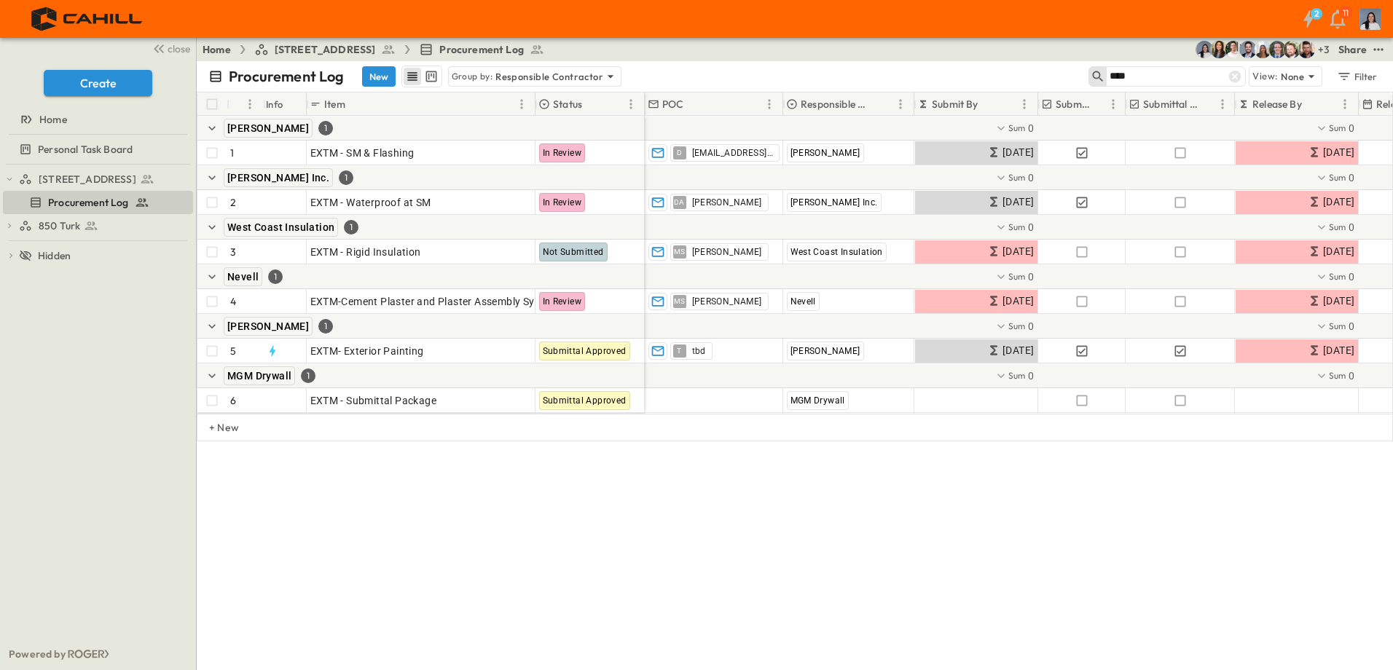
click at [893, 474] on div "Procurement Log New Group by: Responsible Contractor **** View: None Filter # I…" at bounding box center [795, 365] width 1197 height 609
click at [1167, 79] on input "****" at bounding box center [1161, 76] width 102 height 21
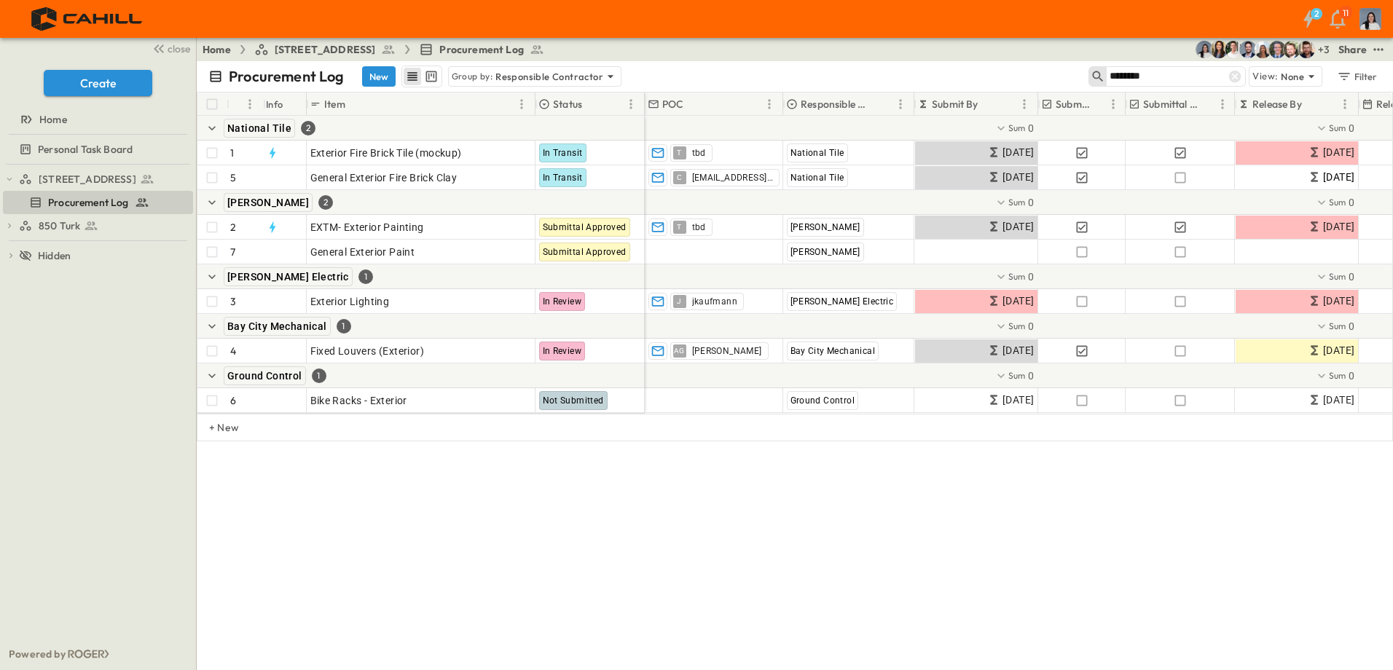
click at [1177, 79] on input "********" at bounding box center [1161, 76] width 102 height 21
type input "*"
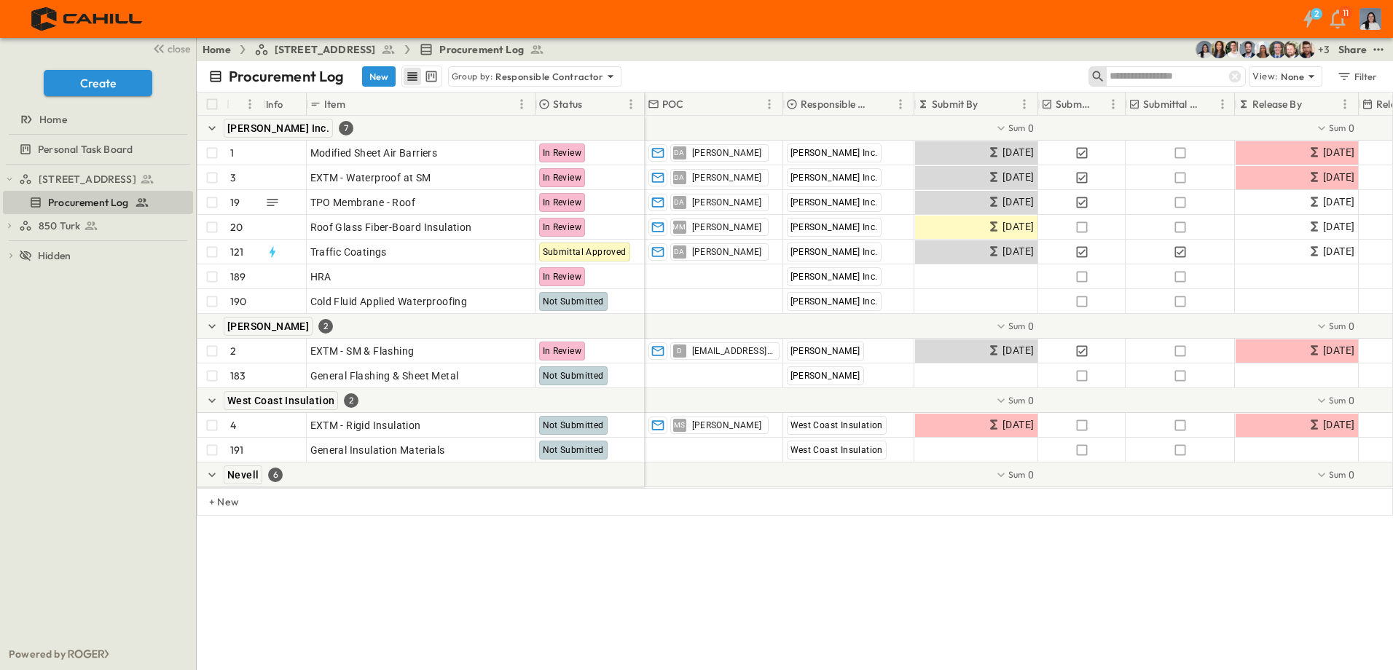
type input "*"
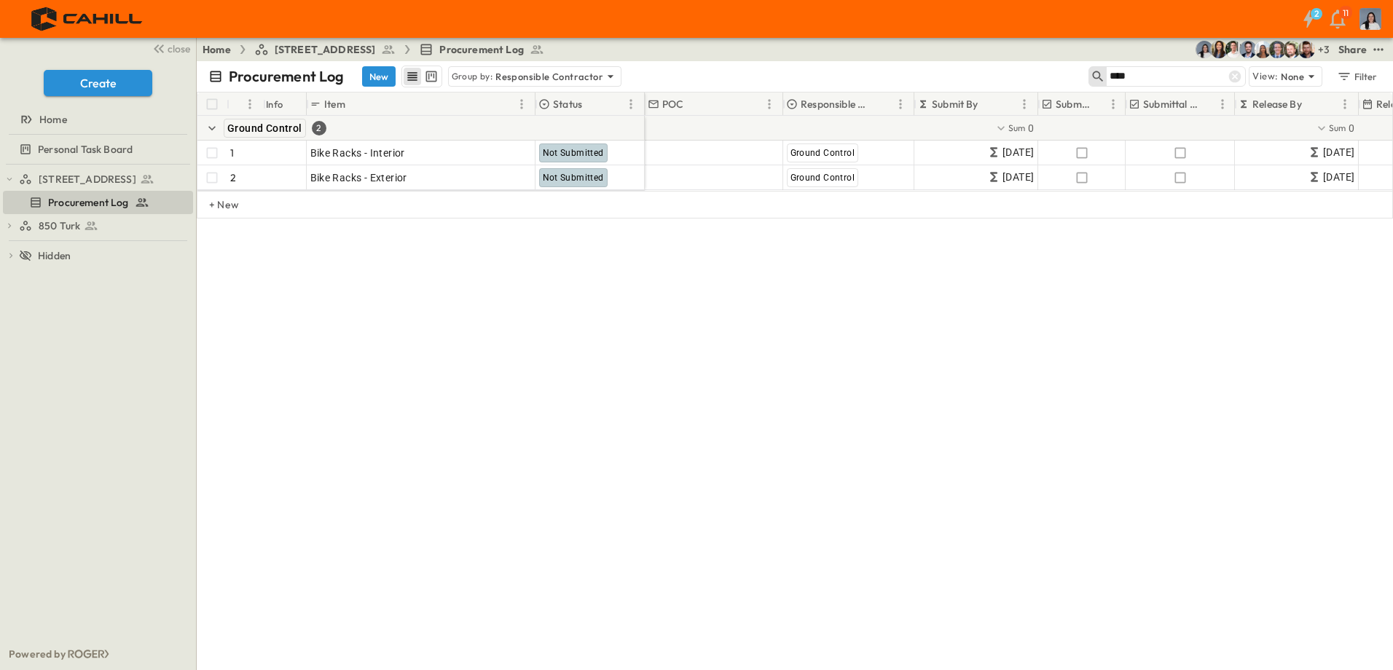
click at [1146, 68] on input "****" at bounding box center [1161, 76] width 102 height 21
click at [1147, 68] on input "****" at bounding box center [1161, 76] width 102 height 21
type input "*****"
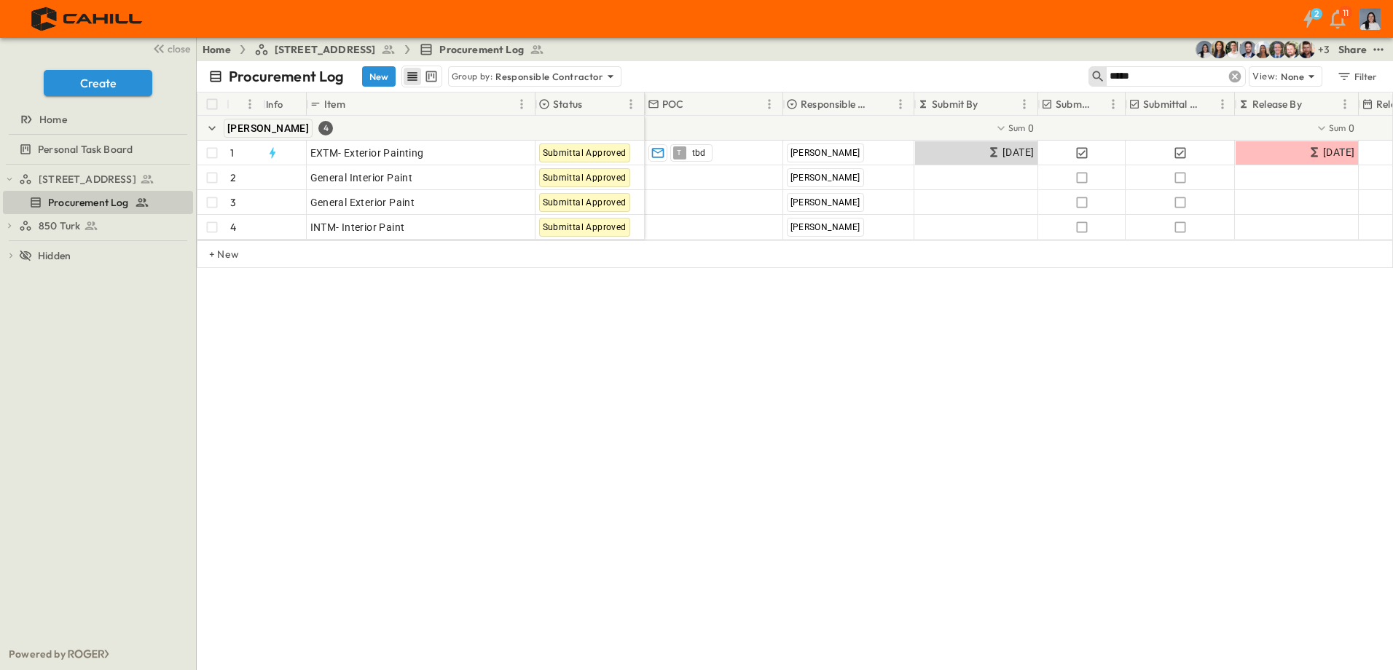
click at [1236, 80] on icon at bounding box center [1235, 77] width 12 height 12
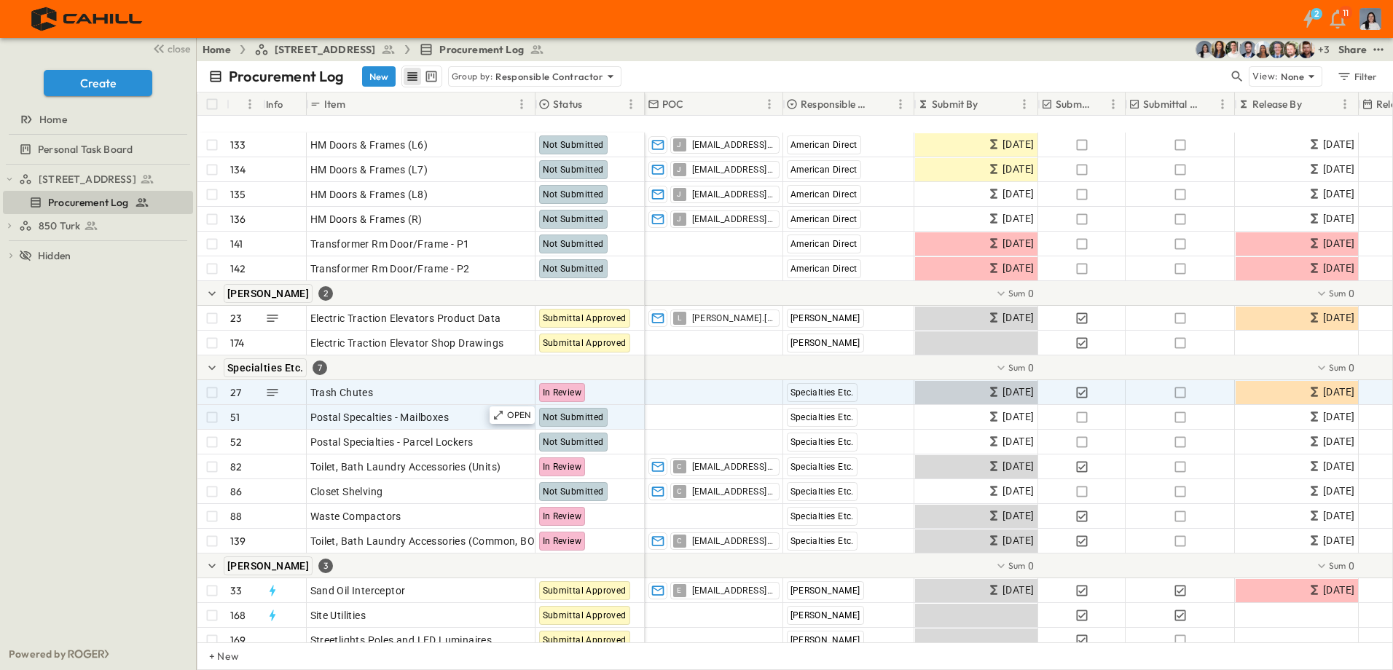
scroll to position [2757, 0]
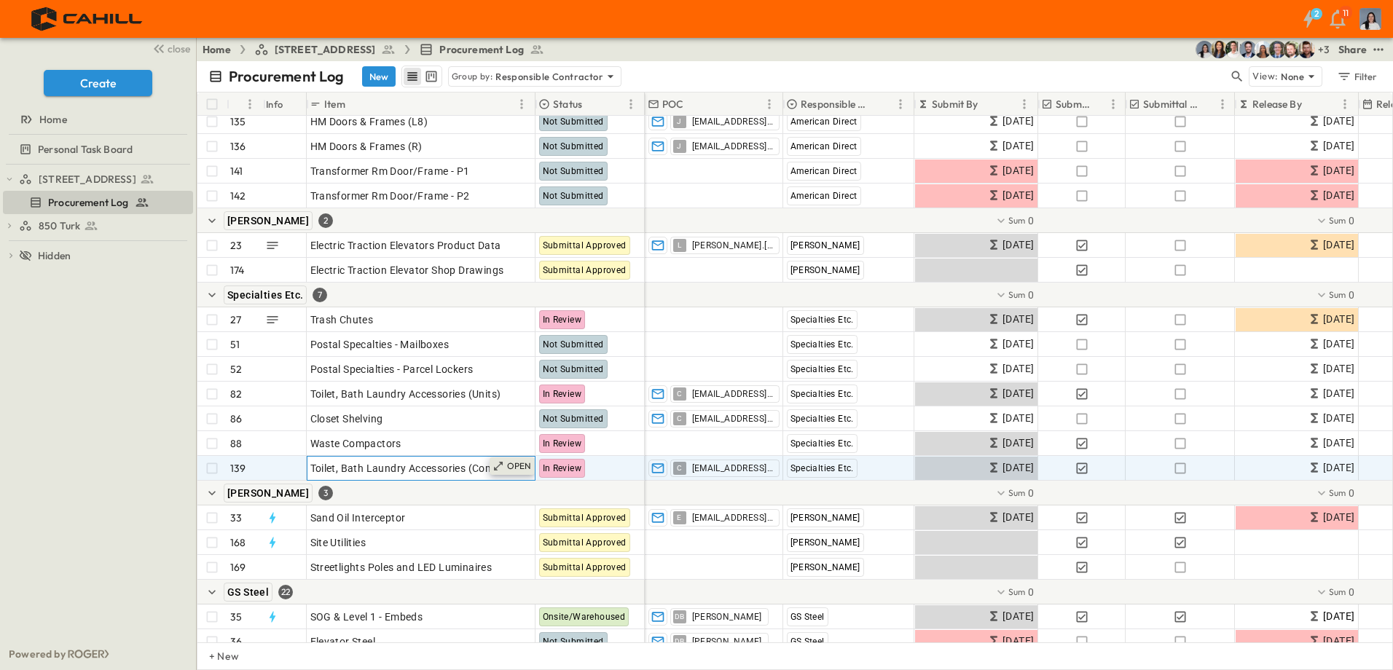
click at [506, 466] on div "OPEN" at bounding box center [512, 466] width 45 height 17
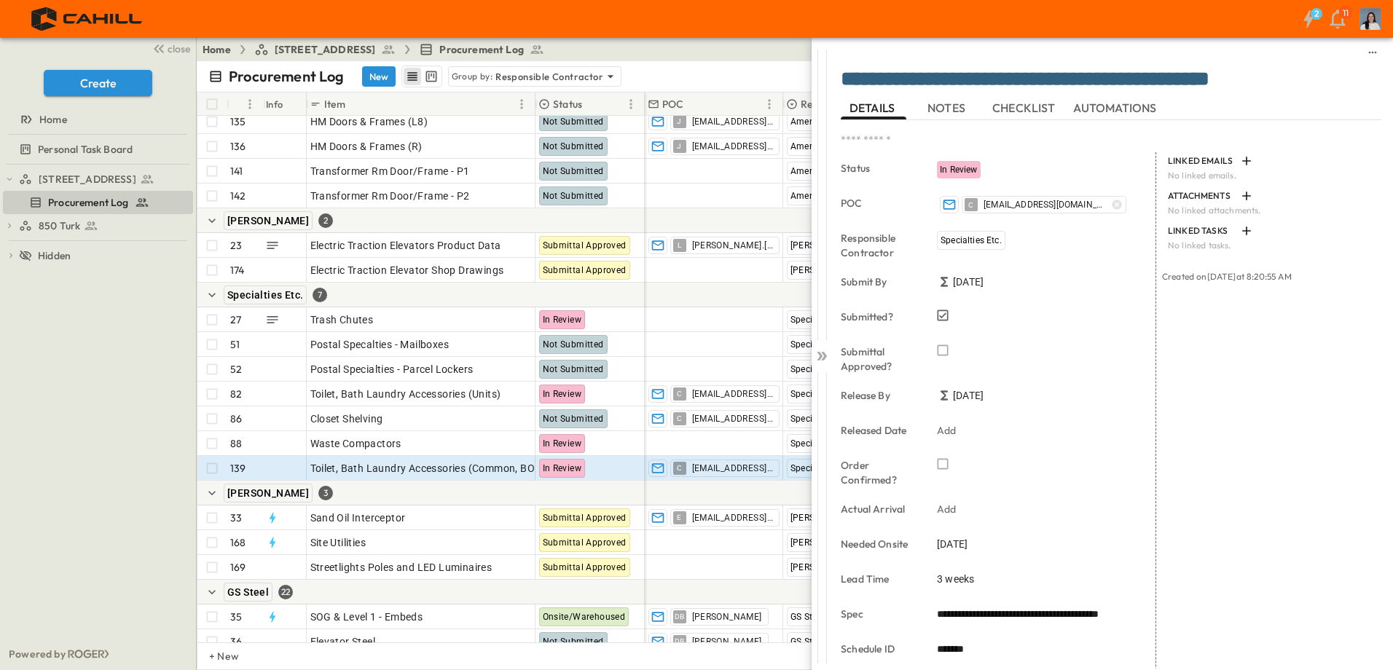
drag, startPoint x: 1253, startPoint y: 76, endPoint x: 1307, endPoint y: 74, distance: 53.2
click at [1307, 74] on textarea "**********" at bounding box center [1106, 80] width 530 height 25
click at [141, 412] on div "750 Golden Gate Procurement Log 850 Turk 850 Turk Procurement Log To pick up a …" at bounding box center [98, 402] width 196 height 474
drag, startPoint x: 112, startPoint y: 394, endPoint x: 79, endPoint y: 232, distance: 164.5
click at [109, 382] on div "750 Golden Gate Procurement Log 850 Turk 850 Turk Procurement Log To pick up a …" at bounding box center [98, 402] width 196 height 474
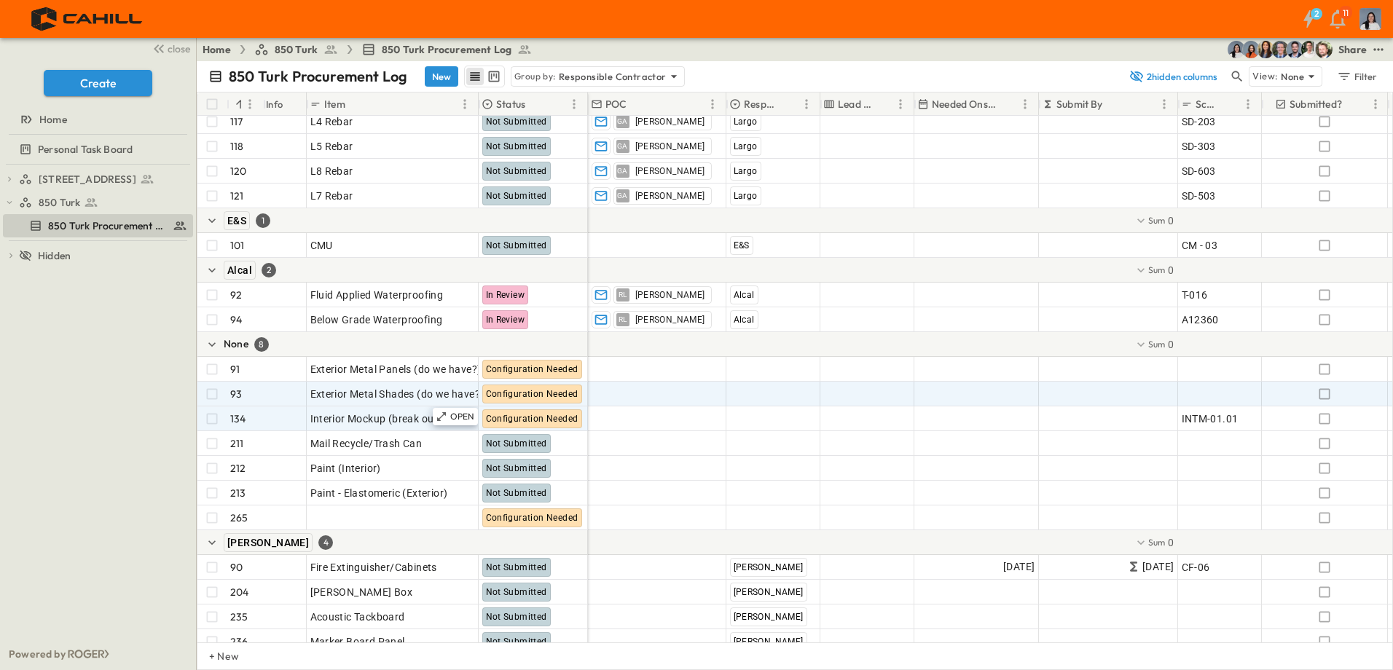
scroll to position [292, 0]
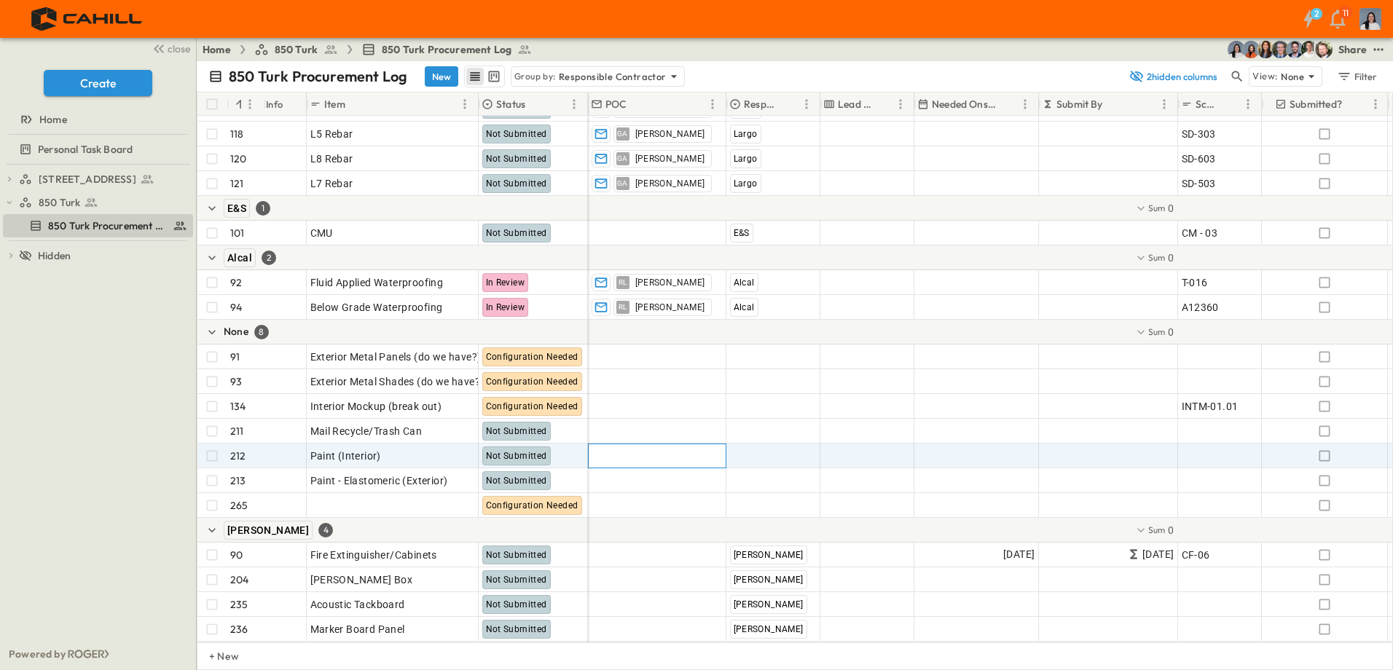
click at [632, 453] on span "Add Contact" at bounding box center [622, 456] width 60 height 15
click at [628, 459] on input "text" at bounding box center [658, 455] width 126 height 17
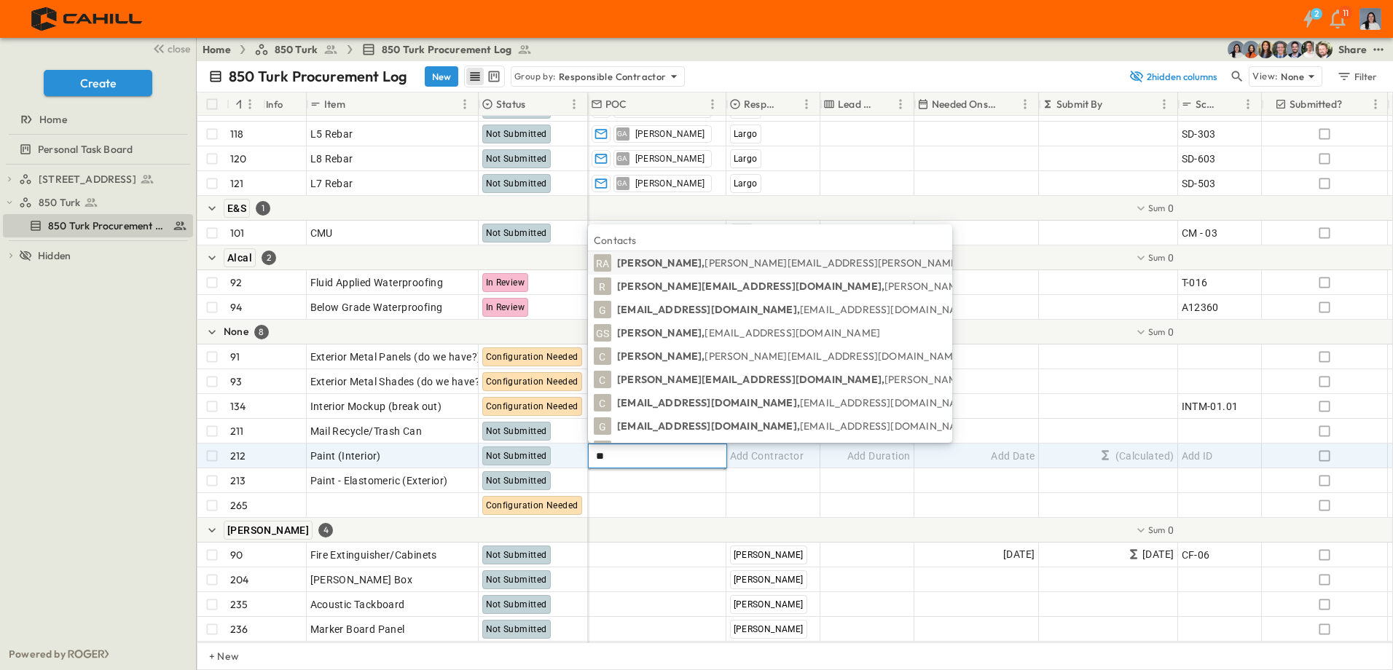
type input "*"
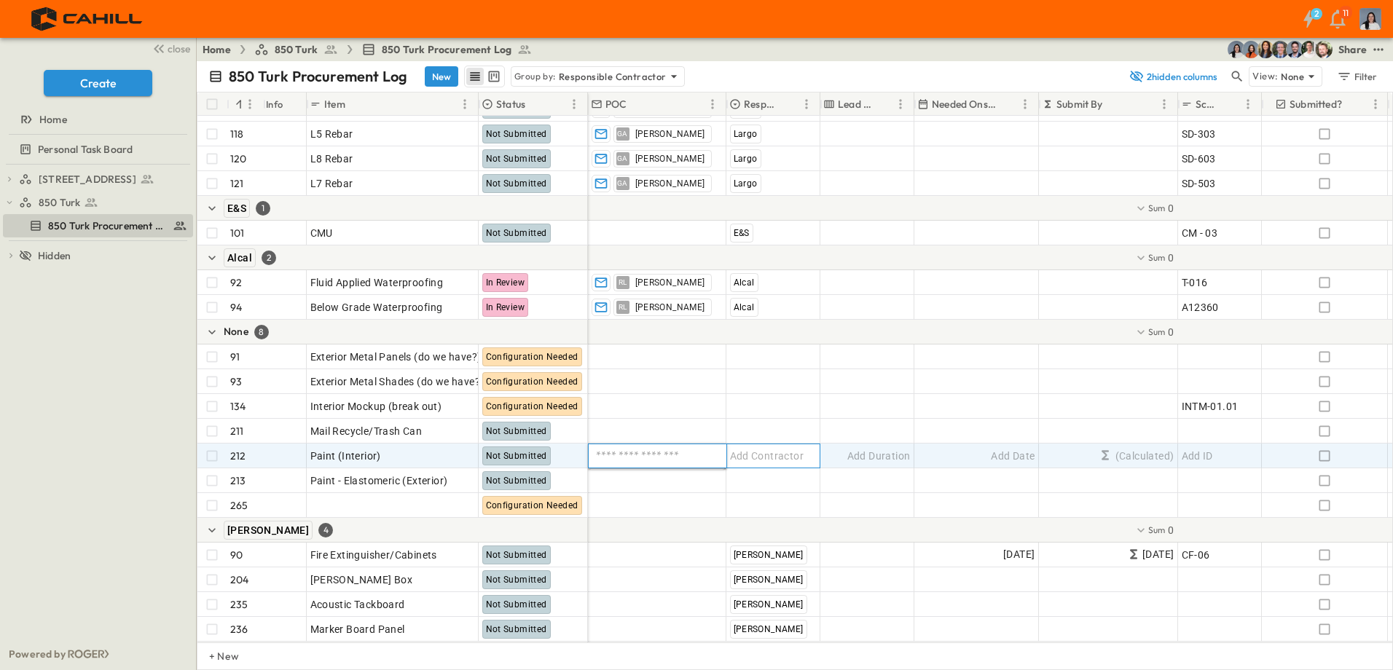
click at [788, 449] on span "Add Contractor" at bounding box center [767, 456] width 74 height 15
click at [789, 455] on div at bounding box center [773, 456] width 92 height 23
click at [756, 458] on div at bounding box center [773, 456] width 92 height 23
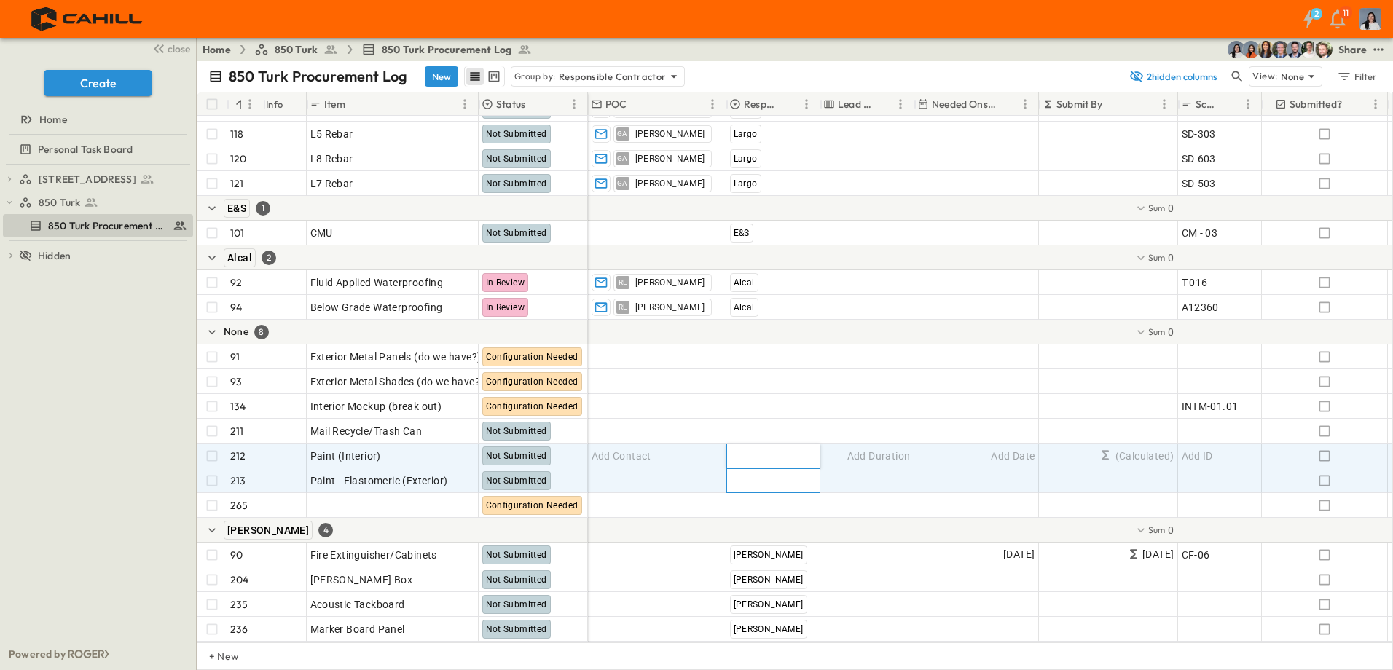
click at [746, 475] on span "Add Contractor" at bounding box center [767, 481] width 74 height 15
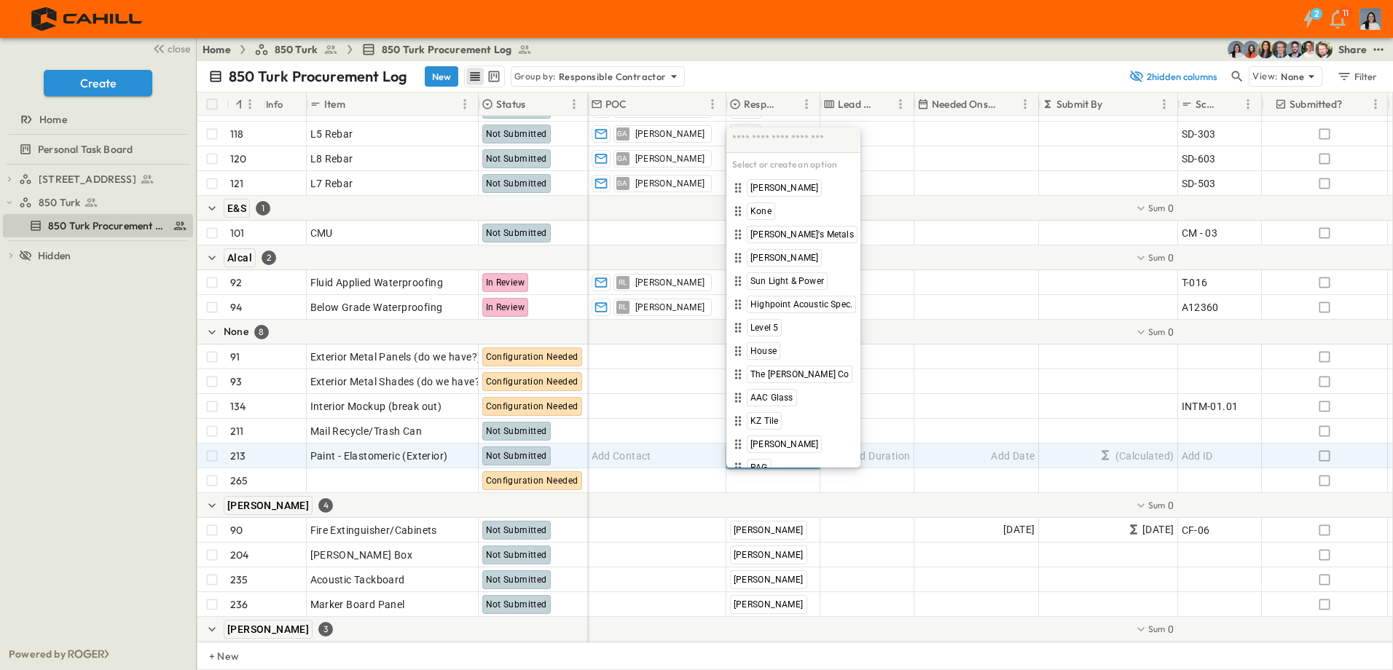
type input "*"
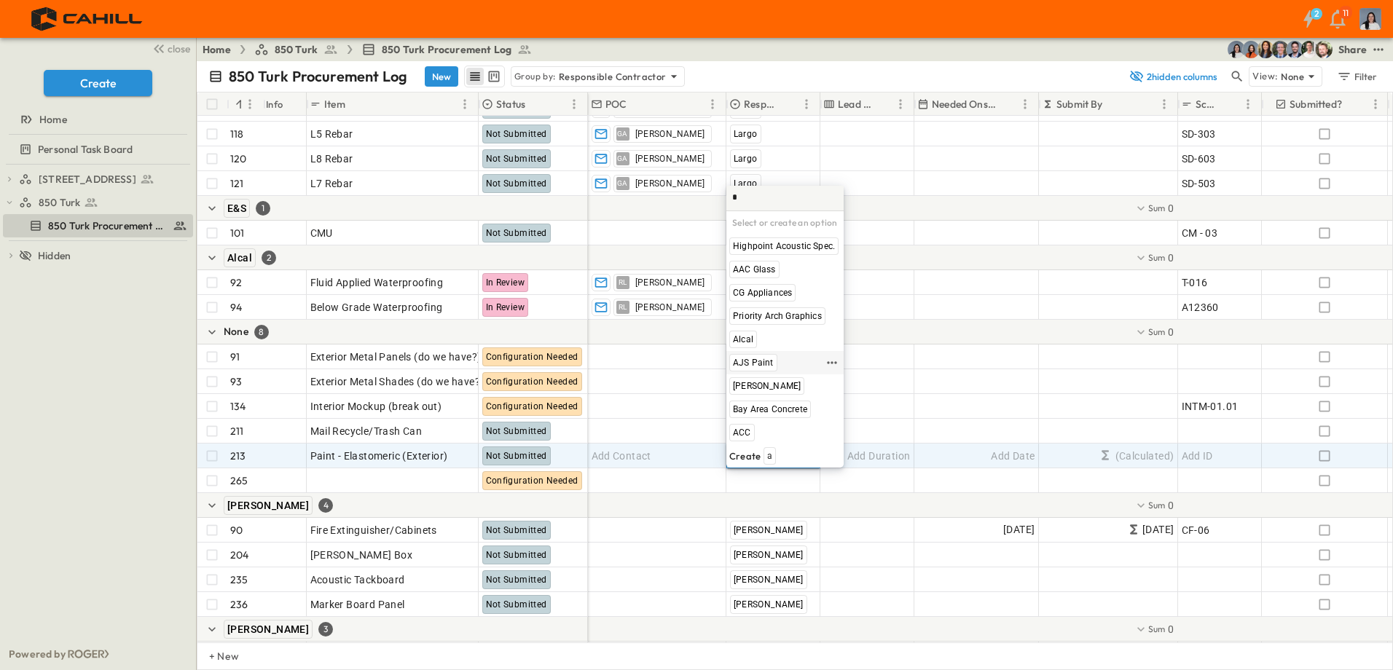
click at [756, 364] on span "AJS Paint" at bounding box center [753, 363] width 41 height 12
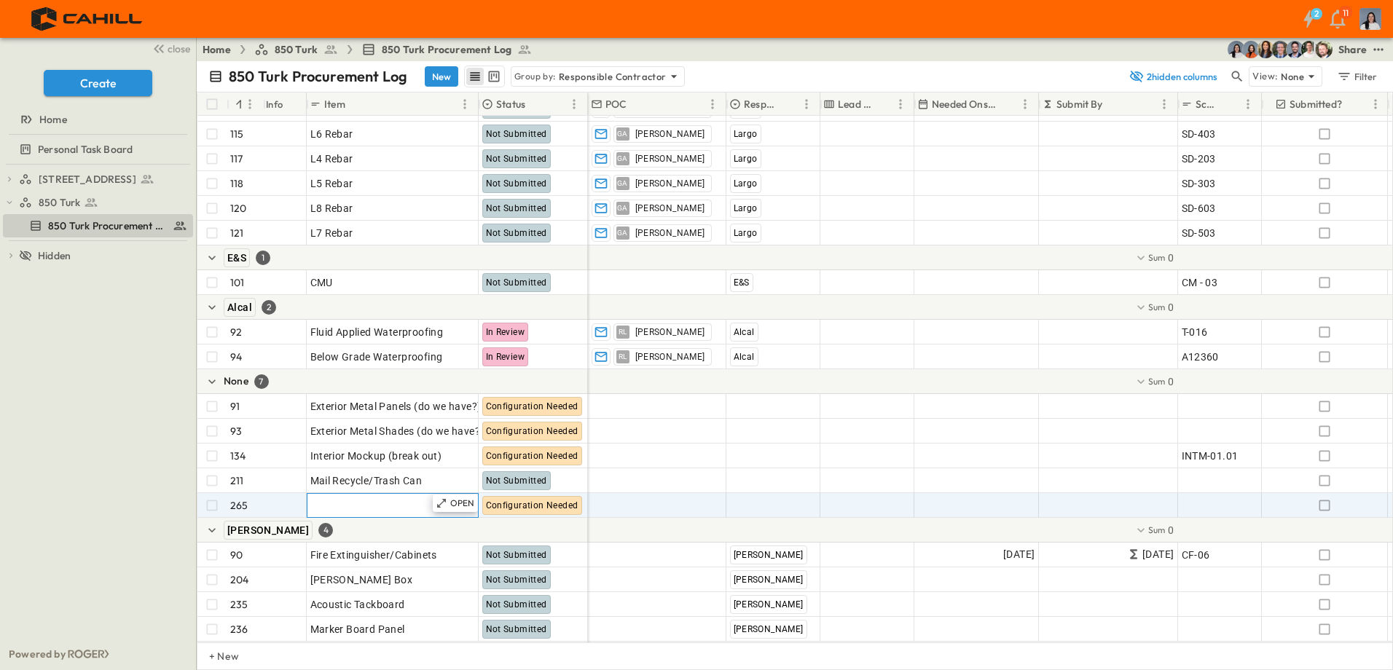
click at [399, 509] on div "Add Item" at bounding box center [392, 506] width 165 height 20
click at [372, 501] on input "text" at bounding box center [393, 504] width 170 height 17
type input "**********"
click at [738, 510] on span "Add Contractor" at bounding box center [767, 505] width 74 height 15
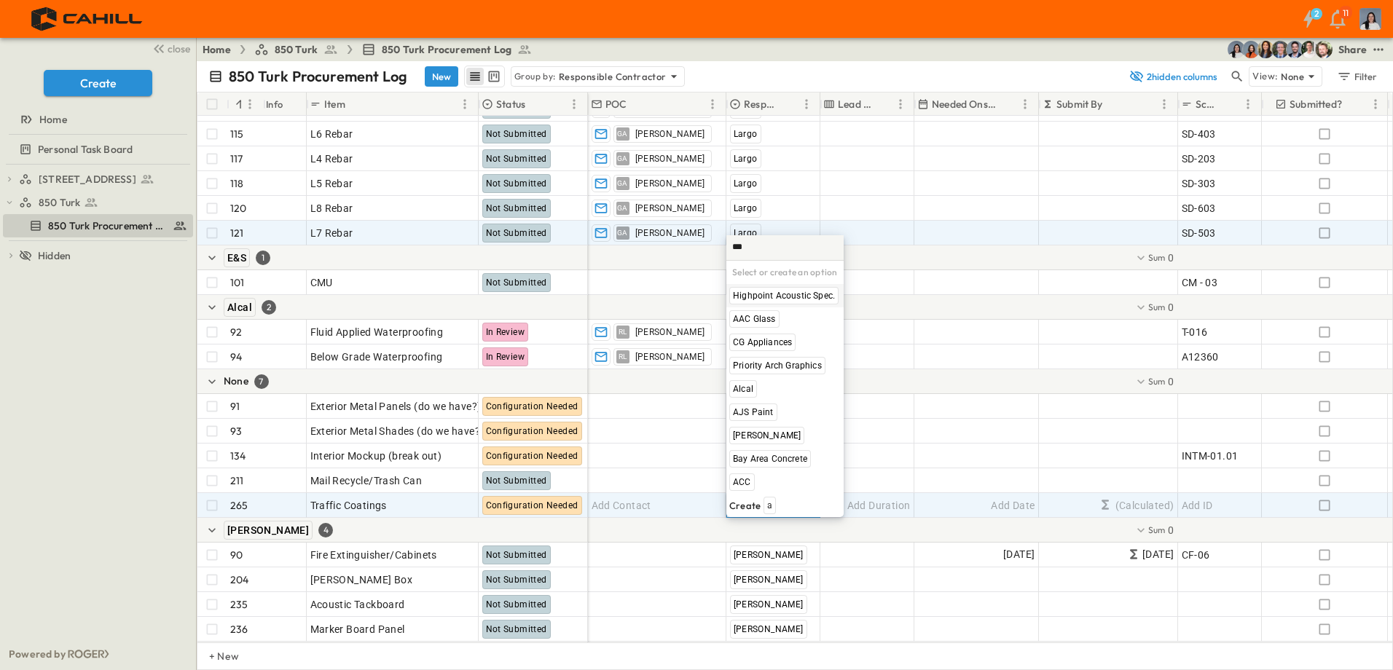
type input "****"
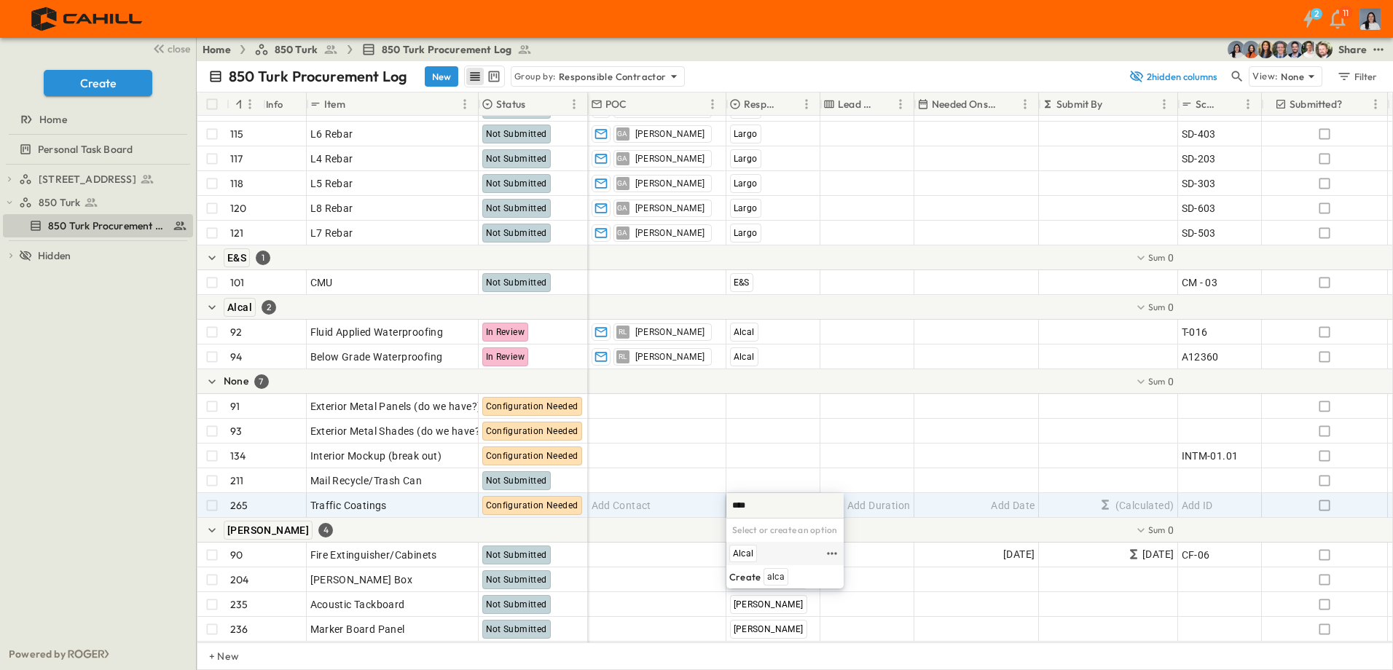
click at [742, 548] on span "Alcal" at bounding box center [743, 554] width 20 height 12
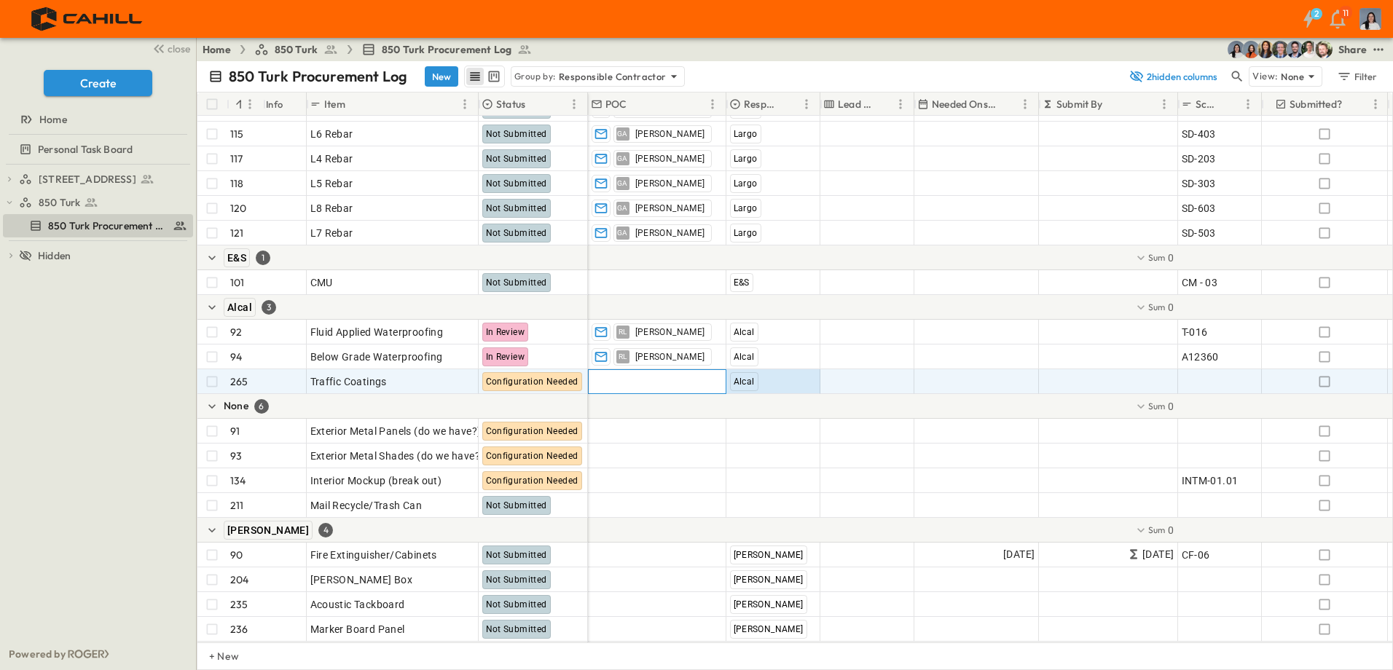
click at [641, 379] on span "Add Contact" at bounding box center [622, 382] width 60 height 15
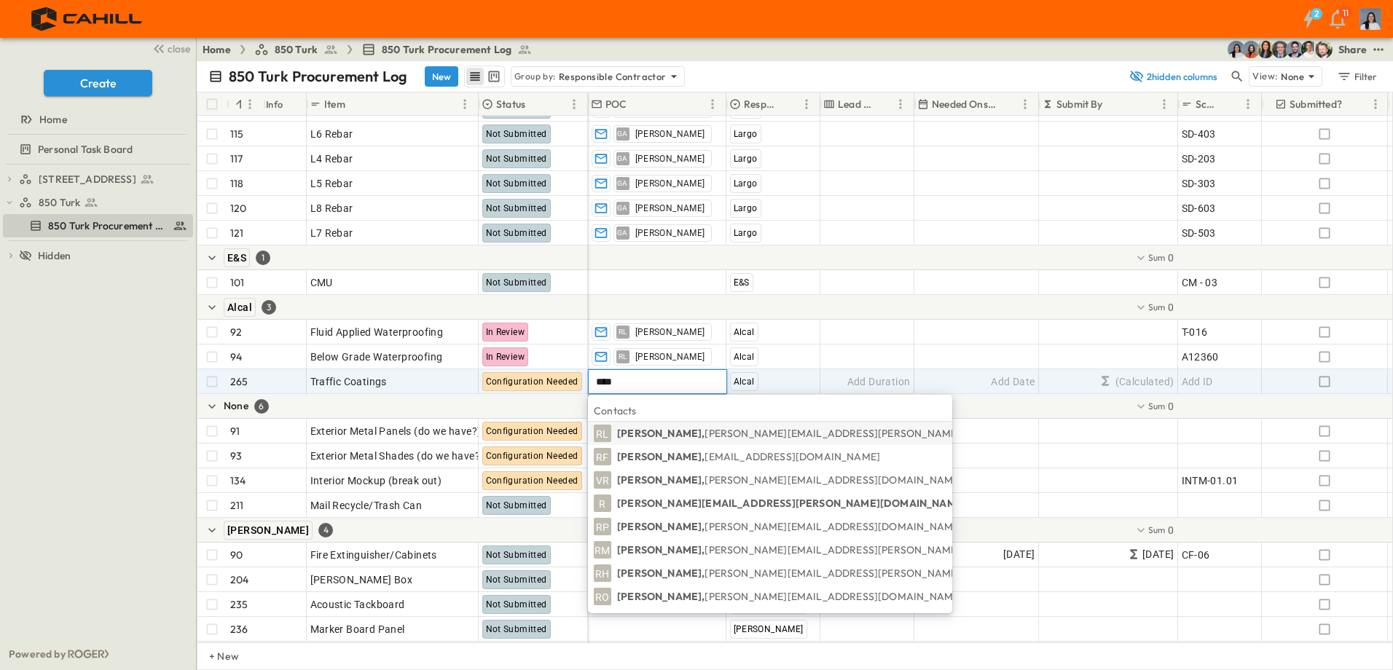
type input "****"
click at [705, 435] on span "Ryan.Lacy@alcal.com" at bounding box center [875, 433] width 340 height 13
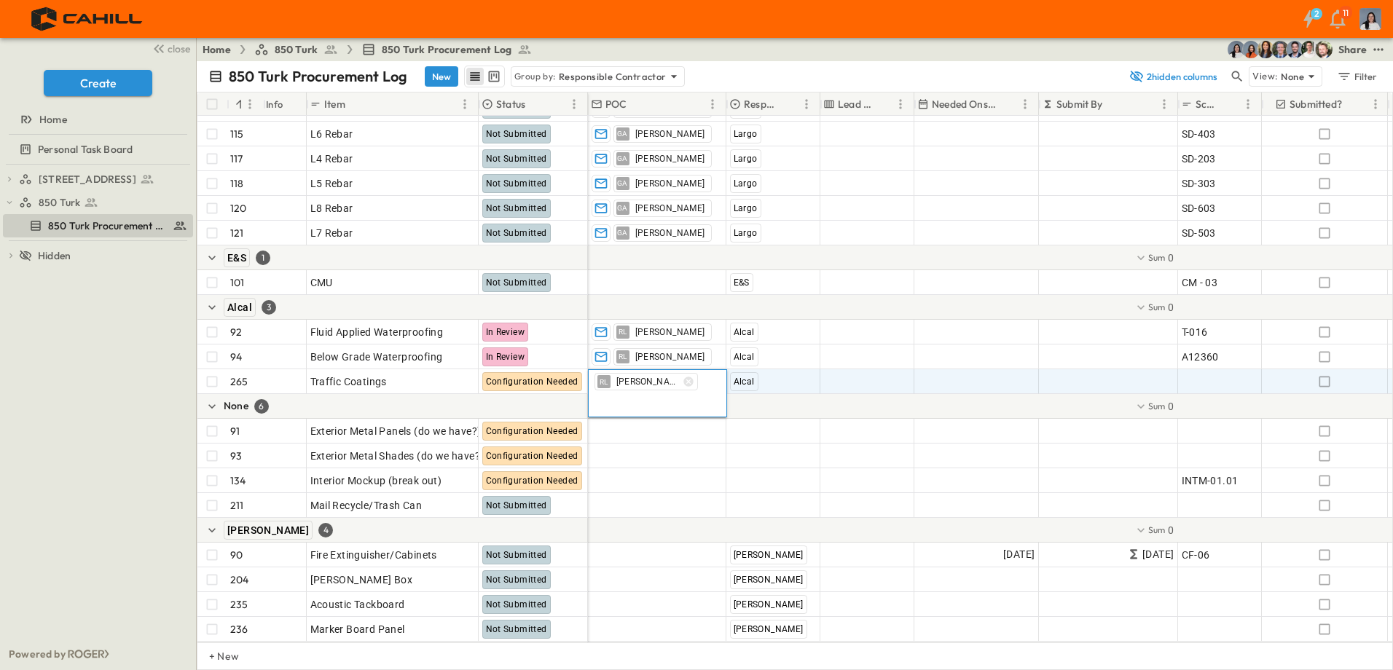
drag, startPoint x: 62, startPoint y: 474, endPoint x: 95, endPoint y: 434, distance: 51.8
click at [62, 474] on div "750 Golden Gate Procurement Log 850 Turk 850 Turk Procurement Log To pick up a …" at bounding box center [98, 402] width 196 height 474
click at [95, 434] on div "750 Golden Gate Procurement Log 850 Turk 850 Turk Procurement Log To pick up a …" at bounding box center [98, 402] width 196 height 474
click at [117, 87] on button "Create" at bounding box center [98, 83] width 109 height 26
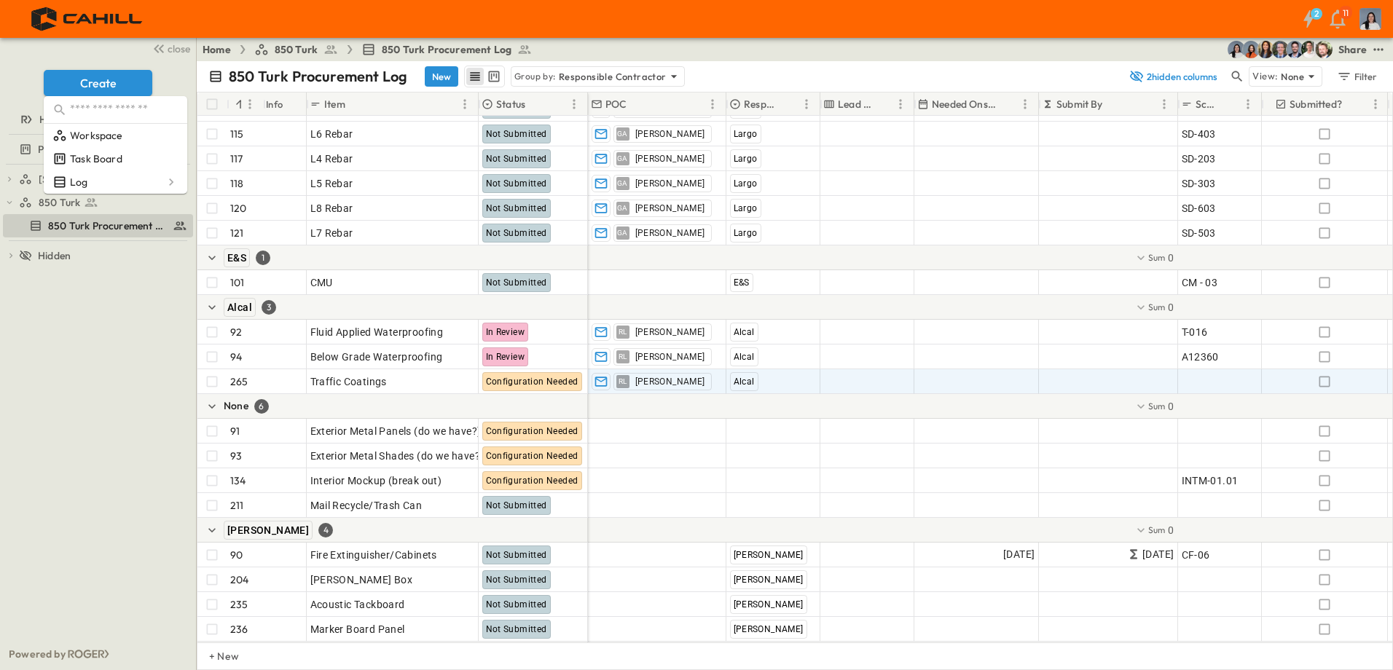
click at [128, 371] on div "750 Golden Gate Procurement Log 850 Turk 850 Turk Procurement Log To pick up a …" at bounding box center [98, 402] width 196 height 474
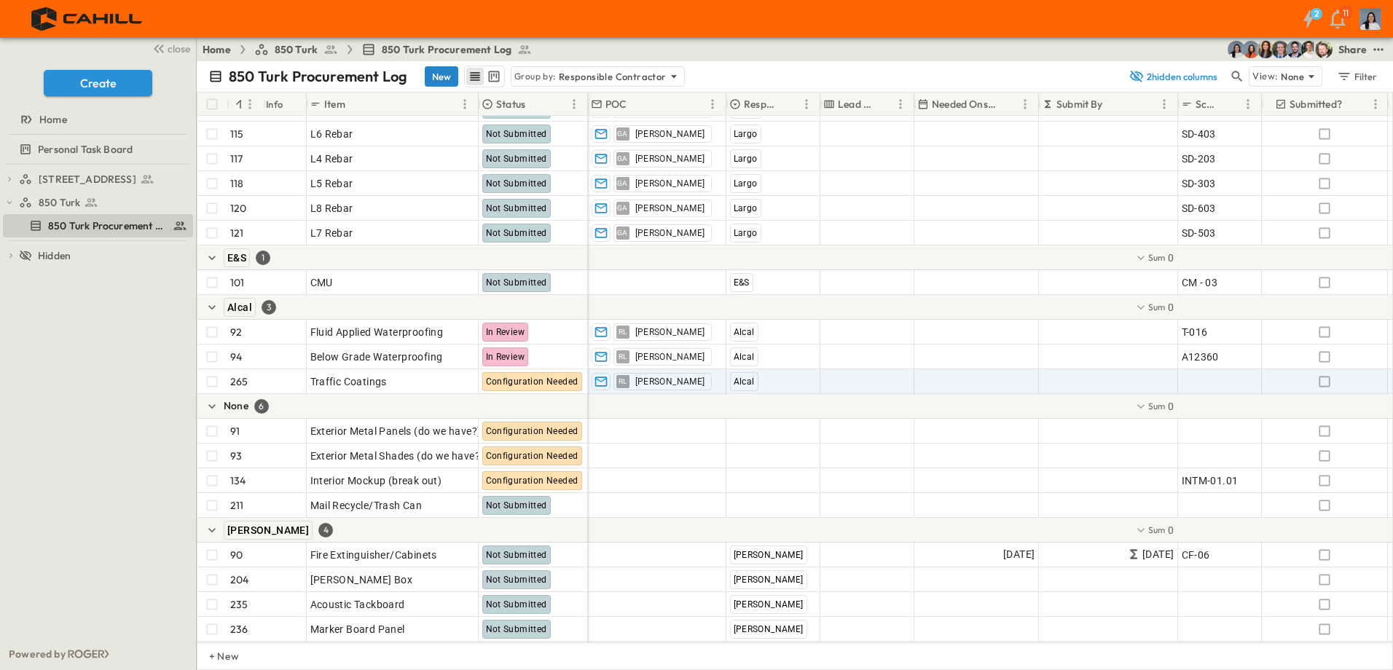
click at [440, 75] on button "New" at bounding box center [442, 76] width 34 height 20
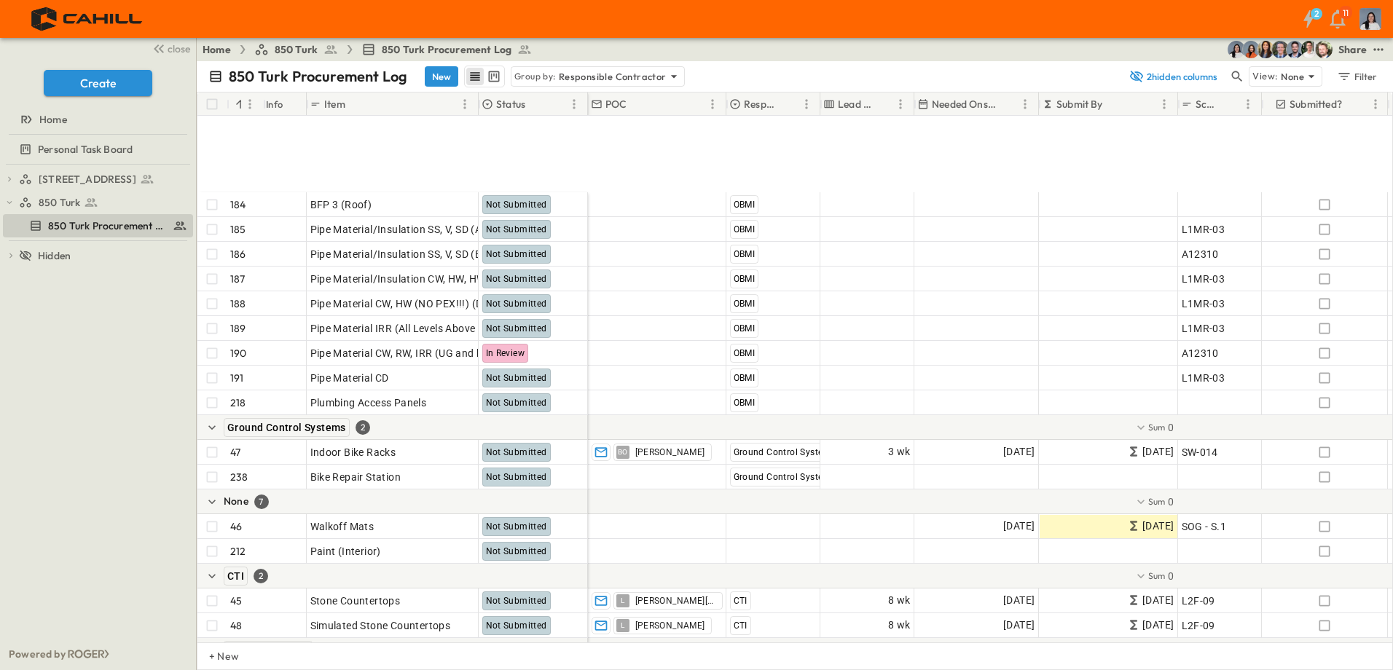
scroll to position [2941, 0]
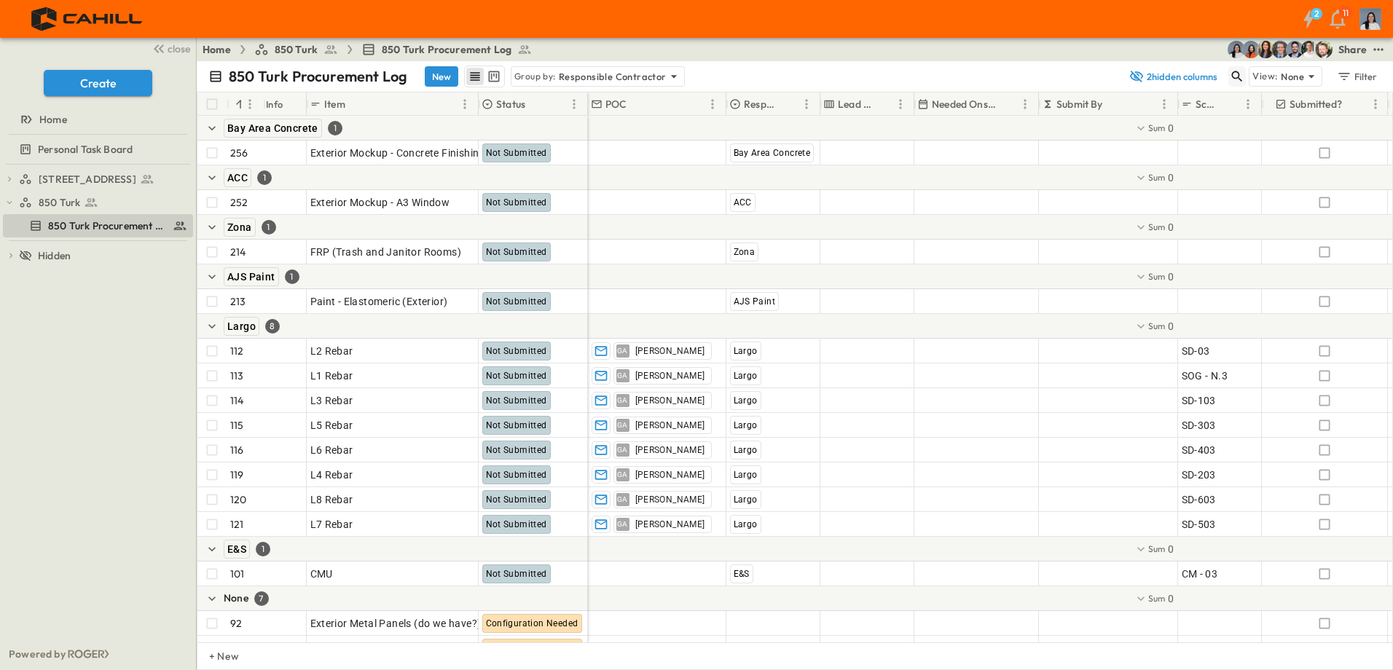
click at [1234, 73] on icon "button" at bounding box center [1237, 76] width 11 height 11
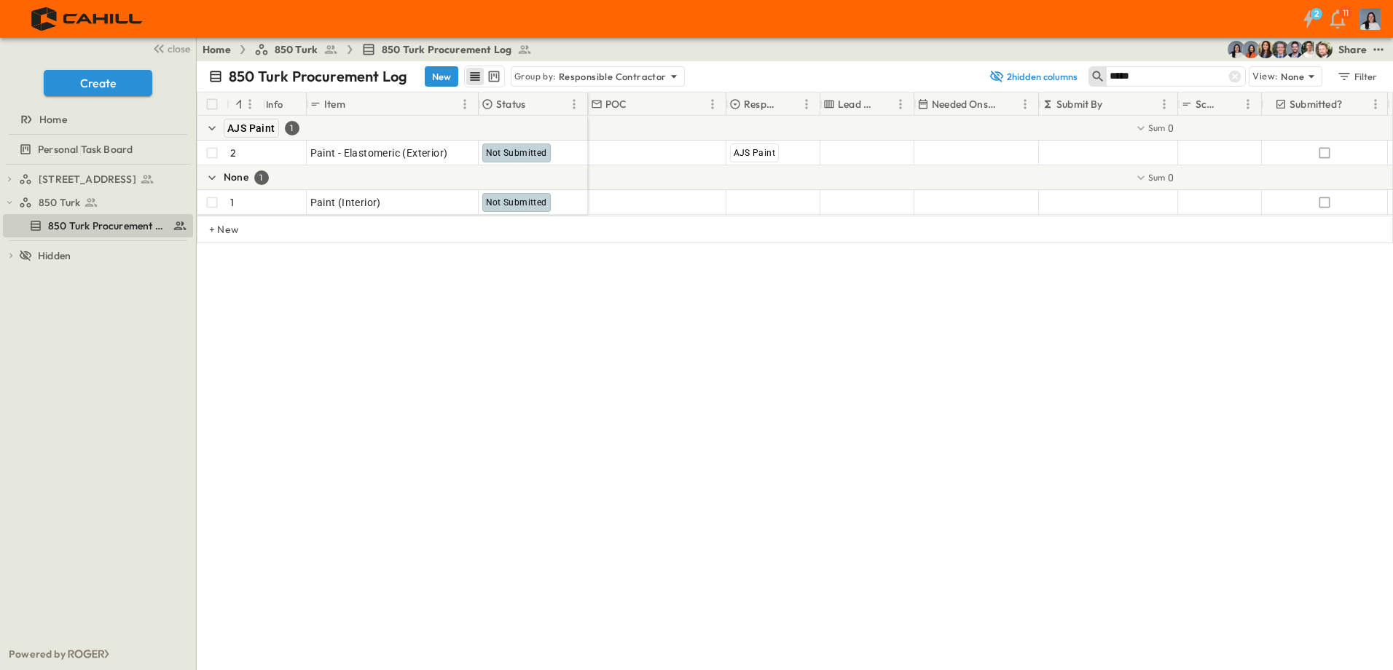
click at [1212, 73] on input "*****" at bounding box center [1161, 76] width 102 height 21
type input "*****"
drag, startPoint x: 635, startPoint y: 580, endPoint x: 610, endPoint y: 566, distance: 29.0
click at [636, 581] on div "850 Turk Procurement Log New Group by: Responsible Contractor 2 hidden columns …" at bounding box center [795, 365] width 1197 height 609
click at [1196, 73] on input "*****" at bounding box center [1161, 76] width 102 height 21
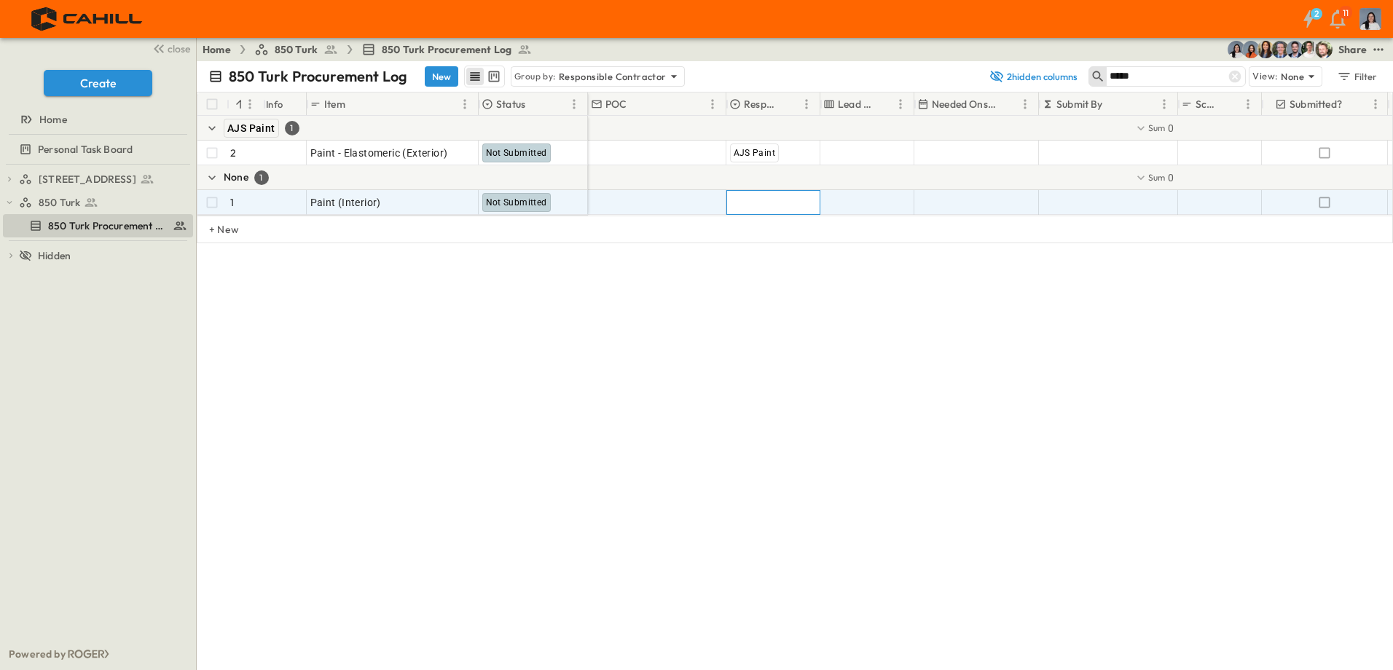
click at [746, 203] on span "Add Contractor" at bounding box center [767, 202] width 74 height 15
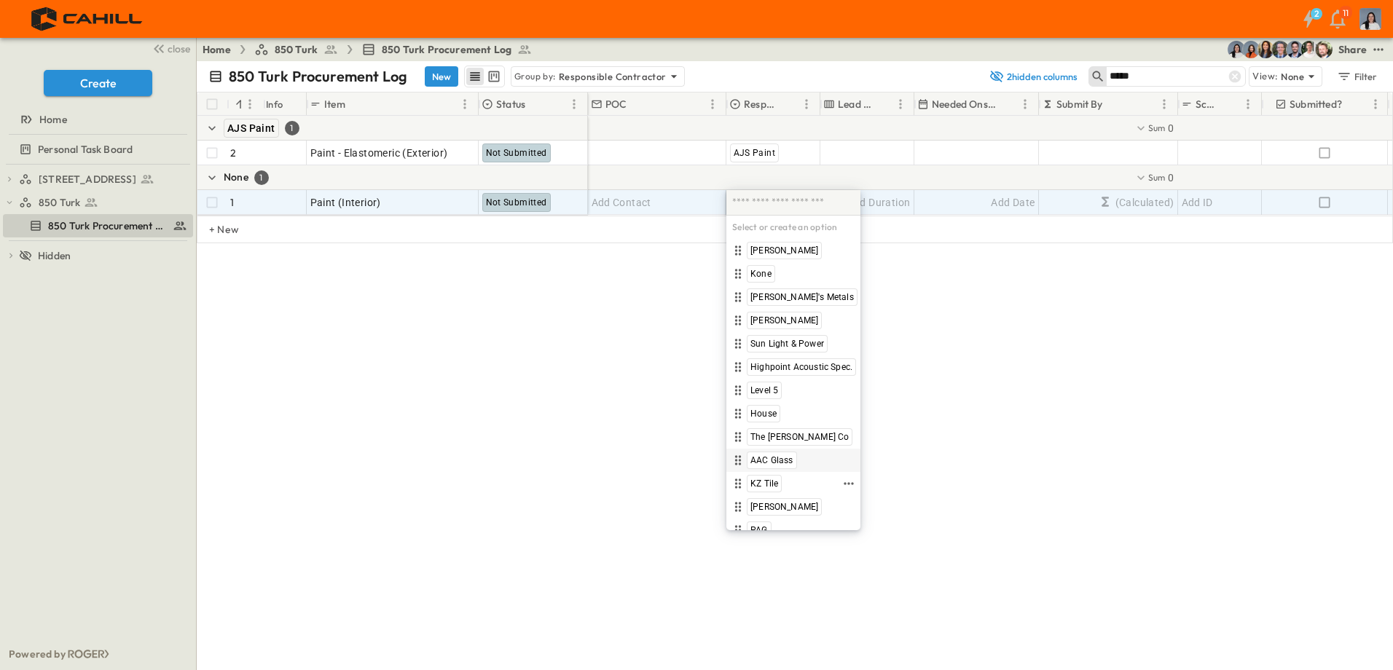
type input "*"
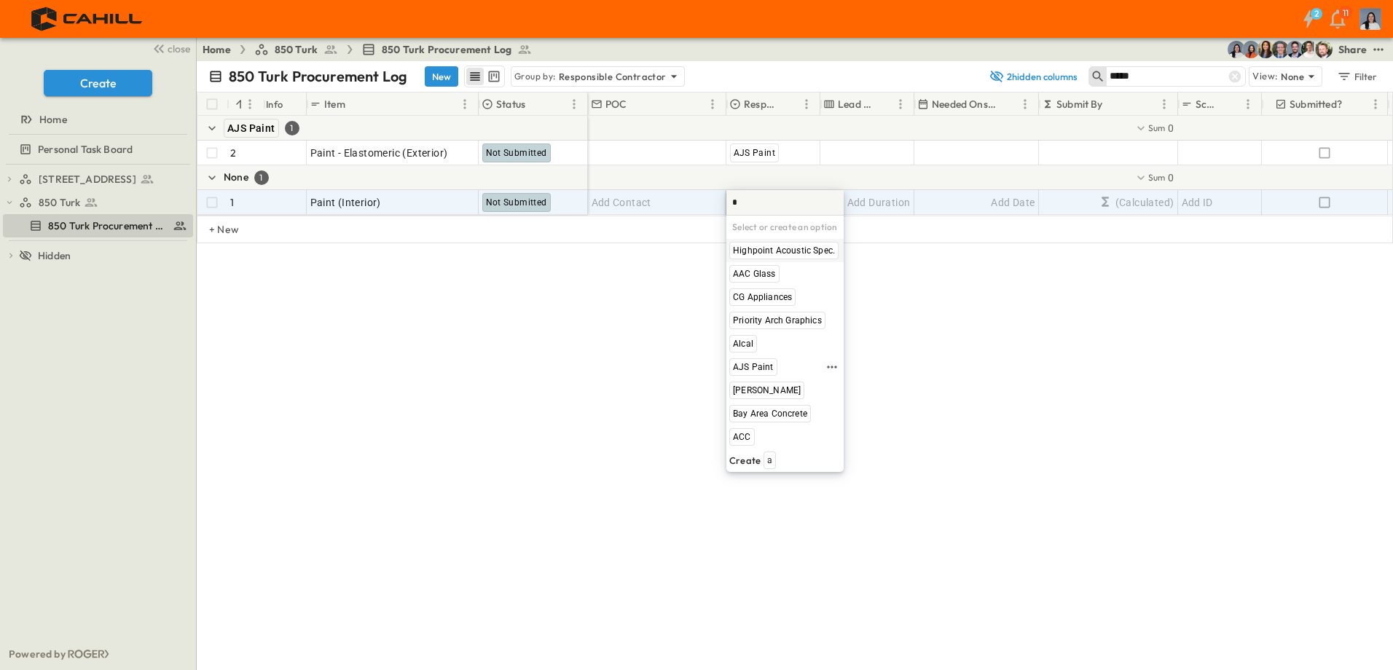
click at [746, 366] on span "AJS Paint" at bounding box center [753, 367] width 41 height 12
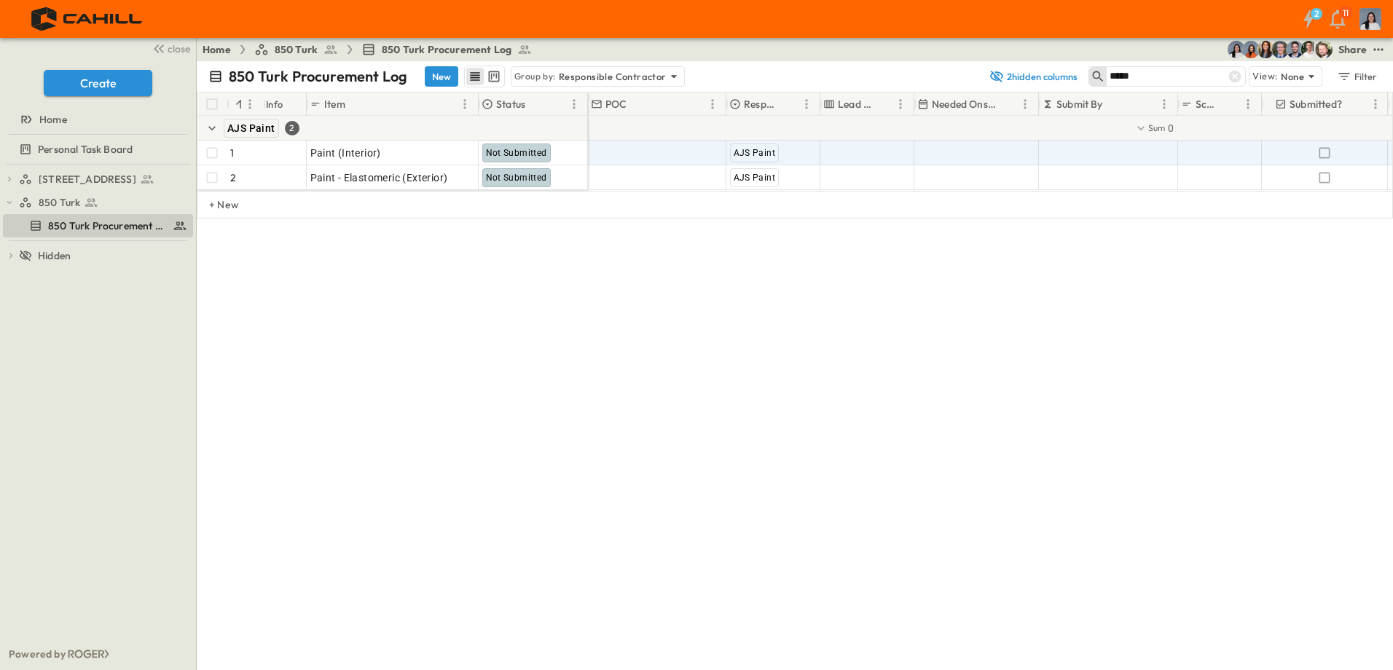
click at [821, 327] on div "850 Turk Procurement Log New Group by: Responsible Contractor 2 hidden columns …" at bounding box center [795, 365] width 1197 height 609
click at [1232, 72] on icon at bounding box center [1235, 77] width 12 height 12
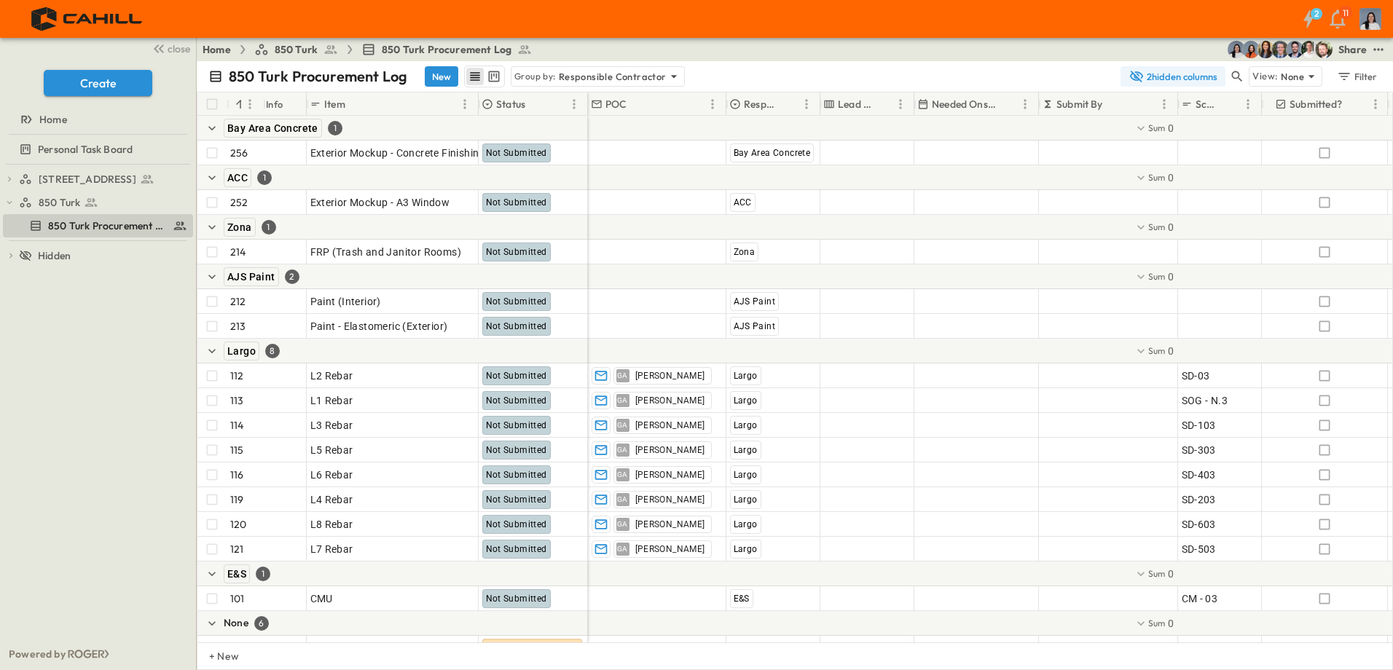
click at [1192, 73] on button "2 hidden columns" at bounding box center [1173, 76] width 105 height 20
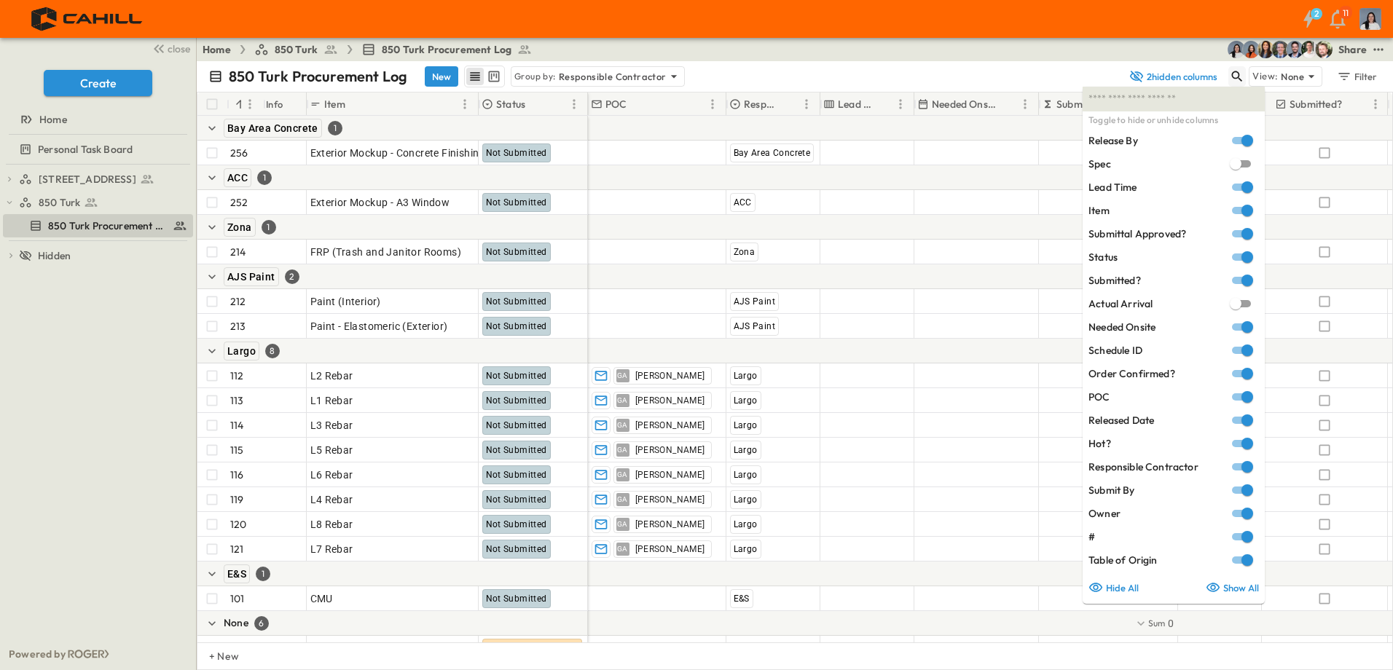
click at [1232, 73] on icon "button" at bounding box center [1237, 76] width 15 height 15
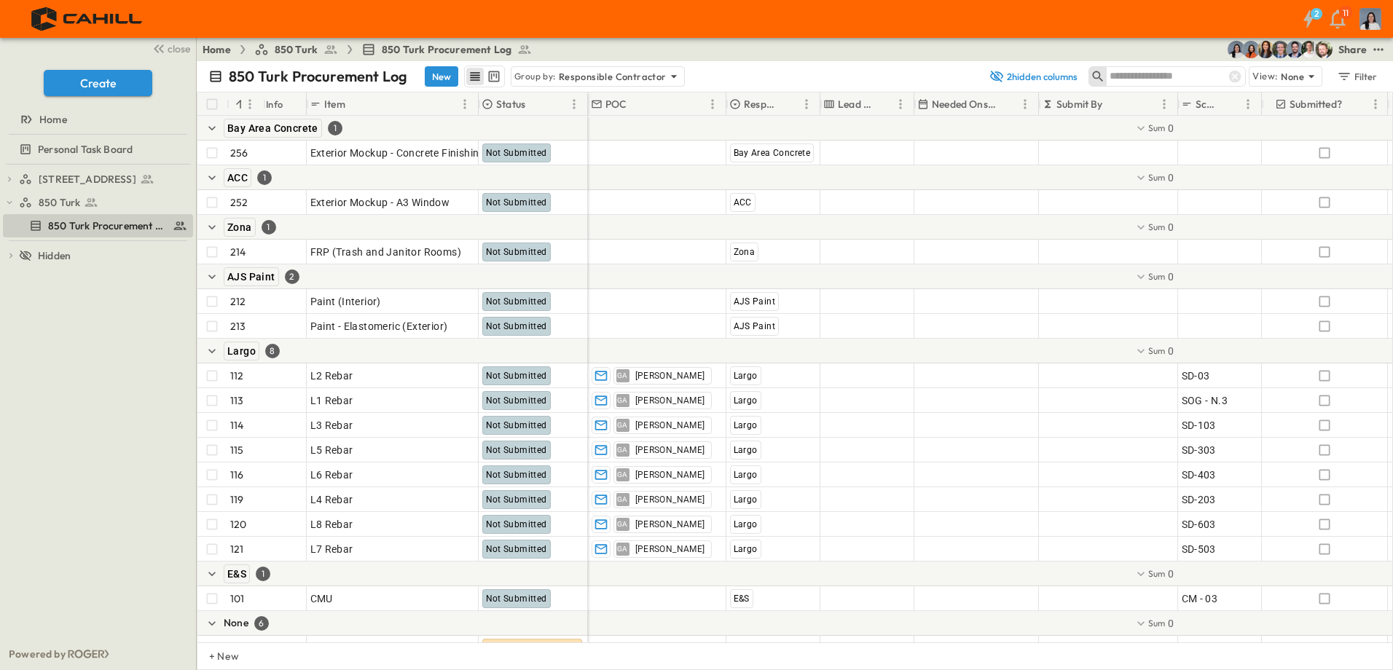
click at [1194, 74] on input "text" at bounding box center [1161, 76] width 102 height 21
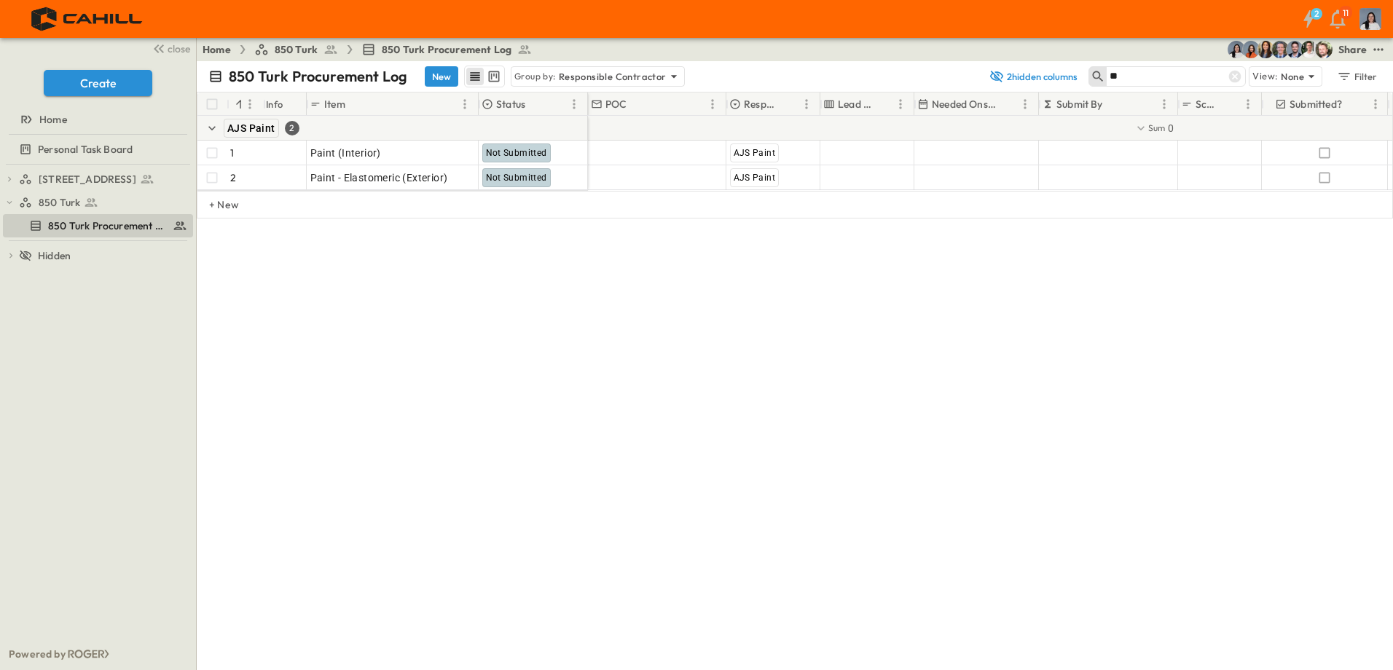
type input "*"
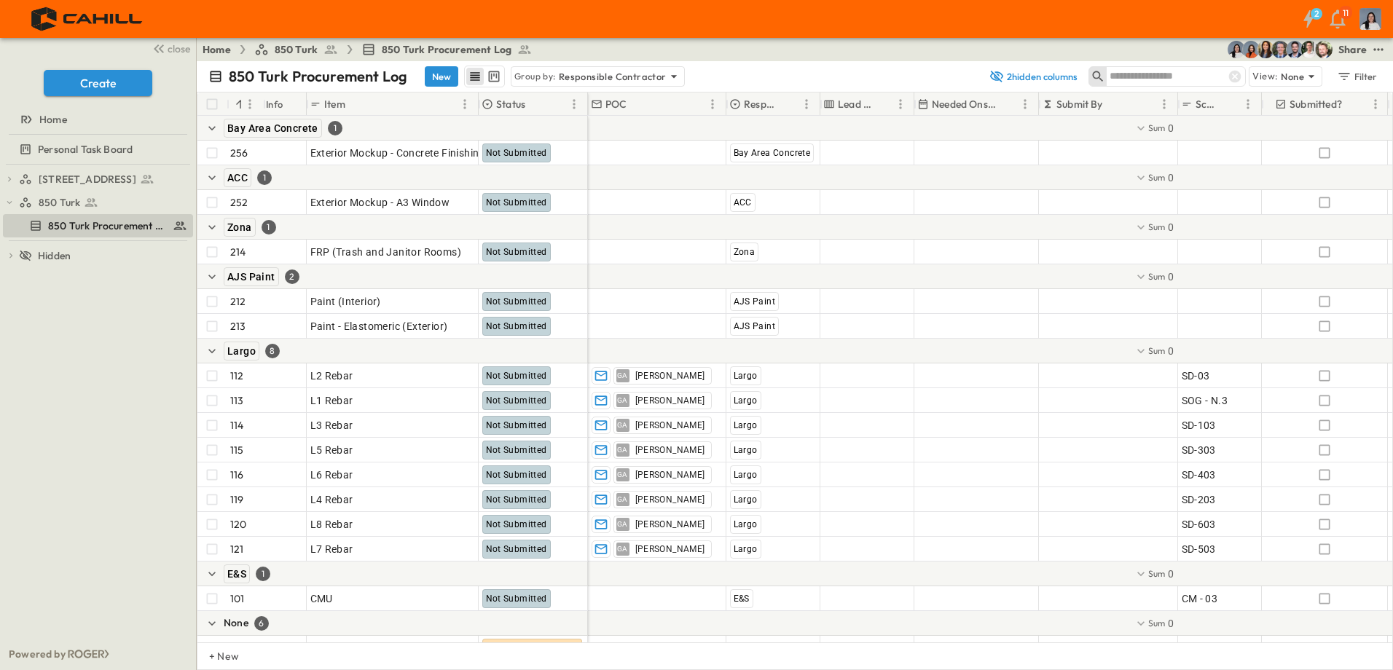
click at [45, 488] on div "750 Golden Gate Procurement Log 850 Turk 850 Turk Procurement Log To pick up a …" at bounding box center [98, 402] width 196 height 474
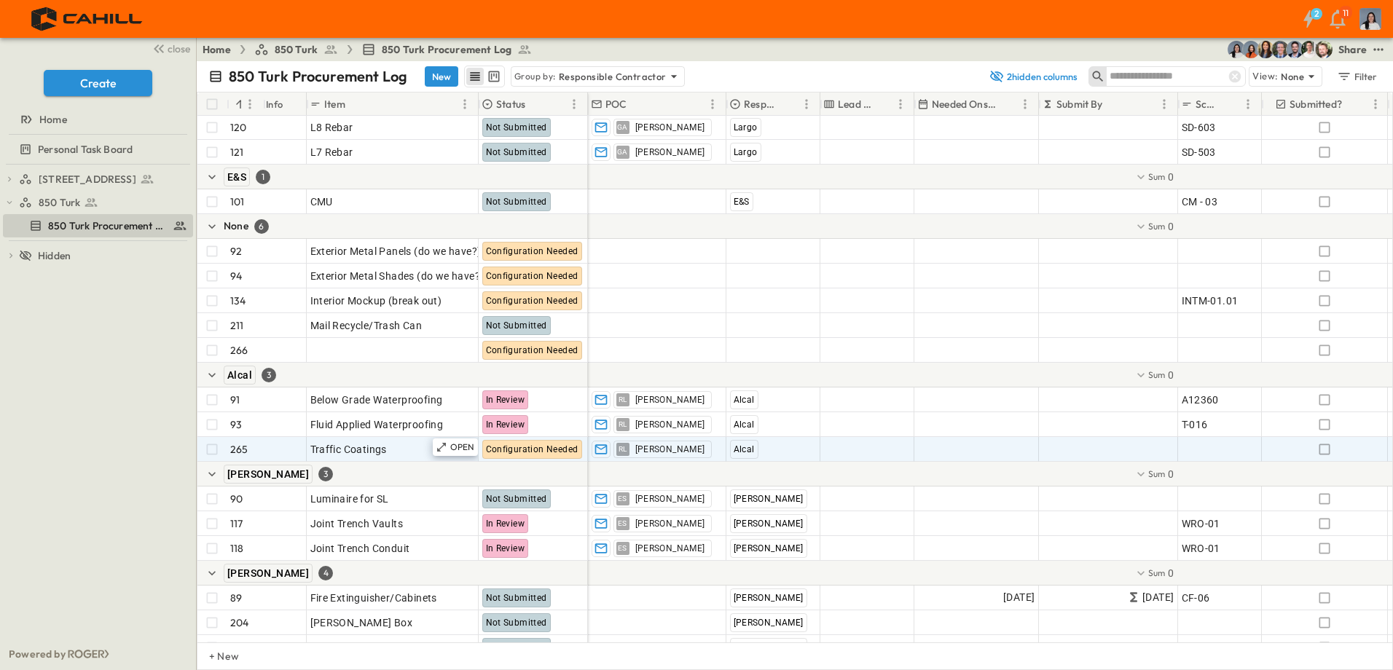
scroll to position [437, 0]
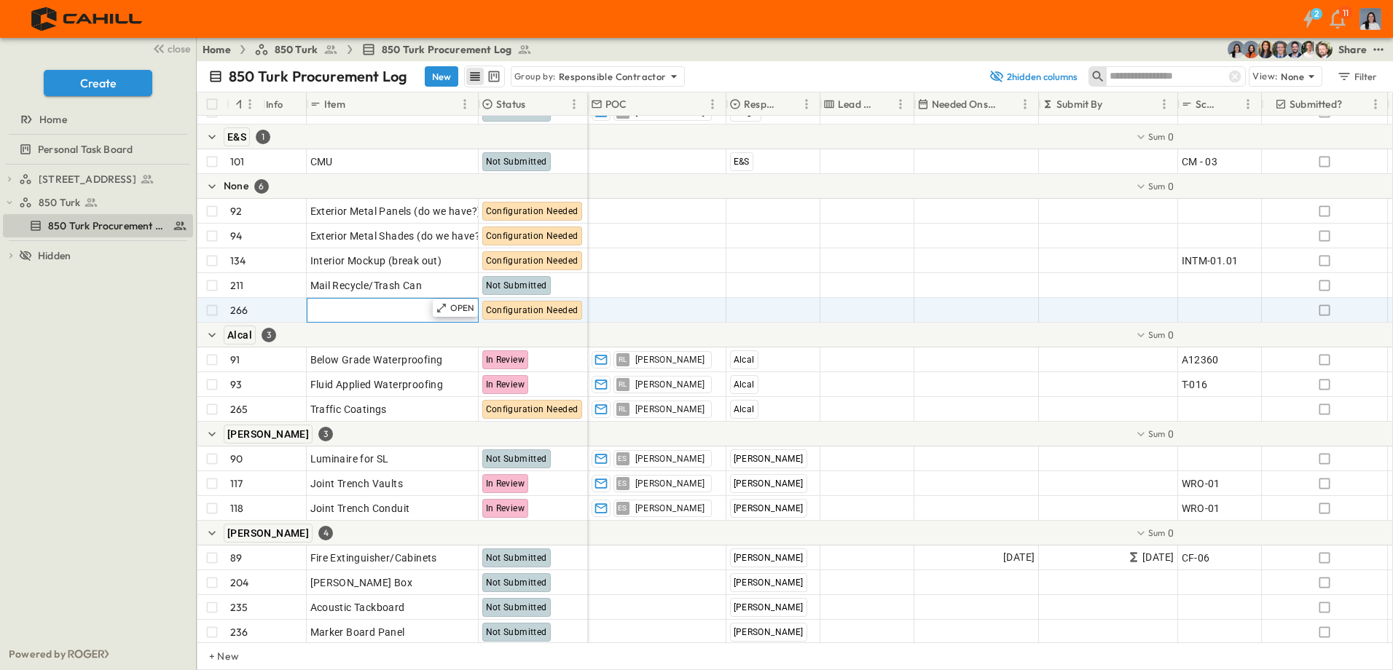
click at [352, 311] on span "Add Item" at bounding box center [331, 310] width 43 height 15
type input "**********"
click at [762, 314] on span "Add Contractor" at bounding box center [767, 310] width 74 height 15
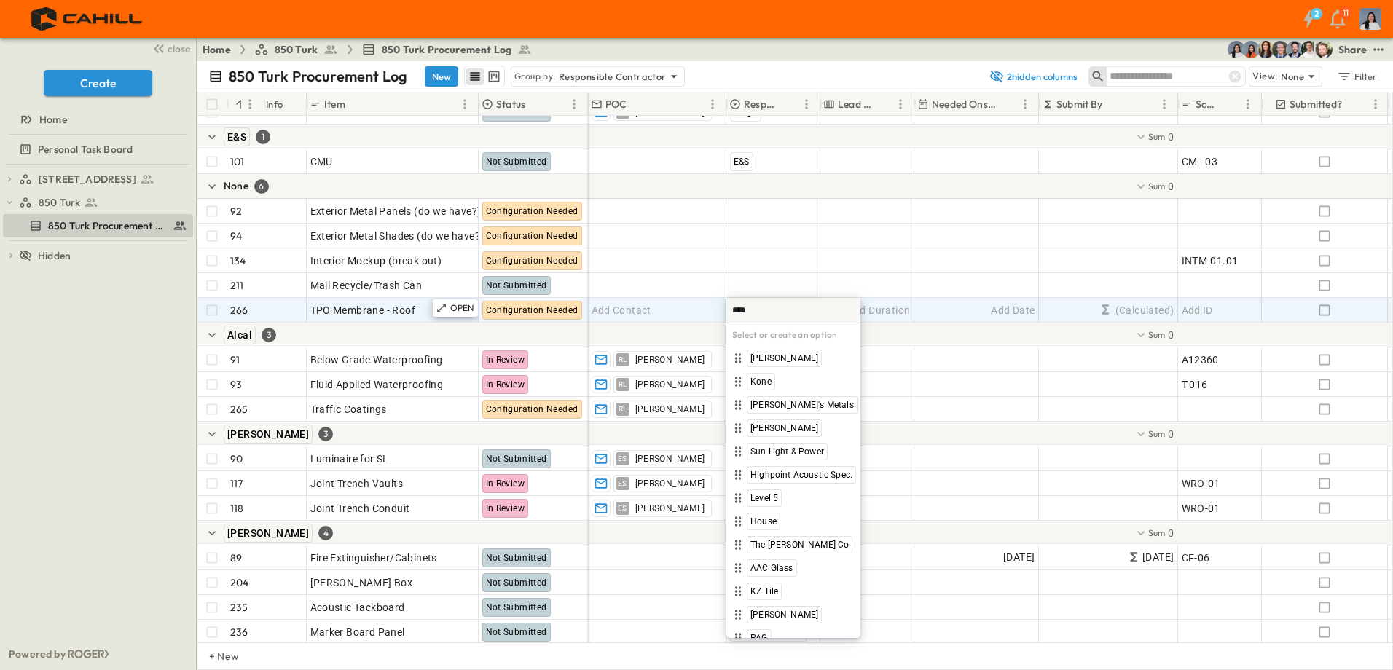
type input "*****"
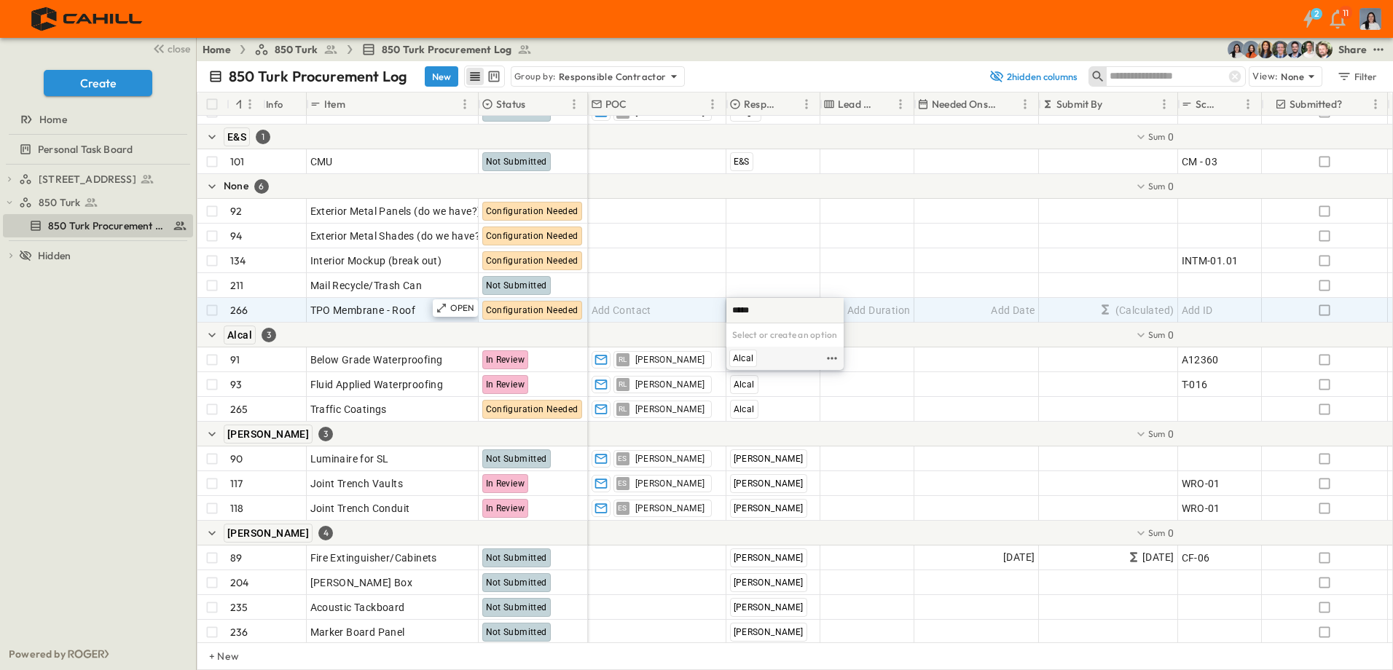
click at [729, 351] on div "Alcal" at bounding box center [743, 358] width 28 height 17
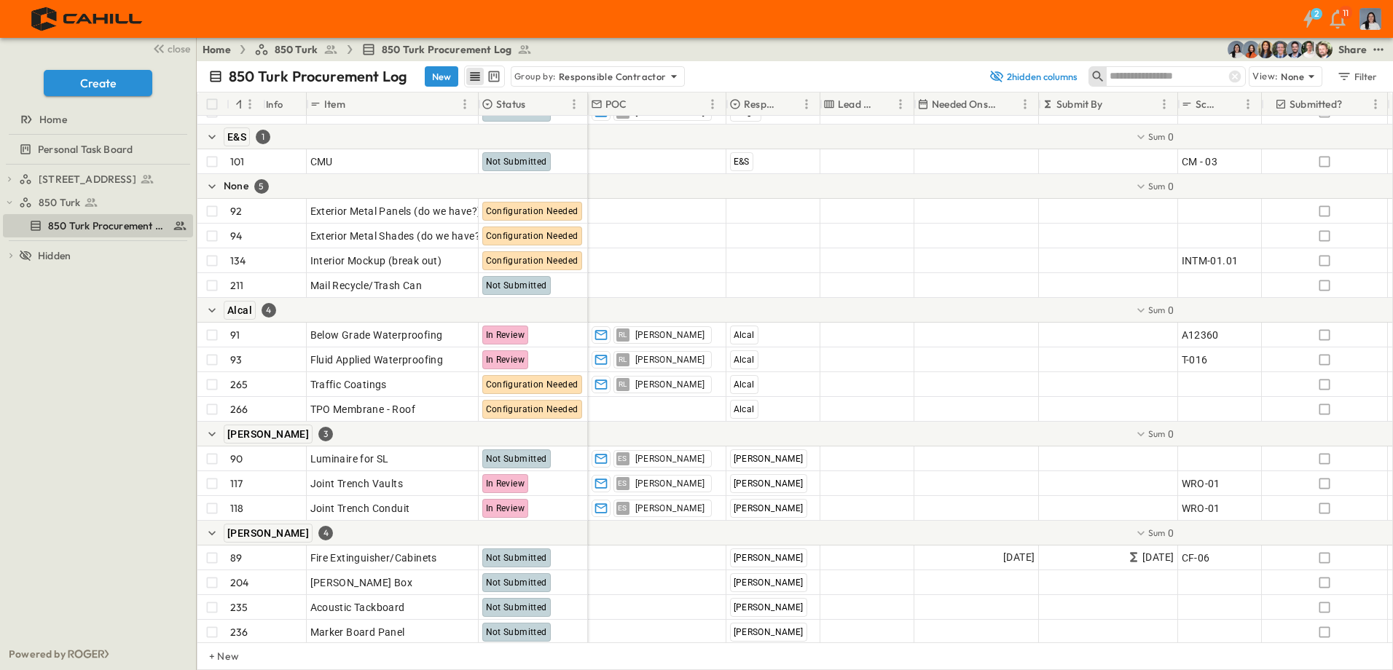
click at [123, 460] on div "750 Golden Gate Procurement Log 850 Turk 850 Turk Procurement Log To pick up a …" at bounding box center [98, 402] width 196 height 474
click at [442, 77] on button "New" at bounding box center [442, 76] width 34 height 20
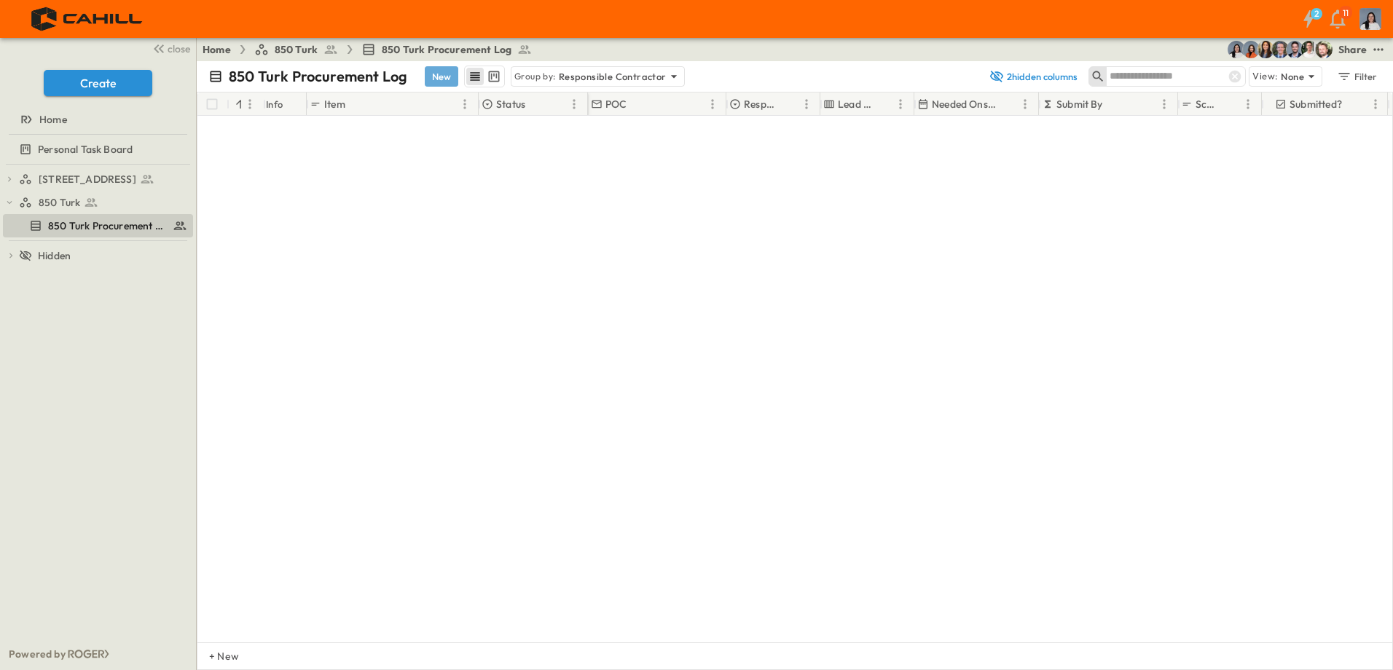
click at [445, 77] on button "New" at bounding box center [442, 76] width 34 height 20
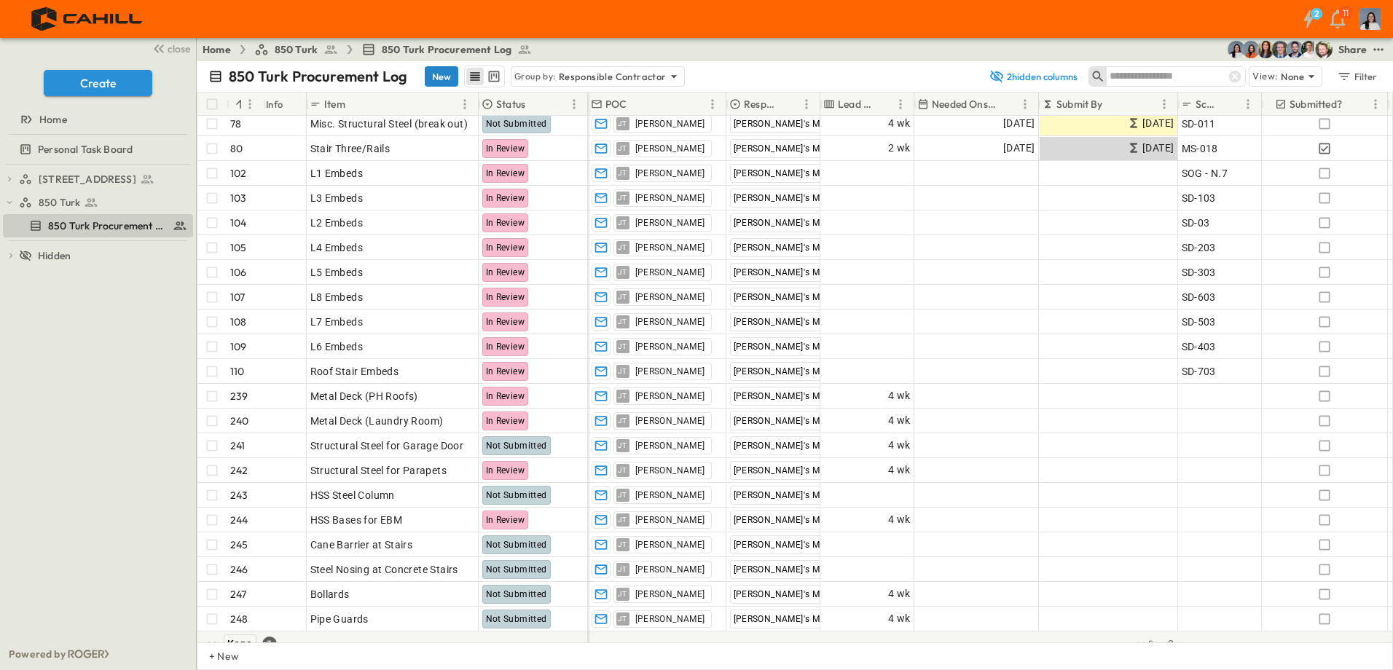
scroll to position [6124, 0]
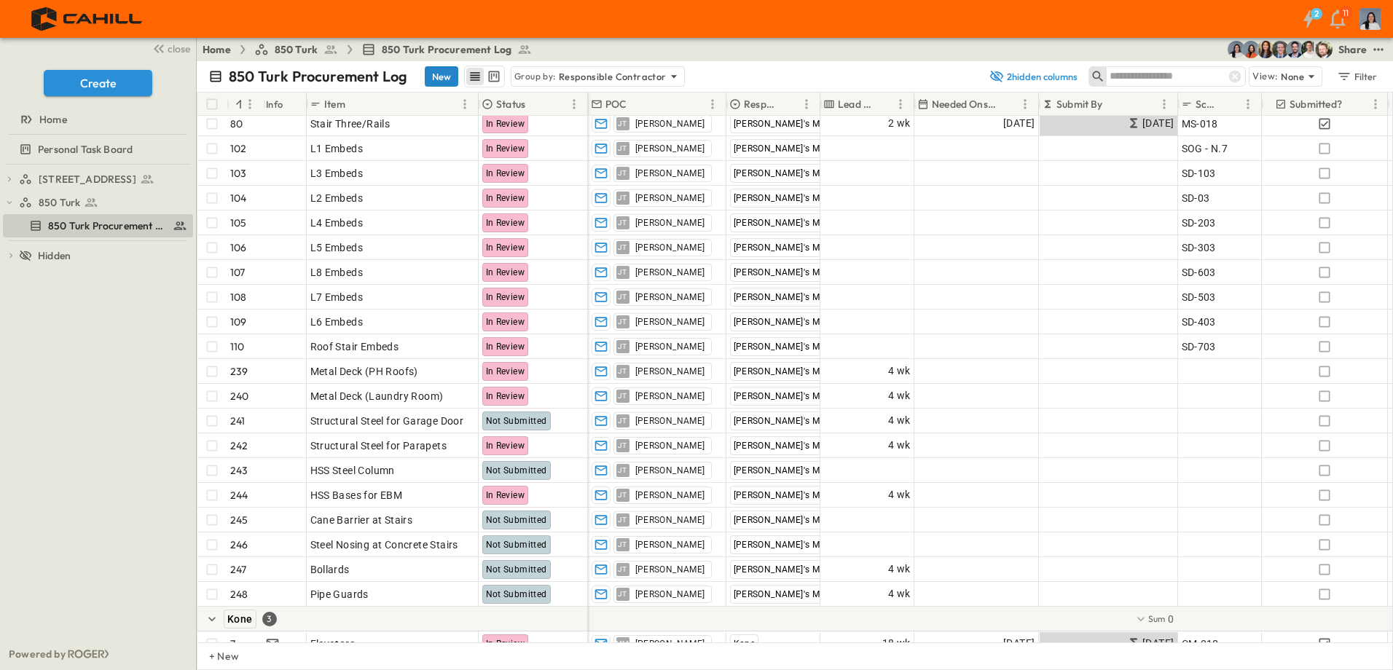
click at [445, 77] on button "New" at bounding box center [442, 76] width 34 height 20
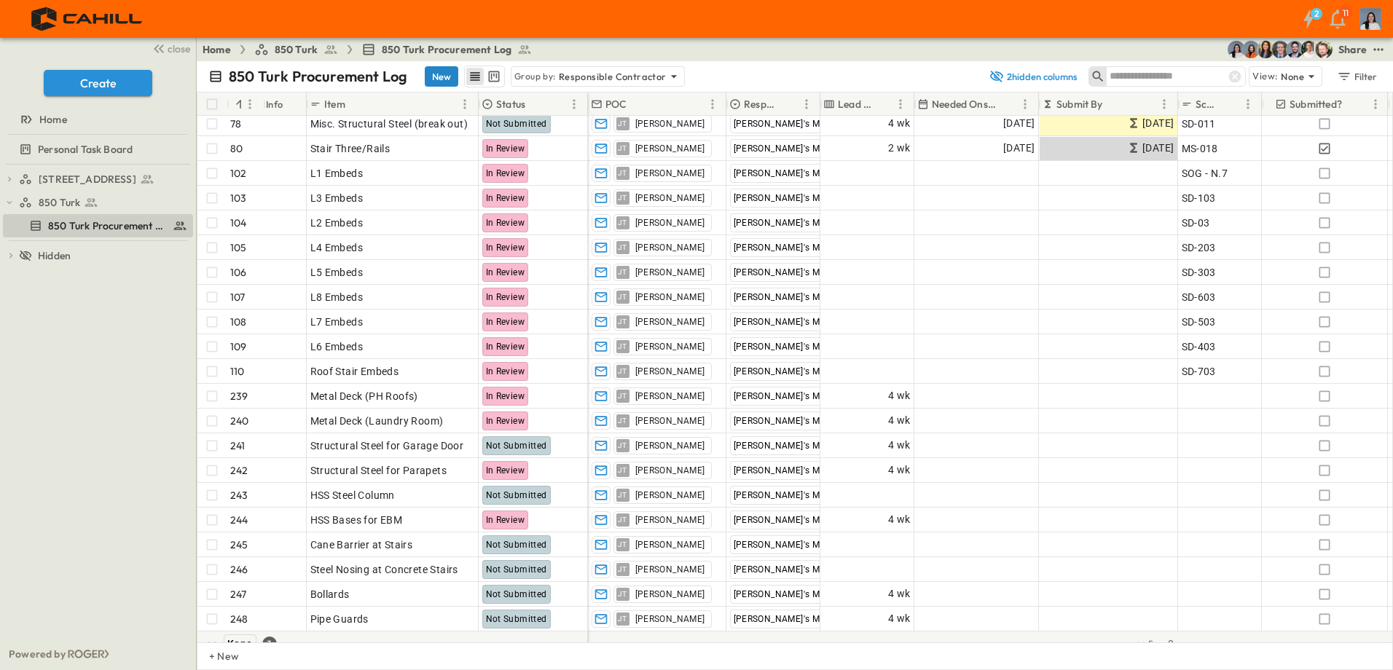
scroll to position [6149, 0]
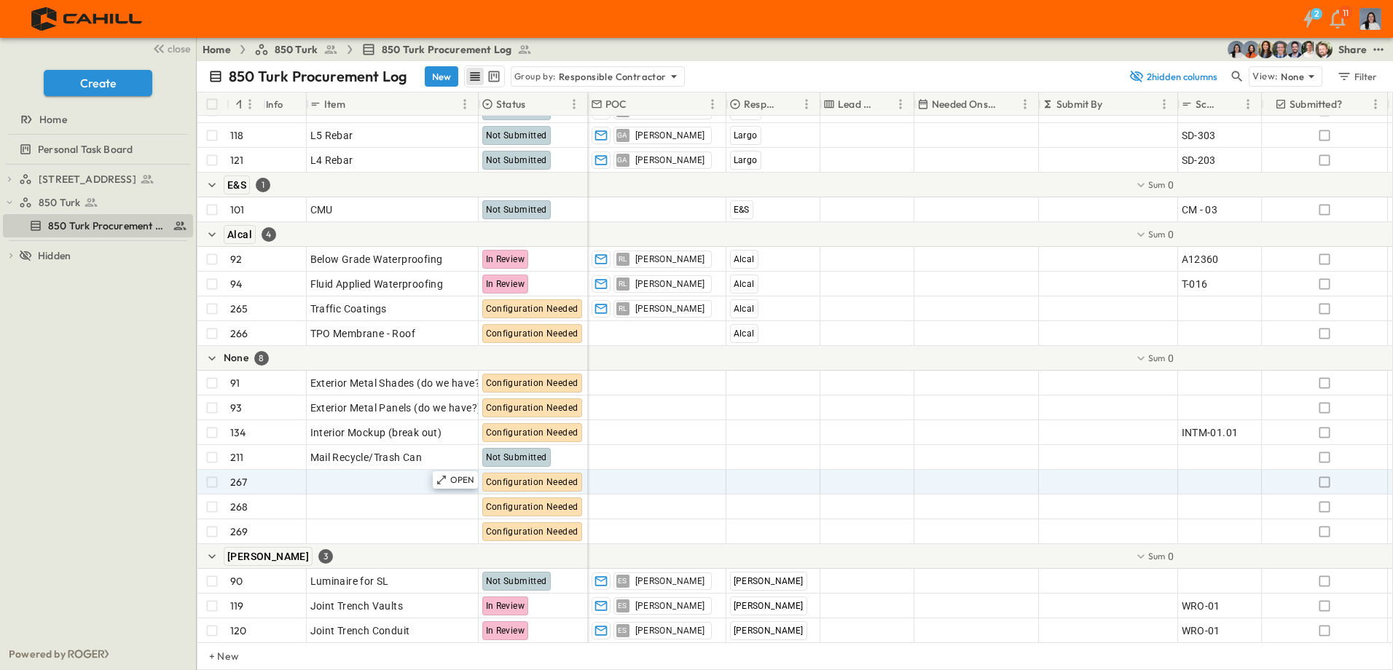
scroll to position [437, 0]
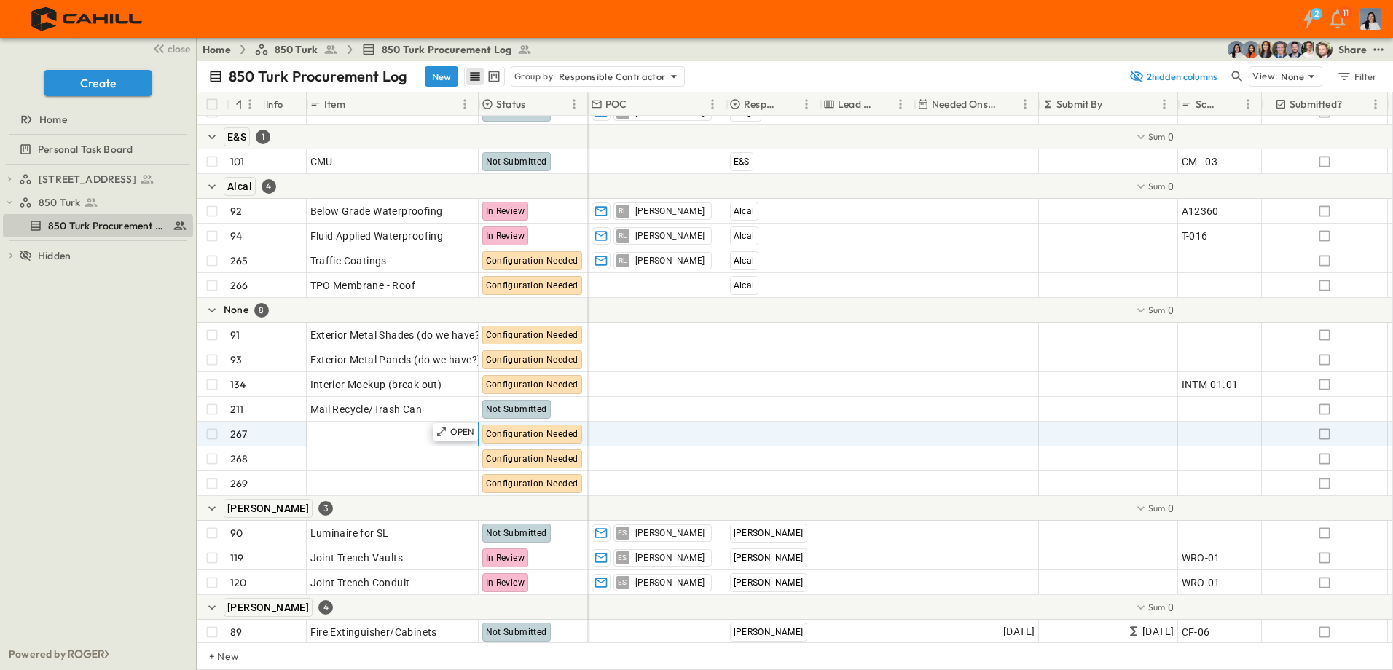
drag, startPoint x: 337, startPoint y: 443, endPoint x: 343, endPoint y: 434, distance: 11.1
click at [337, 443] on div "Add Item" at bounding box center [392, 434] width 165 height 20
type input "**********"
click at [770, 427] on span "Add Contractor" at bounding box center [767, 434] width 74 height 15
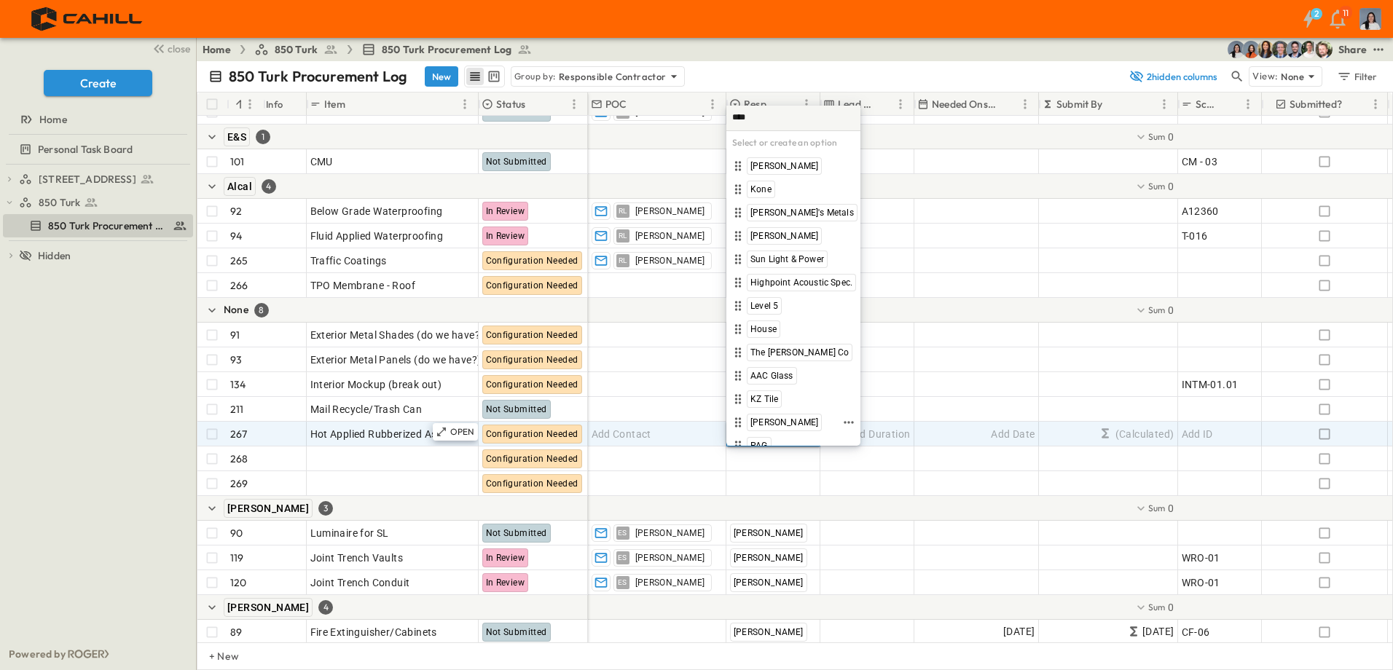
type input "*****"
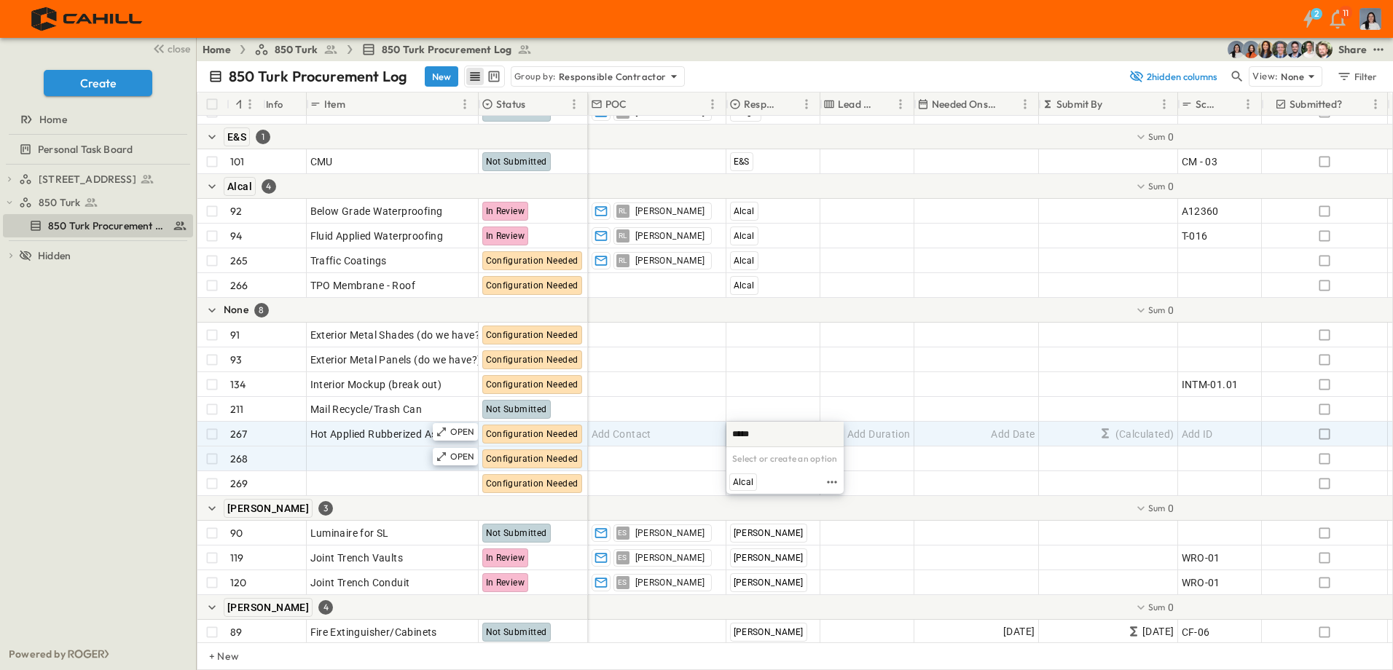
click at [742, 482] on span "Alcal" at bounding box center [743, 483] width 20 height 12
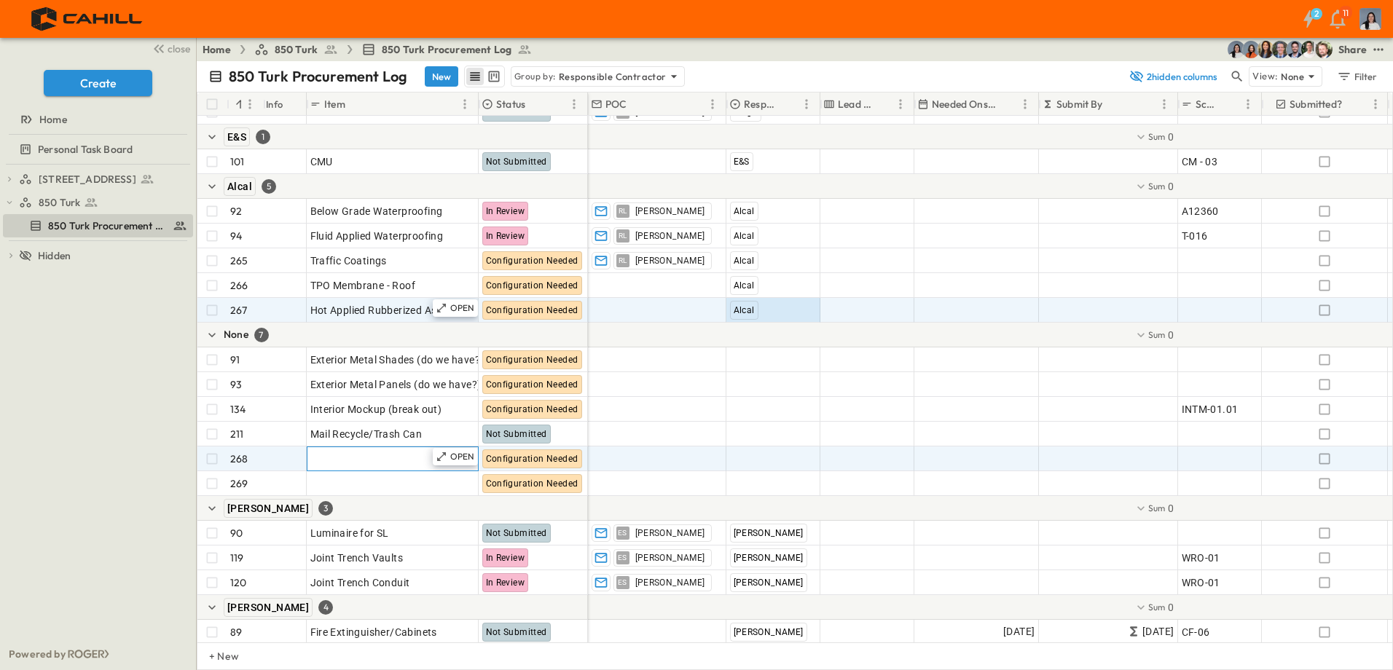
click at [318, 460] on span "Add Item" at bounding box center [331, 459] width 43 height 15
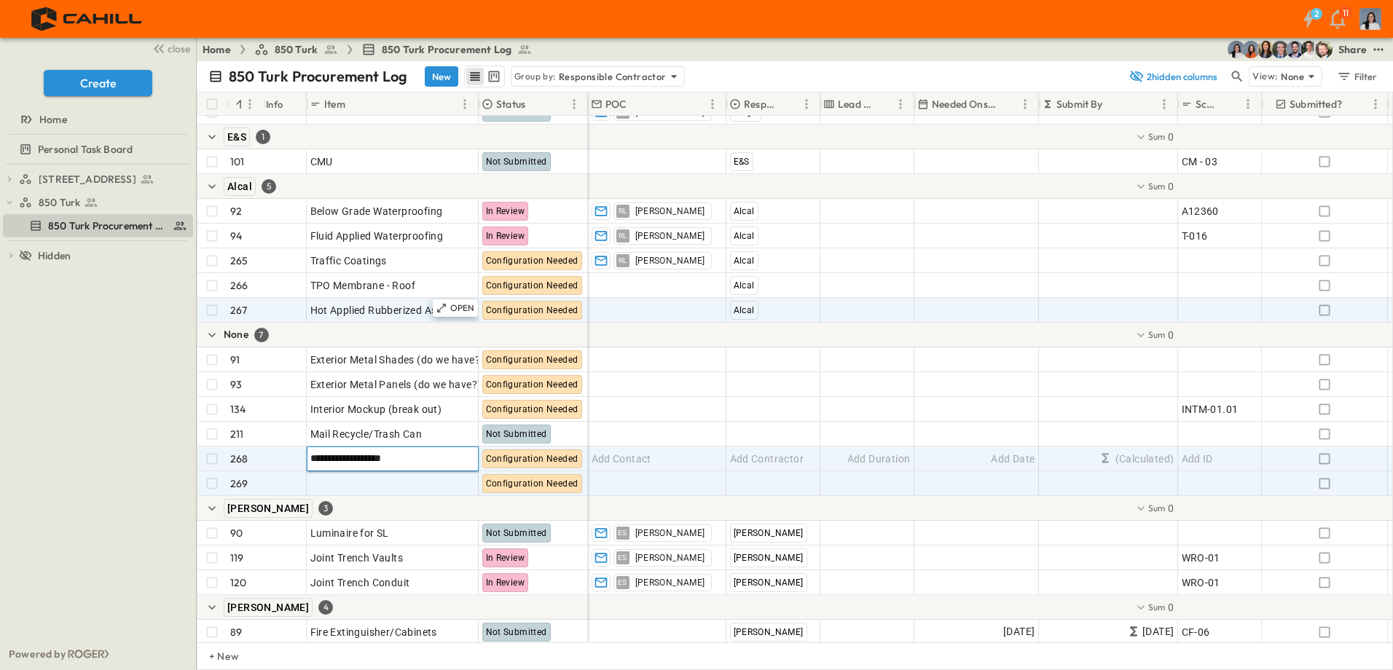
type input "**********"
click at [760, 463] on span "Add Contractor" at bounding box center [767, 459] width 74 height 15
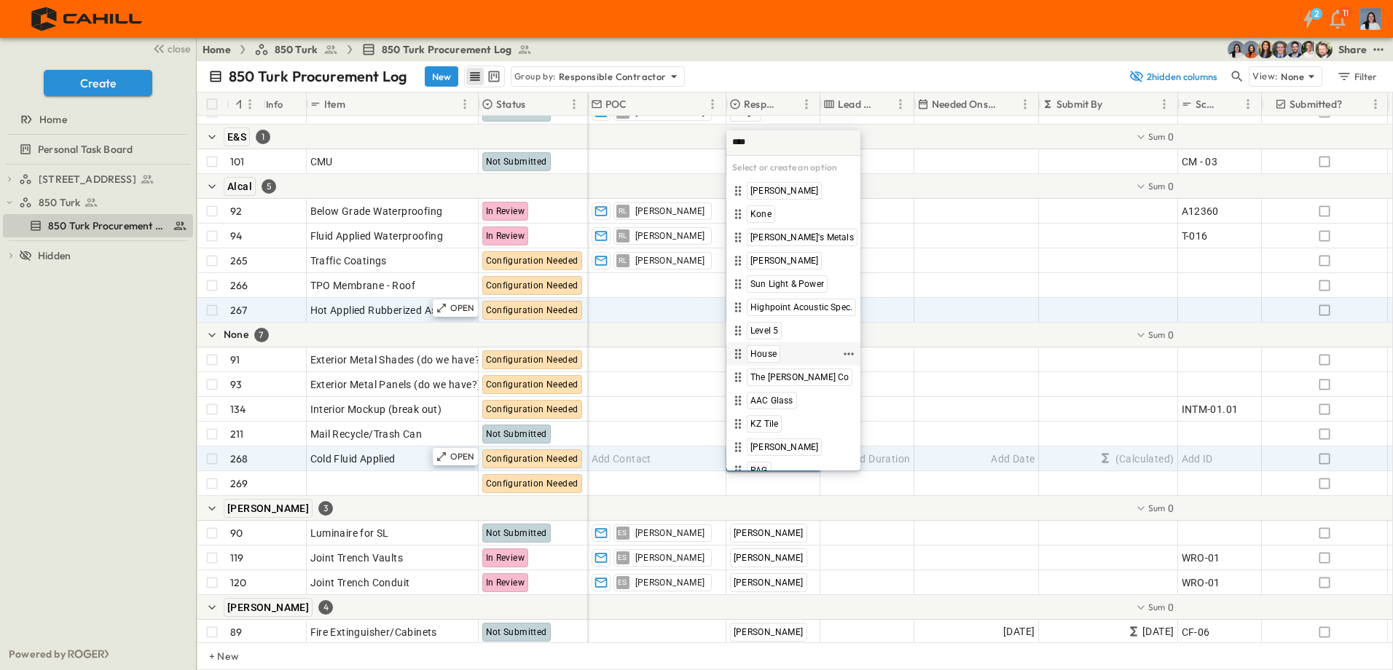
type input "*****"
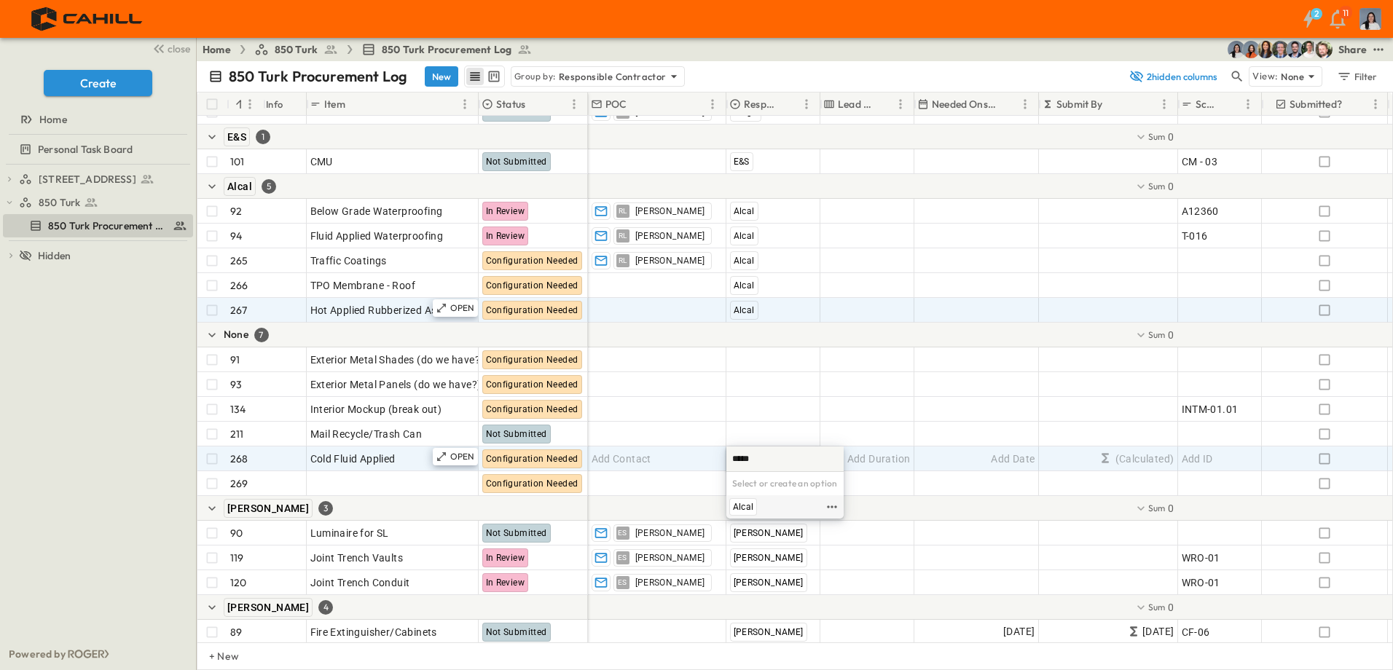
click at [749, 503] on span "Alcal" at bounding box center [743, 507] width 20 height 12
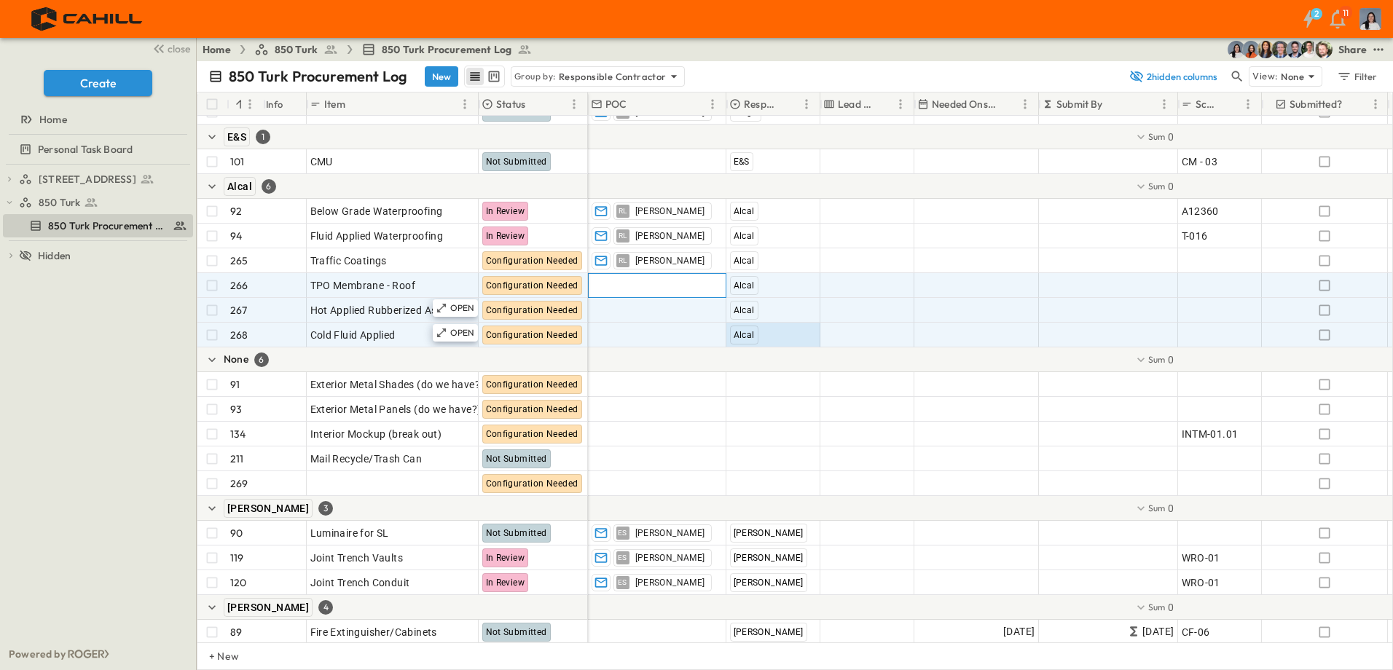
click at [646, 282] on span "Add Contact" at bounding box center [622, 285] width 60 height 15
type input "**"
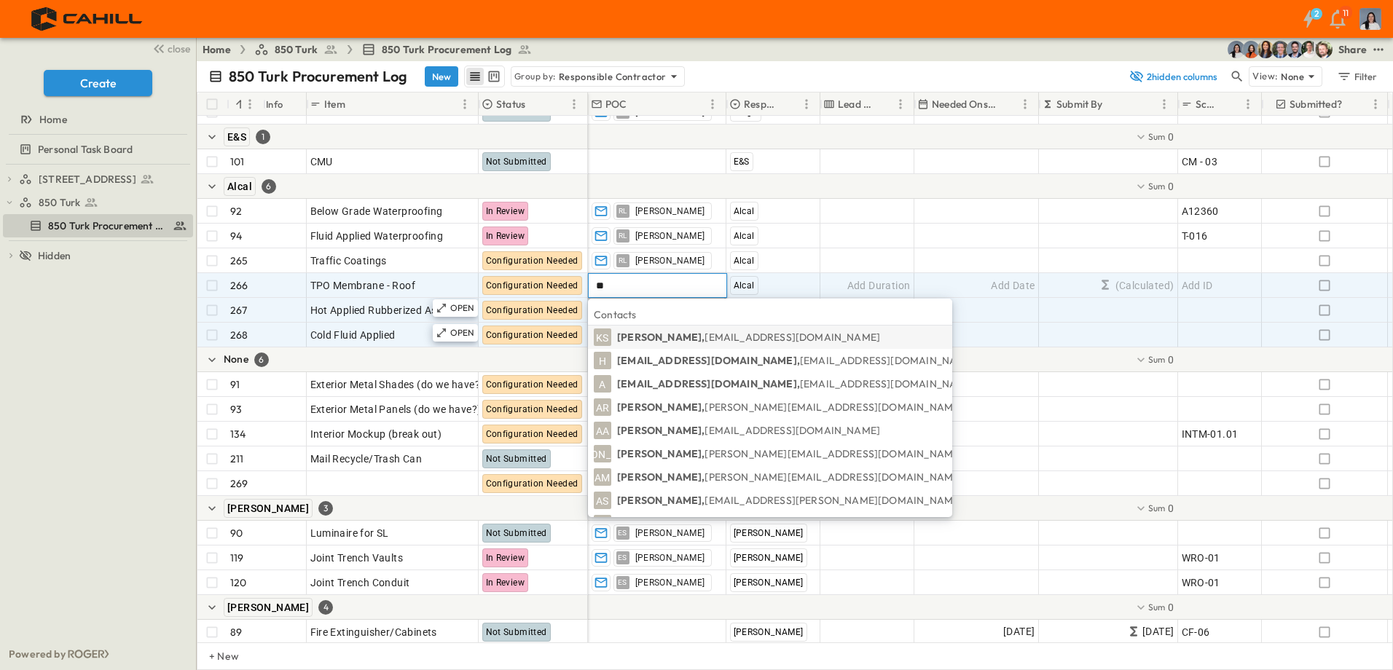
type input "*"
type input "****"
click at [661, 341] on p "Ryan Lacy, Ryan.Lacy@alcal.com" at bounding box center [831, 337] width 429 height 15
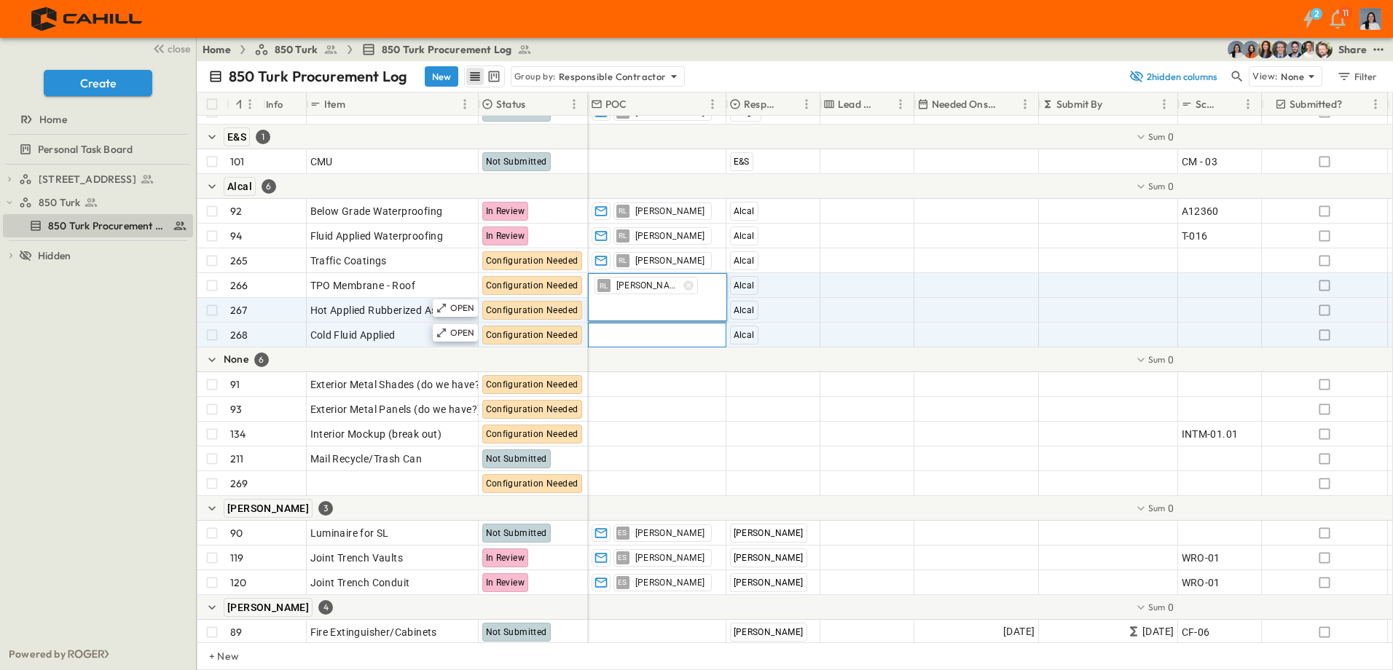
click at [644, 332] on span "Add Contact" at bounding box center [622, 335] width 60 height 15
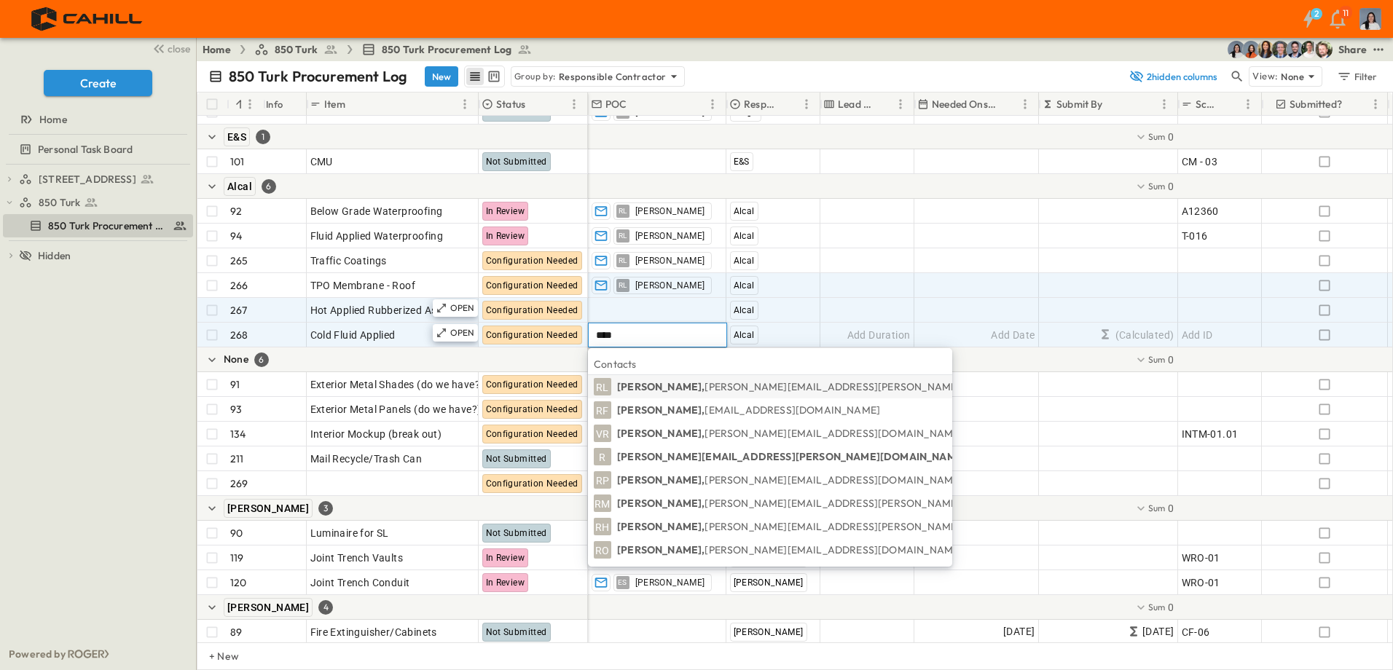
type input "****"
click at [622, 392] on p "Ryan Lacy, Ryan.Lacy@alcal.com" at bounding box center [831, 387] width 429 height 15
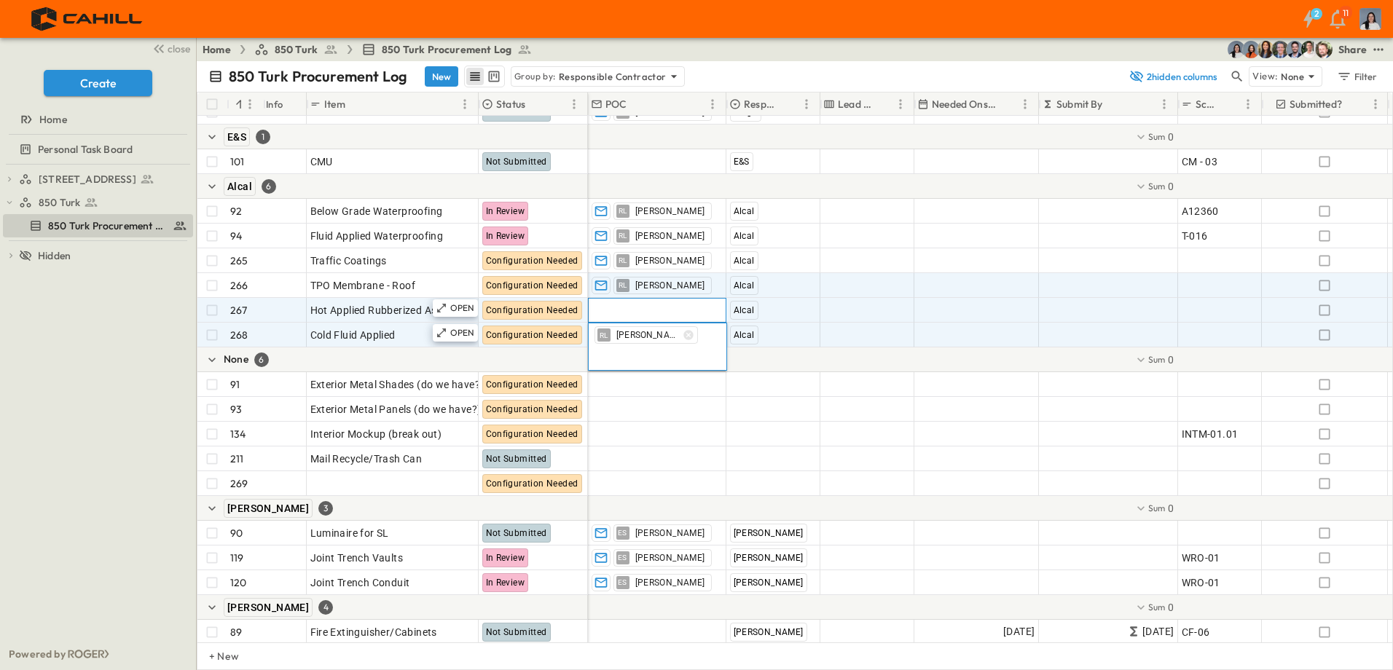
click at [618, 316] on span "Add Contact" at bounding box center [622, 310] width 60 height 15
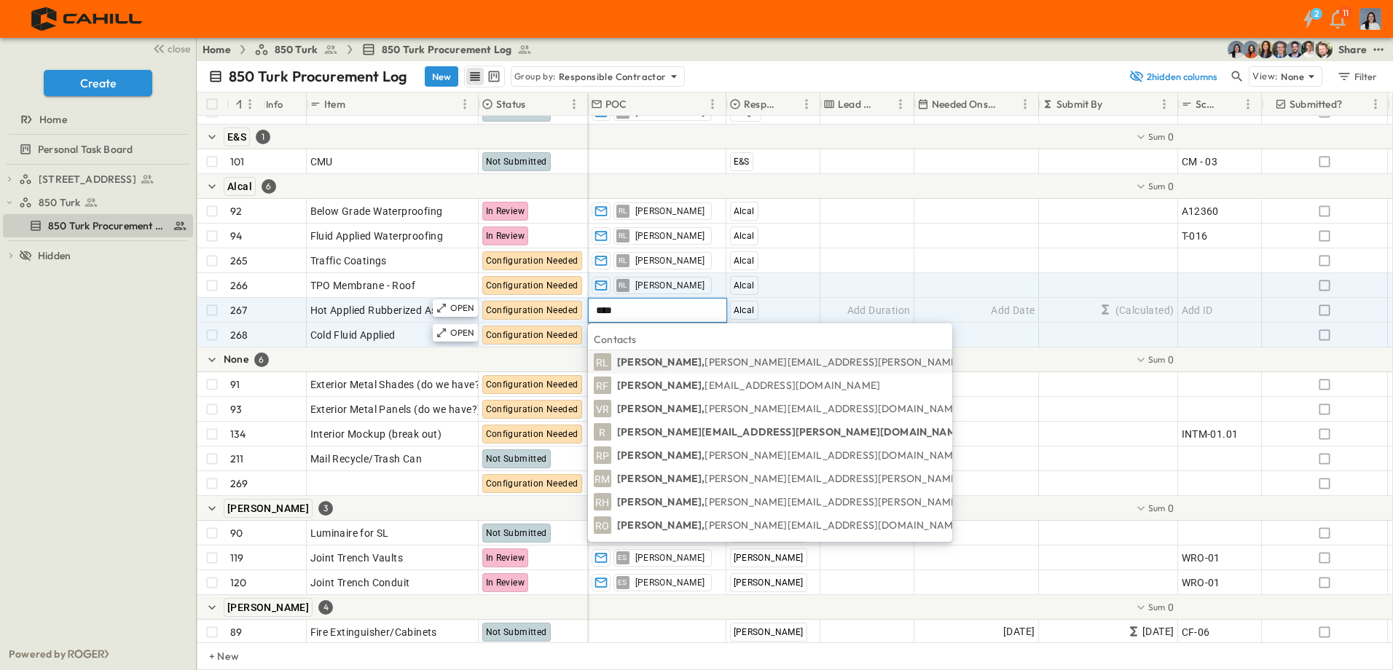
type input "****"
click at [658, 357] on p "Ryan Lacy, Ryan.Lacy@alcal.com" at bounding box center [831, 362] width 429 height 15
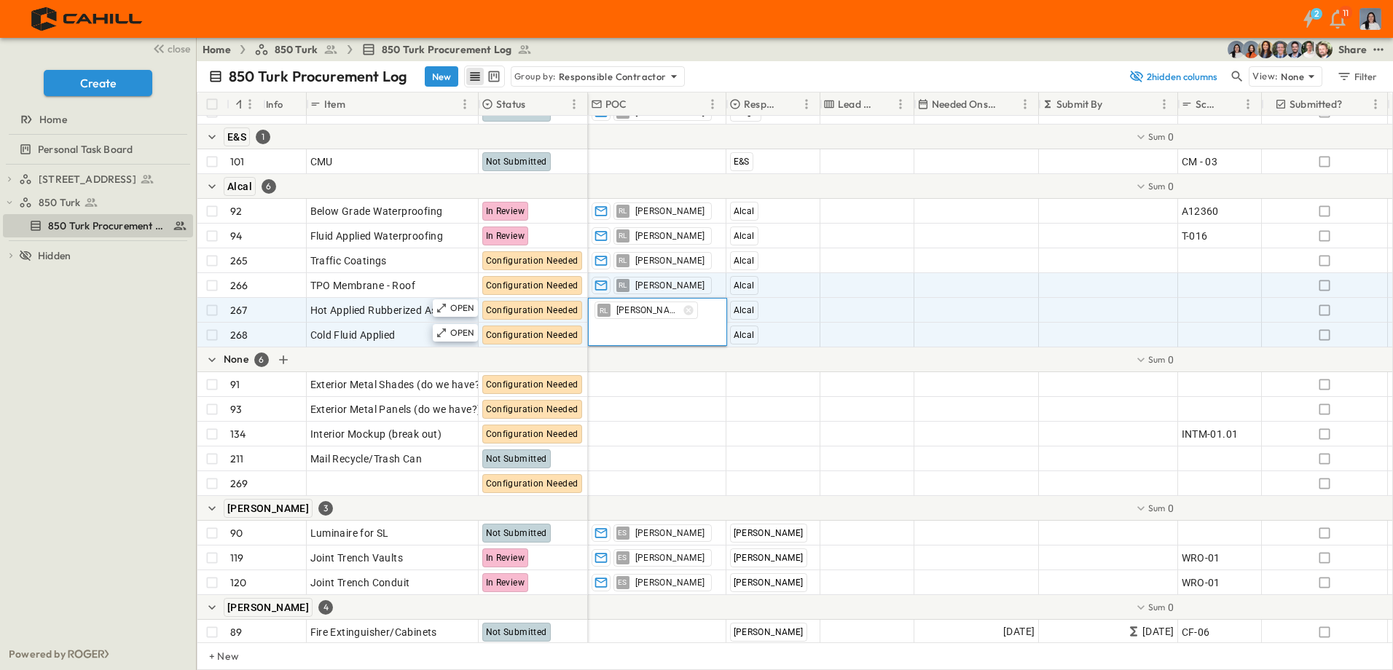
click at [124, 326] on div "750 Golden Gate Procurement Log 850 Turk 850 Turk Procurement Log To pick up a …" at bounding box center [98, 402] width 196 height 474
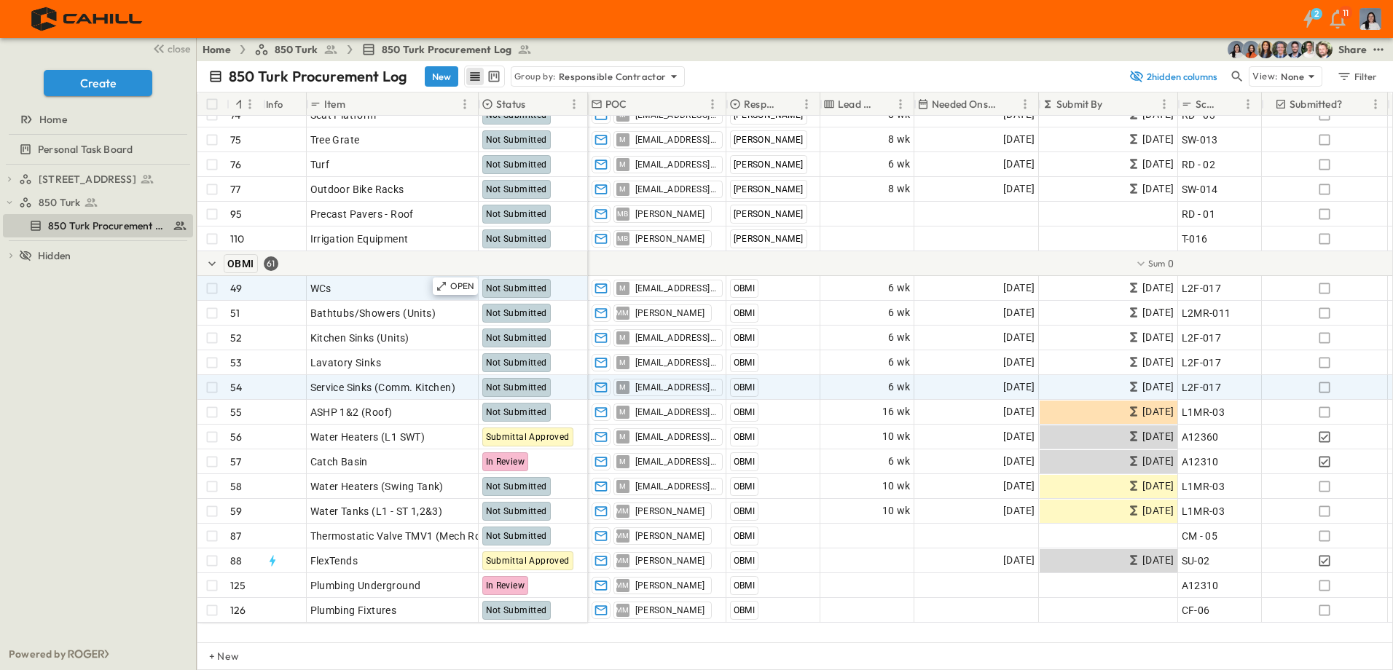
scroll to position [1358, 0]
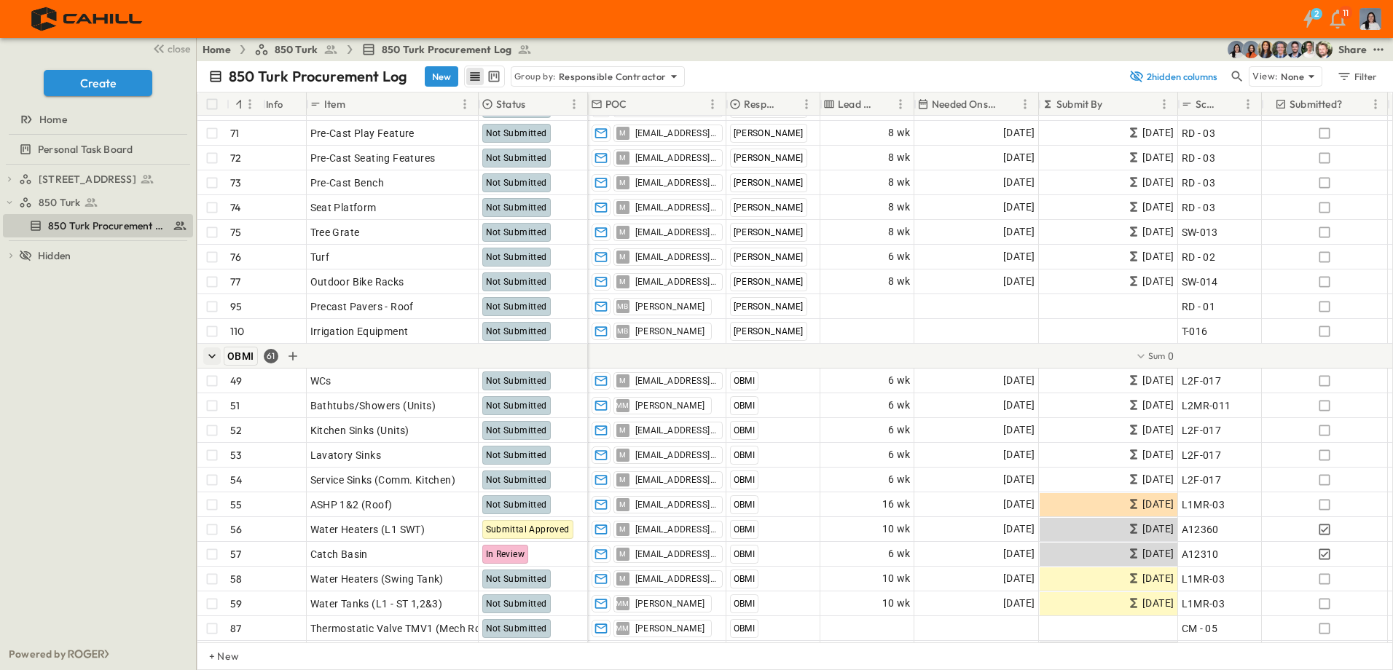
click at [209, 361] on icon "button" at bounding box center [212, 356] width 15 height 15
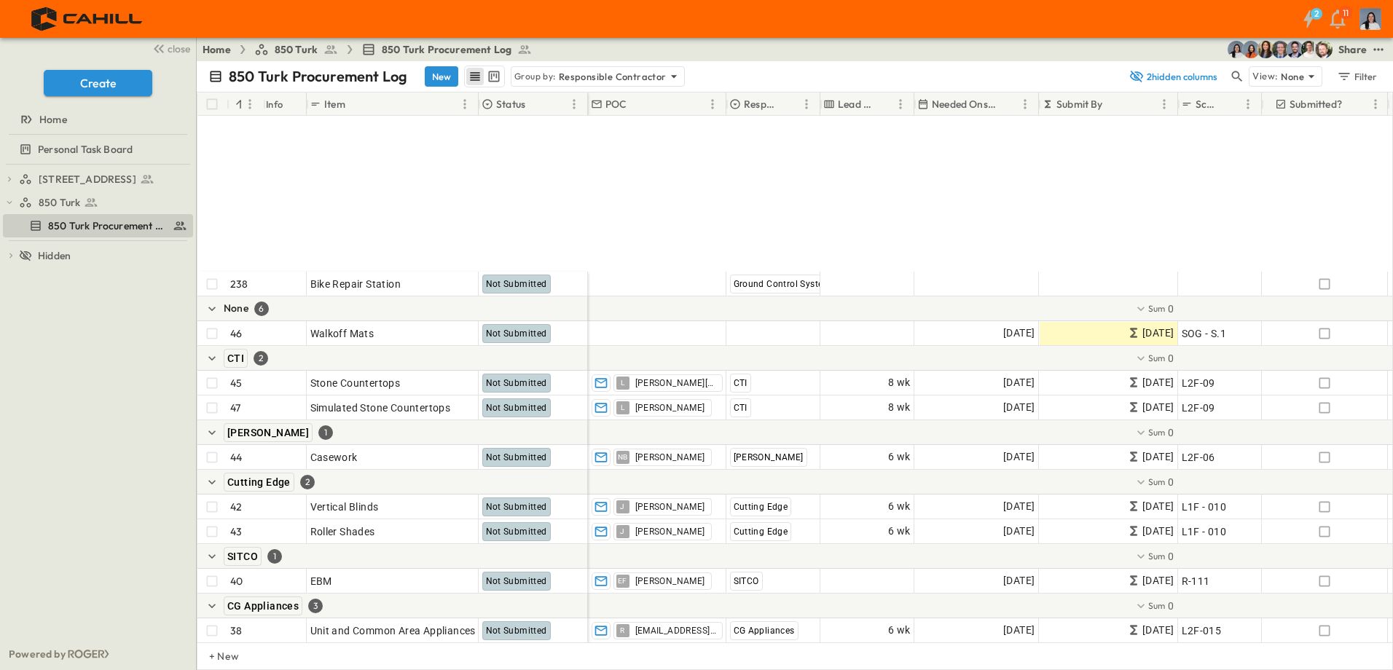
scroll to position [1722, 0]
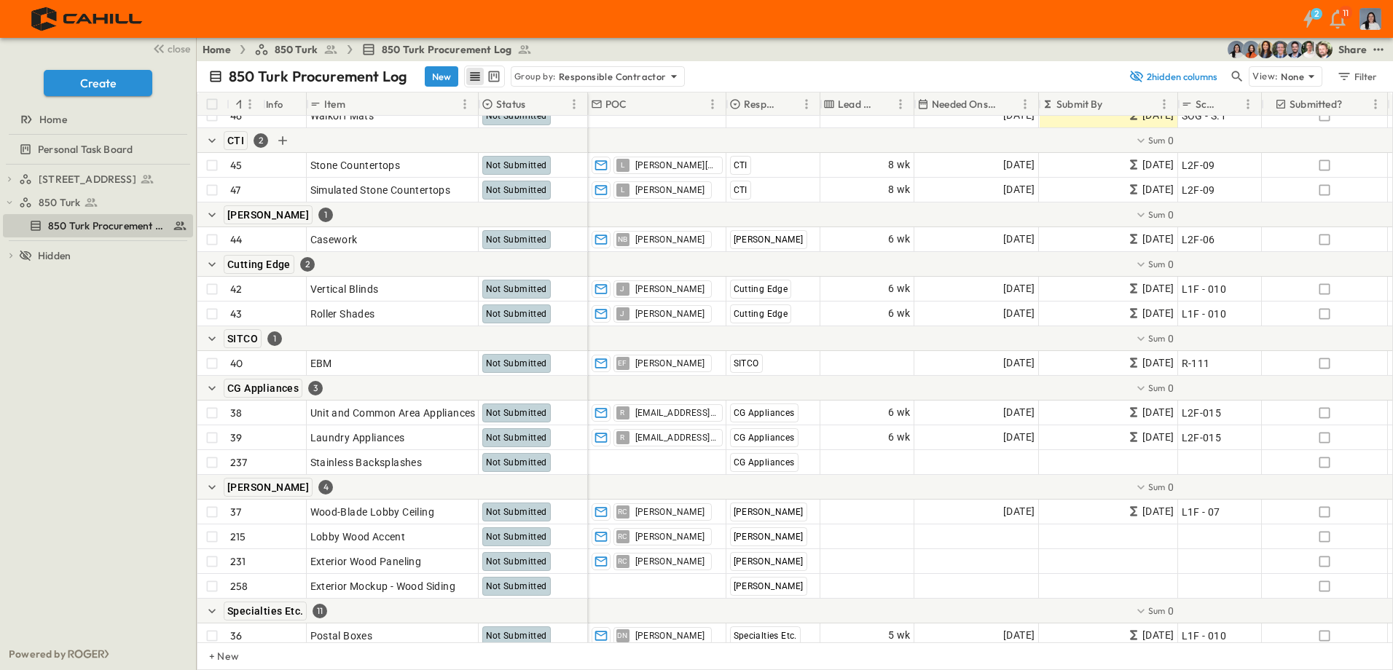
click at [240, 139] on span "CTI" at bounding box center [235, 141] width 17 height 12
click at [242, 141] on span "CTI" at bounding box center [235, 141] width 17 height 12
drag, startPoint x: 242, startPoint y: 142, endPoint x: 316, endPoint y: 140, distance: 74.4
click at [316, 140] on div "CTI 2" at bounding box center [392, 140] width 391 height 25
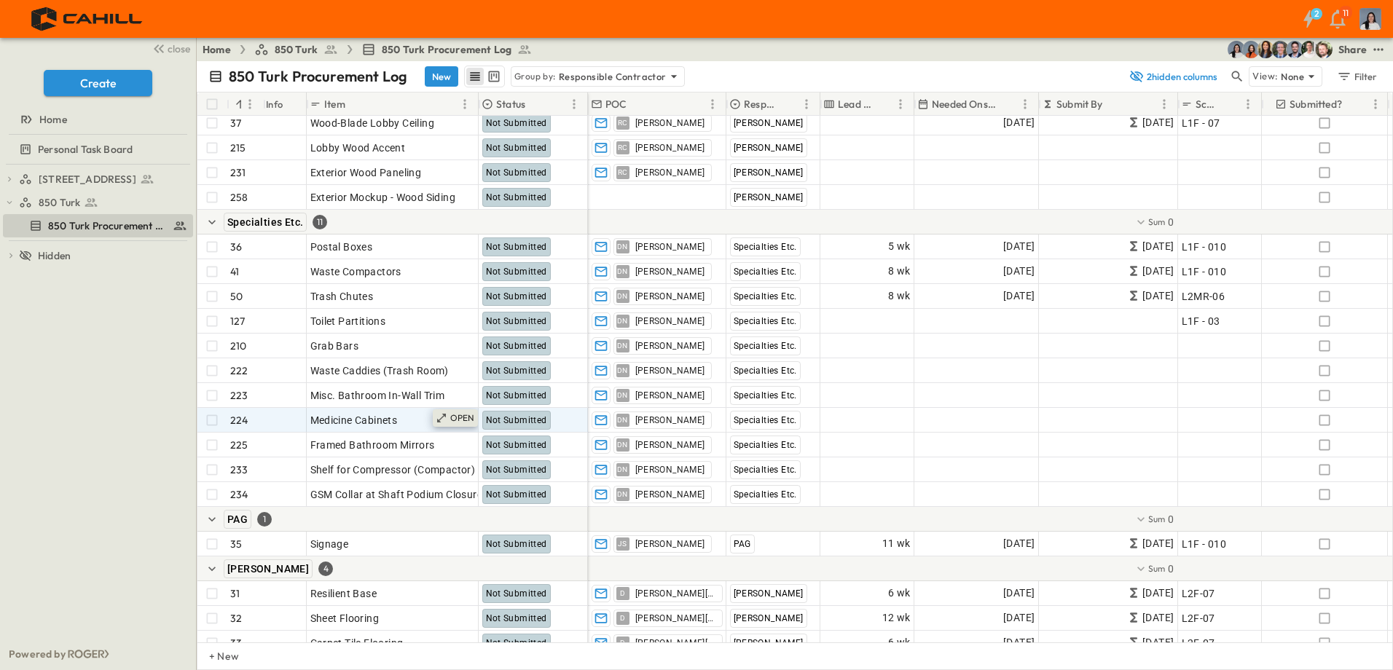
scroll to position [2159, 0]
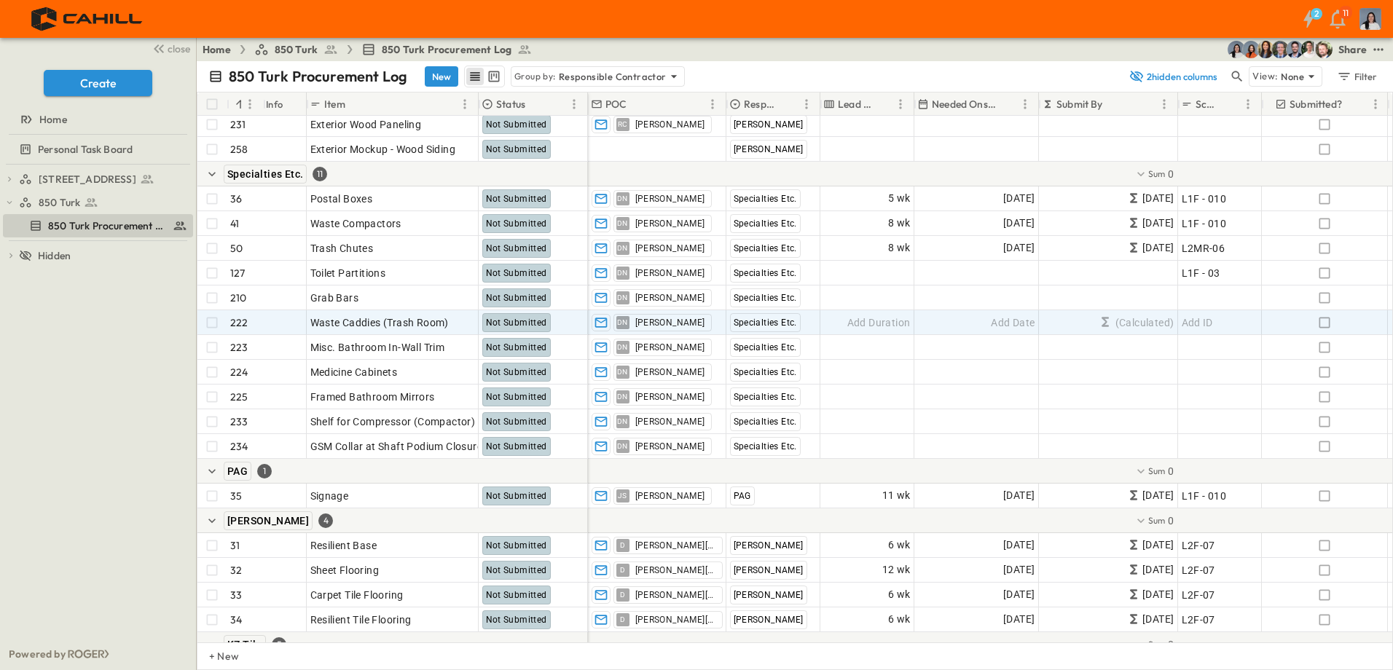
click at [168, 337] on div "750 Golden Gate Procurement Log 850 Turk 850 Turk Procurement Log To pick up a …" at bounding box center [98, 402] width 196 height 474
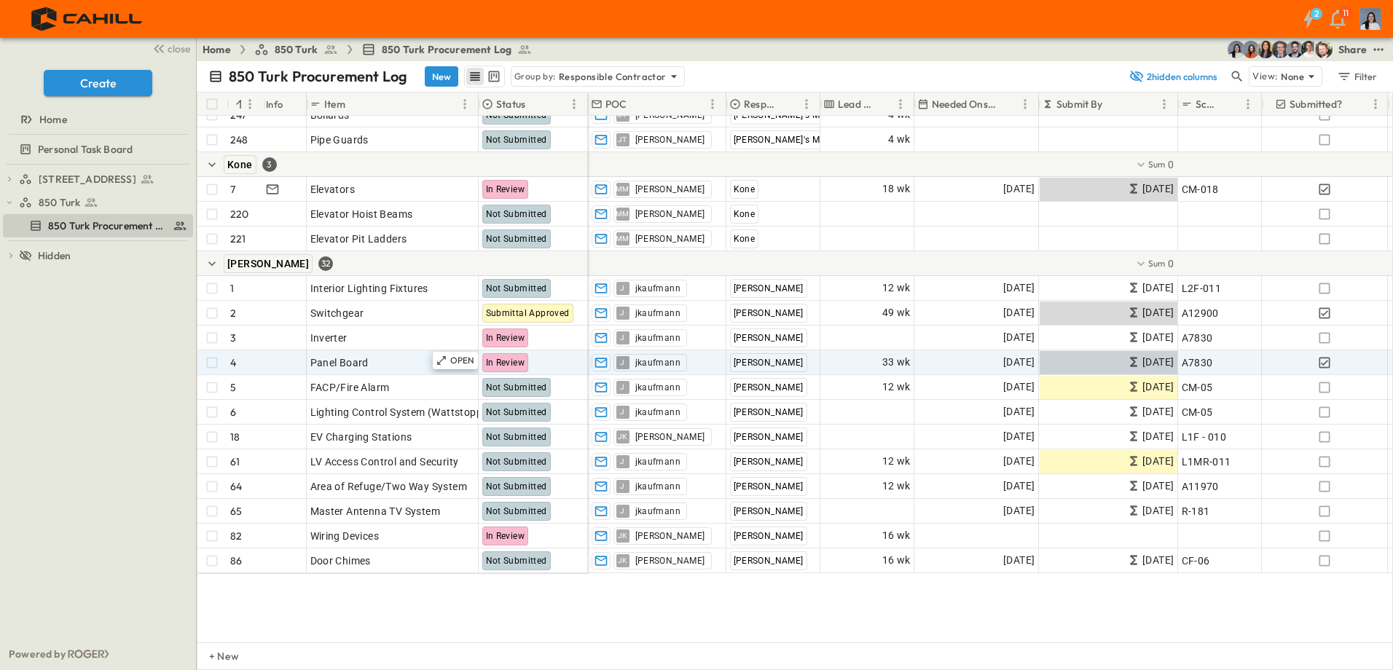
scroll to position [4947, 0]
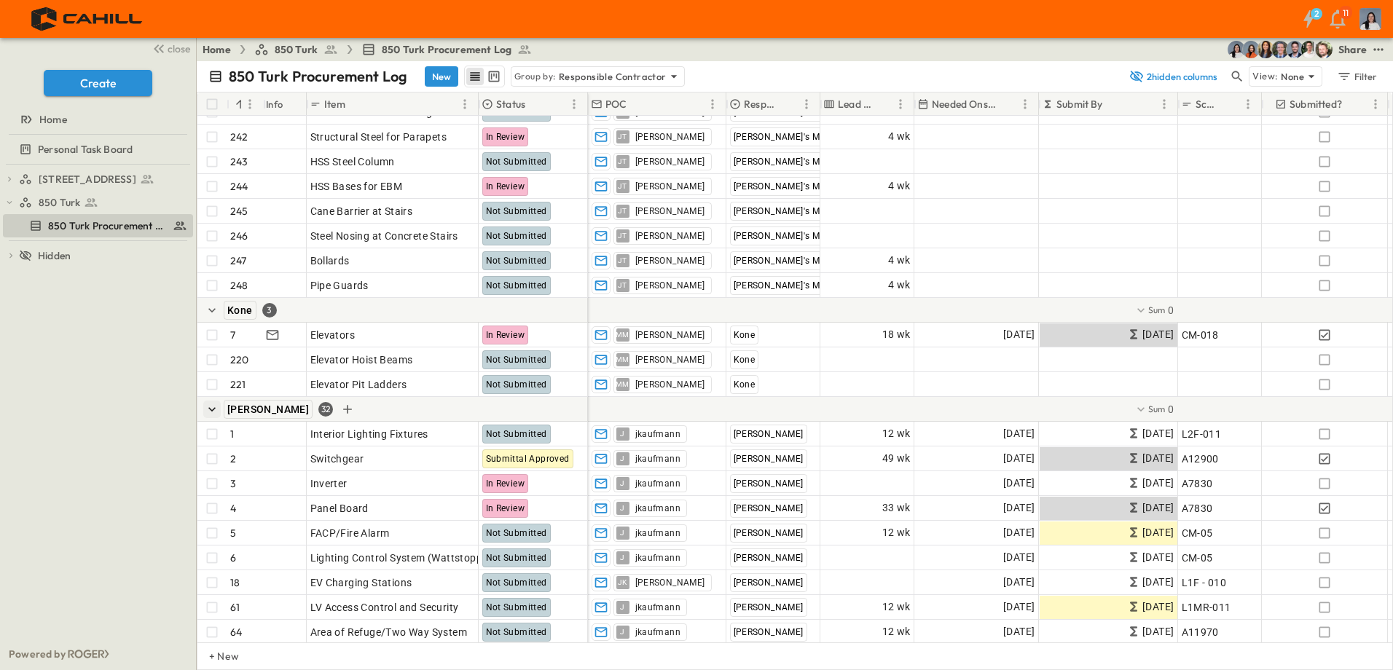
click at [208, 407] on icon "button" at bounding box center [212, 409] width 15 height 15
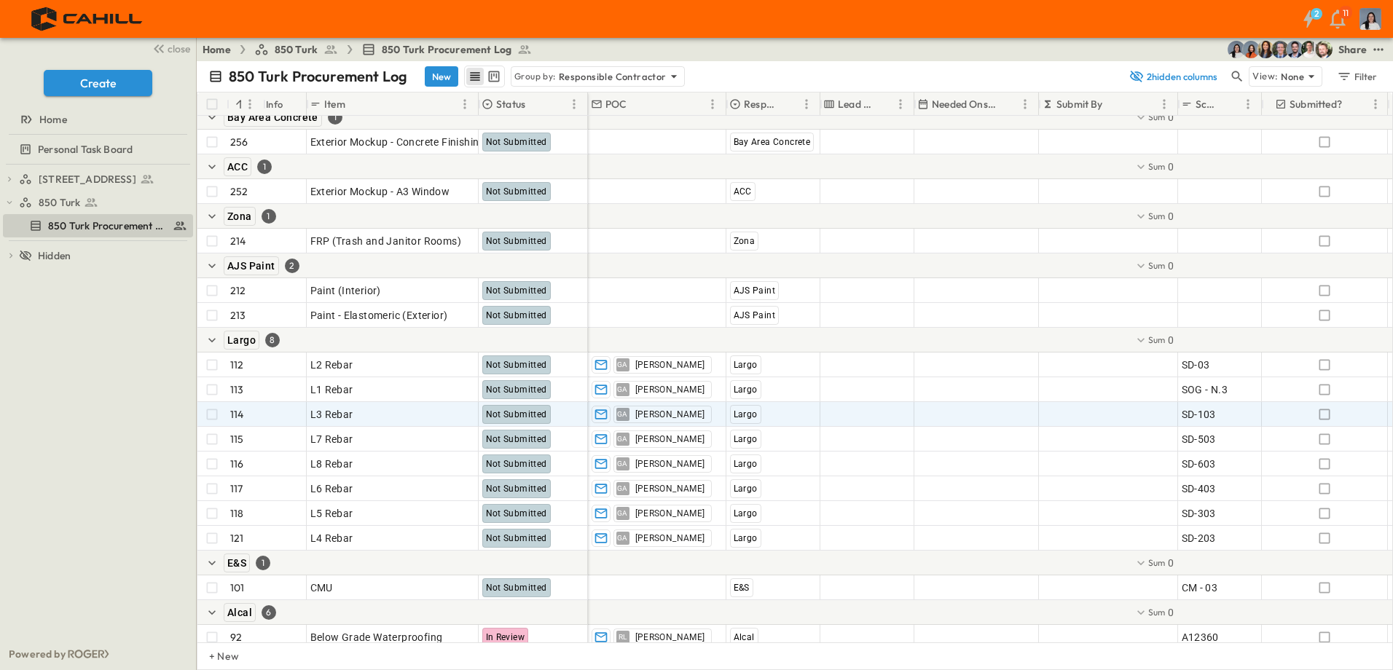
scroll to position [0, 0]
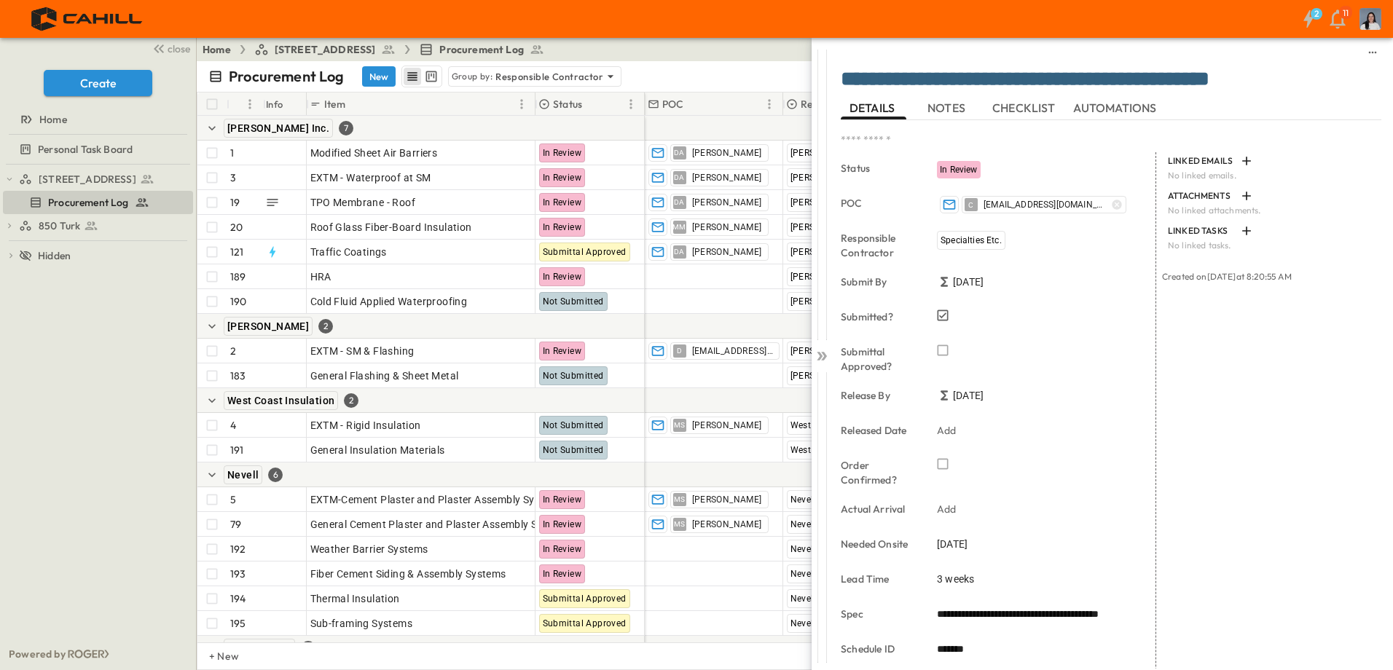
scroll to position [154, 0]
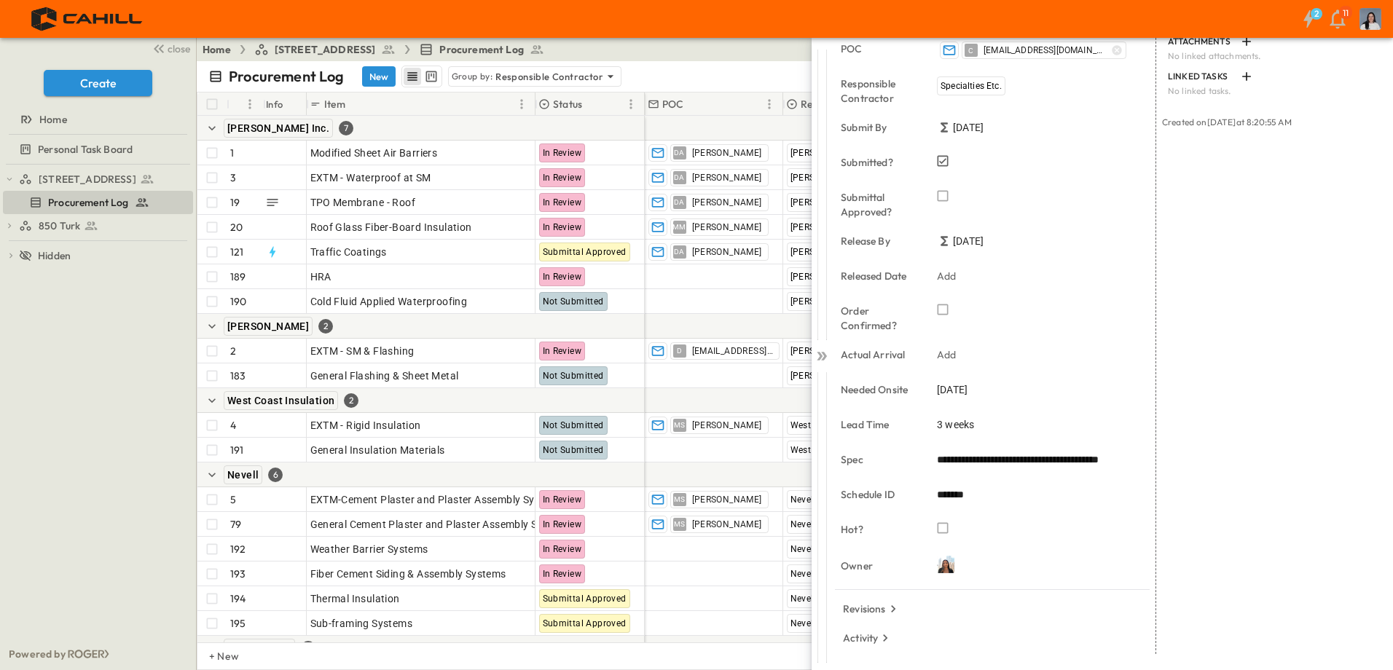
drag, startPoint x: 821, startPoint y: 353, endPoint x: 856, endPoint y: 334, distance: 40.4
click at [821, 353] on icon at bounding box center [822, 356] width 15 height 15
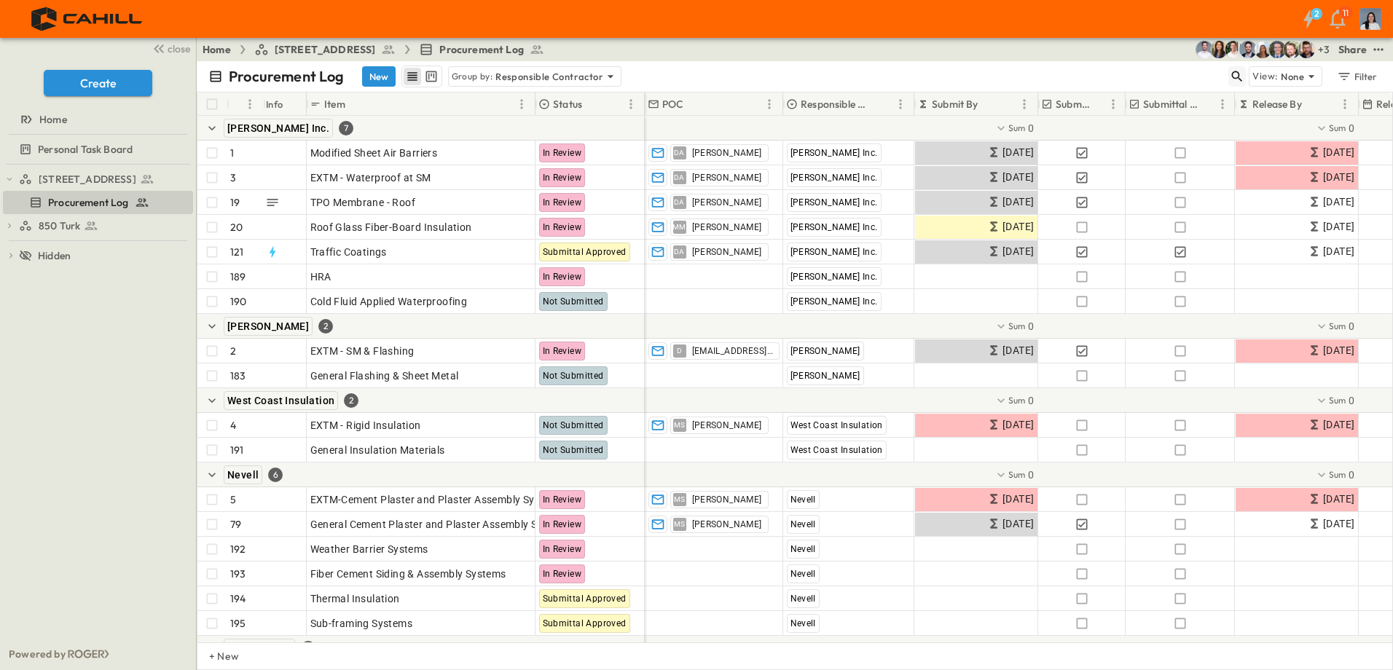
click at [1234, 68] on button "button" at bounding box center [1237, 76] width 17 height 20
click at [1189, 80] on input "text" at bounding box center [1161, 76] width 102 height 21
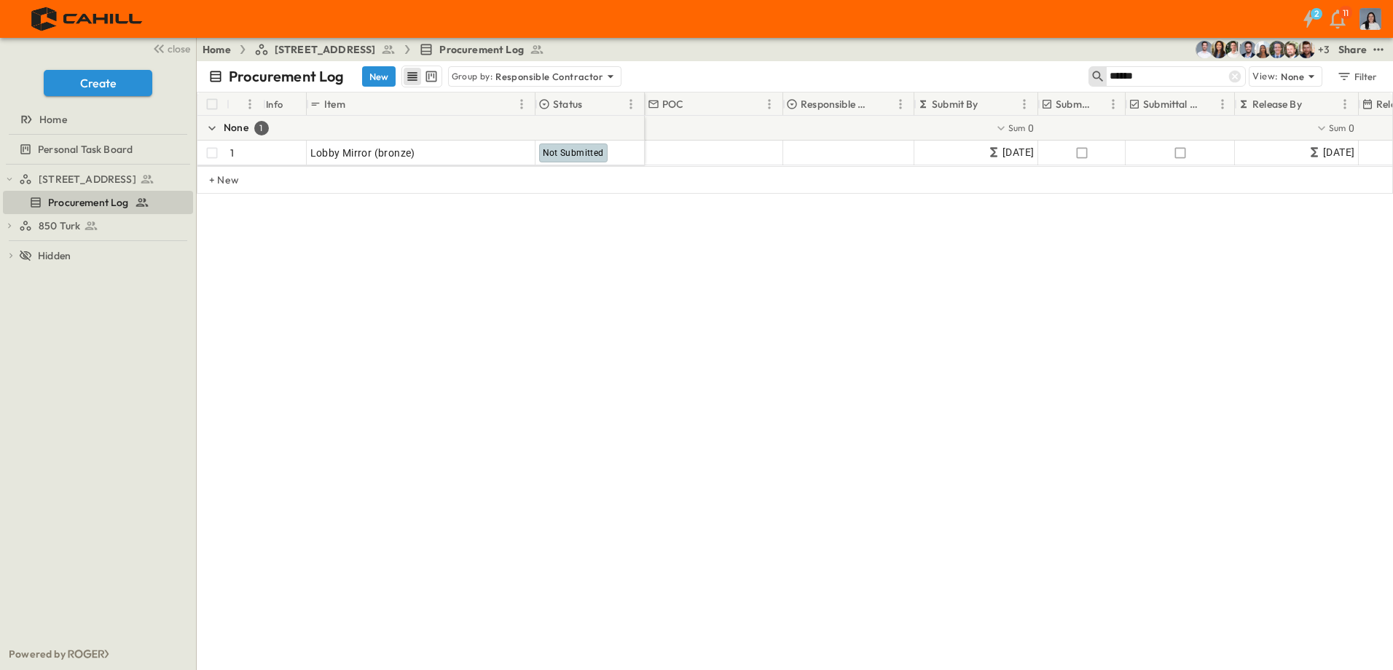
type input "******"
click at [1060, 302] on div "# Info Item Status POC Responsible Contractor Submit By Submitted? Submittal Ap…" at bounding box center [795, 201] width 1197 height 219
click at [1240, 77] on icon at bounding box center [1235, 77] width 12 height 12
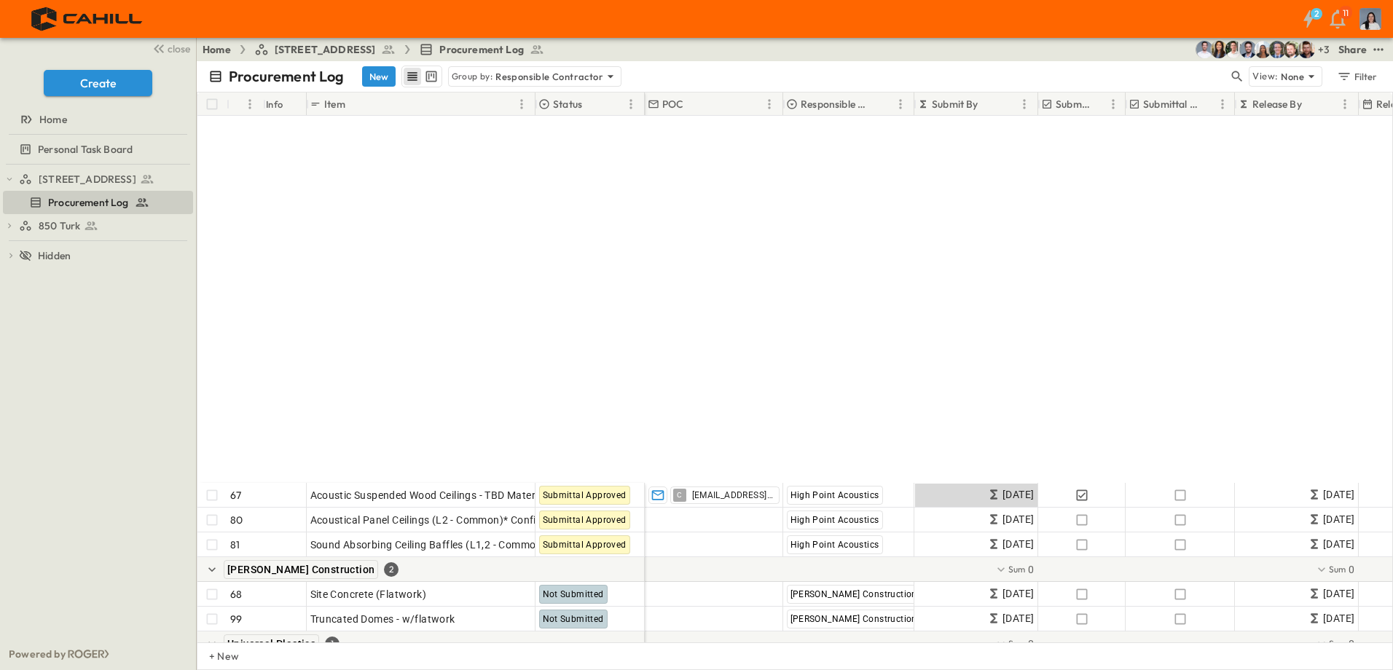
scroll to position [5308, 0]
